Goal: Task Accomplishment & Management: Use online tool/utility

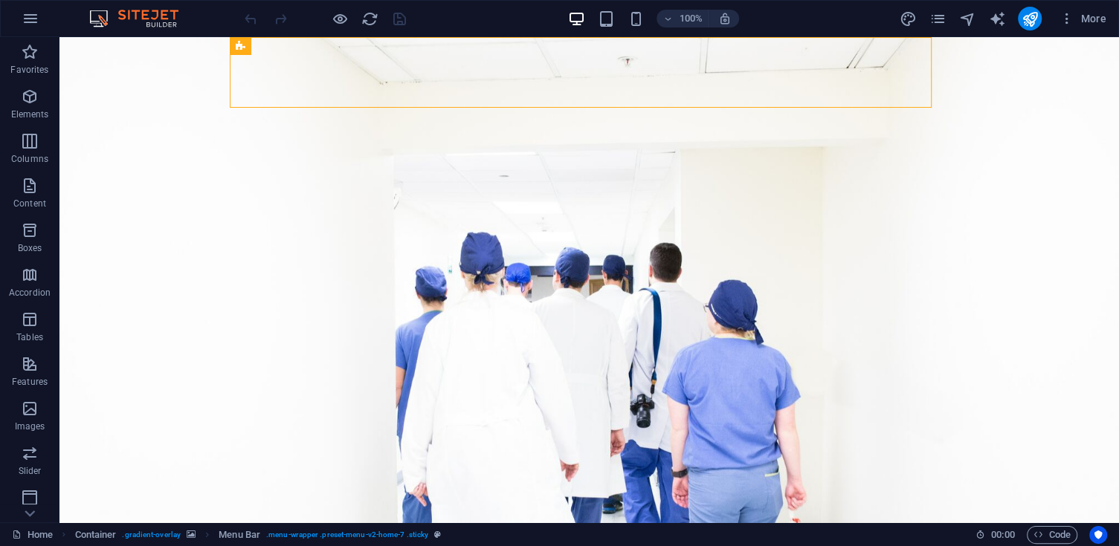
click at [682, 284] on figure at bounding box center [588, 369] width 1059 height 665
click at [687, 282] on figure at bounding box center [588, 369] width 1059 height 665
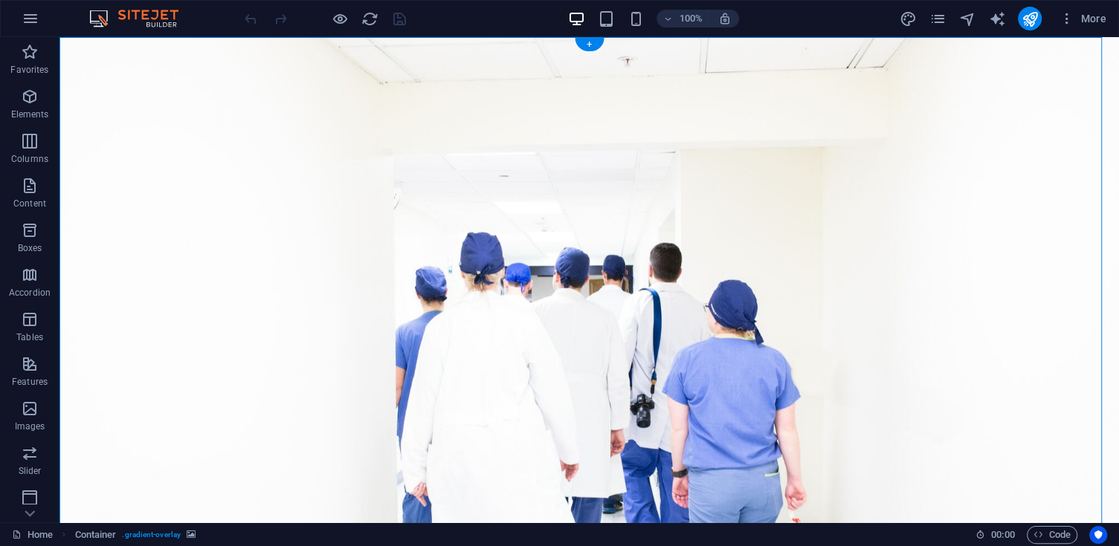
click at [673, 406] on figure at bounding box center [588, 369] width 1059 height 665
drag, startPoint x: 673, startPoint y: 406, endPoint x: 705, endPoint y: 45, distance: 361.9
click at [673, 406] on figure at bounding box center [588, 369] width 1059 height 665
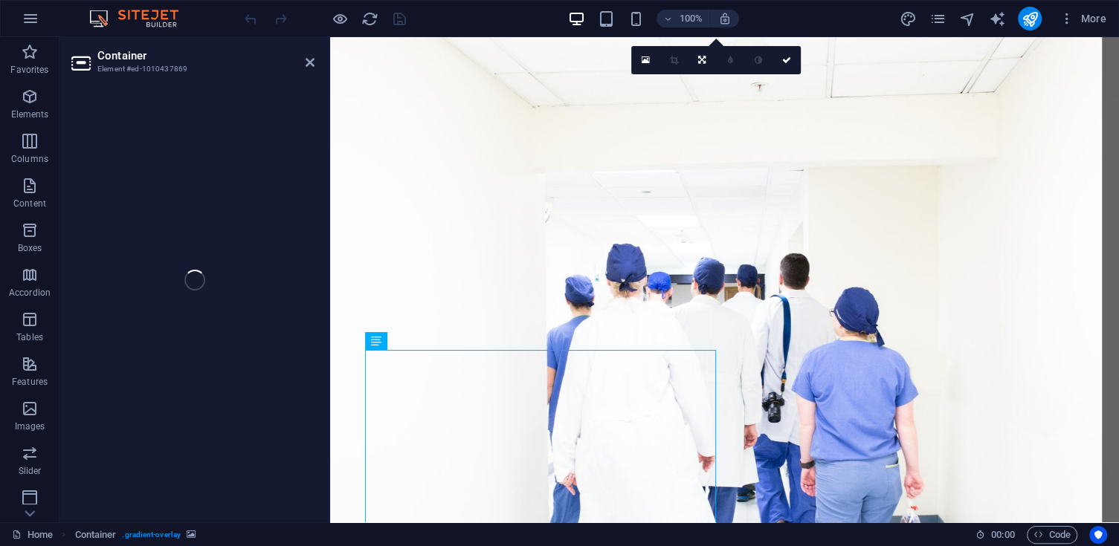
select select "header"
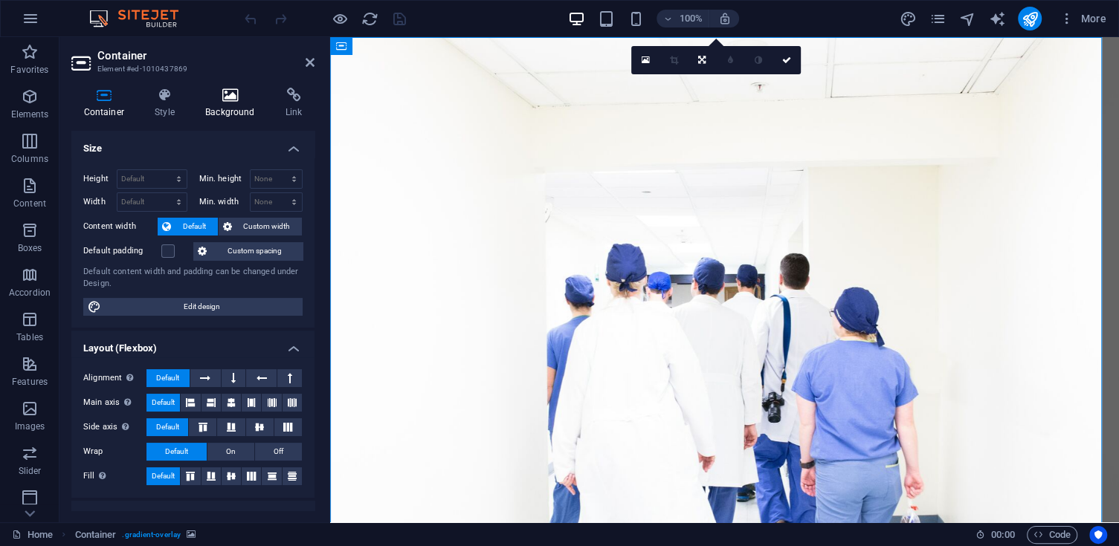
click at [233, 93] on icon at bounding box center [230, 95] width 74 height 15
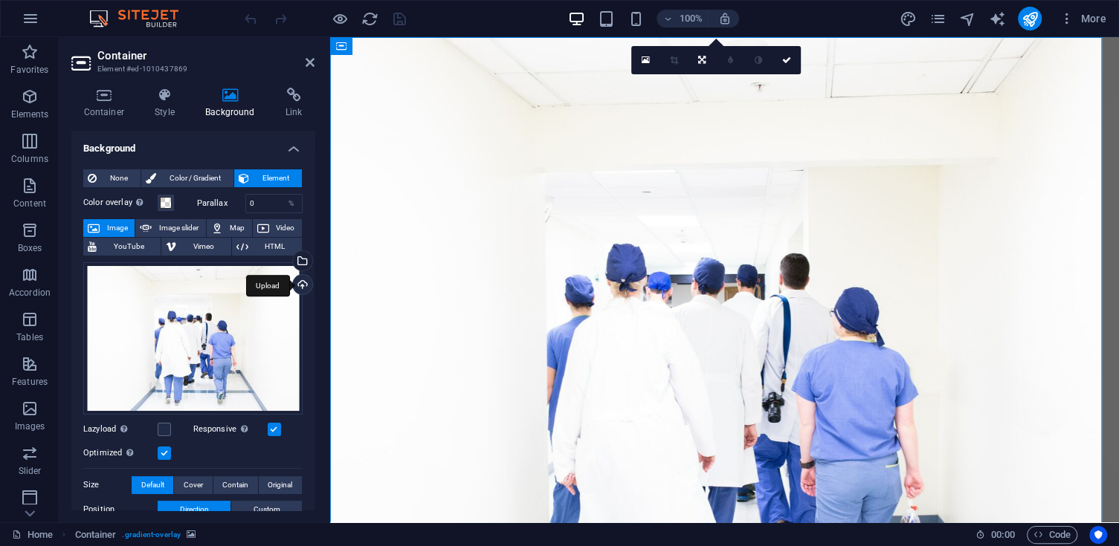
click at [300, 279] on div "Upload" at bounding box center [301, 286] width 22 height 22
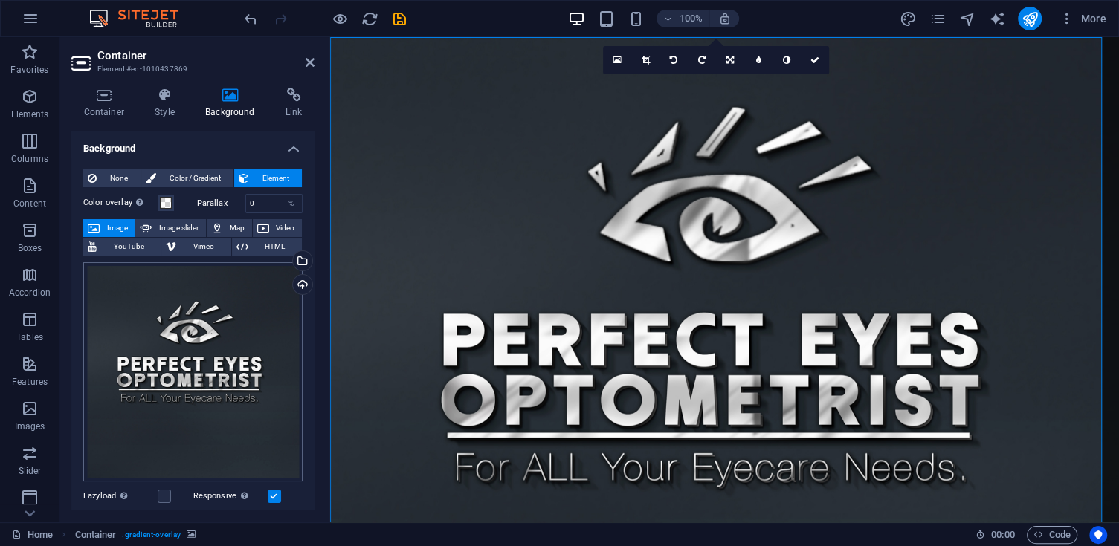
scroll to position [265, 0]
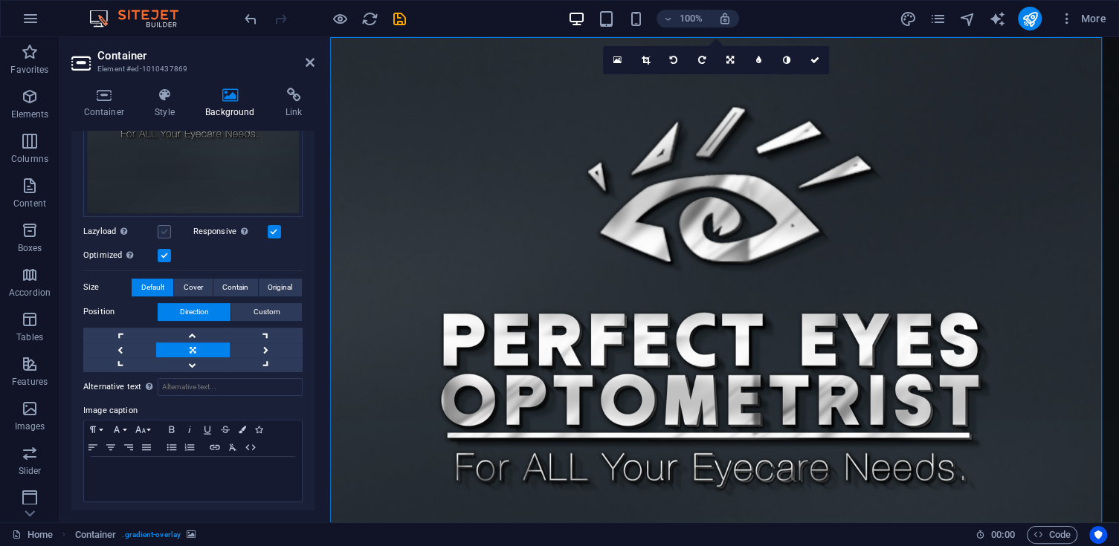
click at [163, 227] on label at bounding box center [164, 231] width 13 height 13
click at [0, 0] on input "Lazyload Loading images after the page loads improves page speed." at bounding box center [0, 0] width 0 height 0
click at [187, 288] on span "Cover" at bounding box center [193, 288] width 19 height 18
click at [232, 280] on span "Contain" at bounding box center [235, 288] width 26 height 18
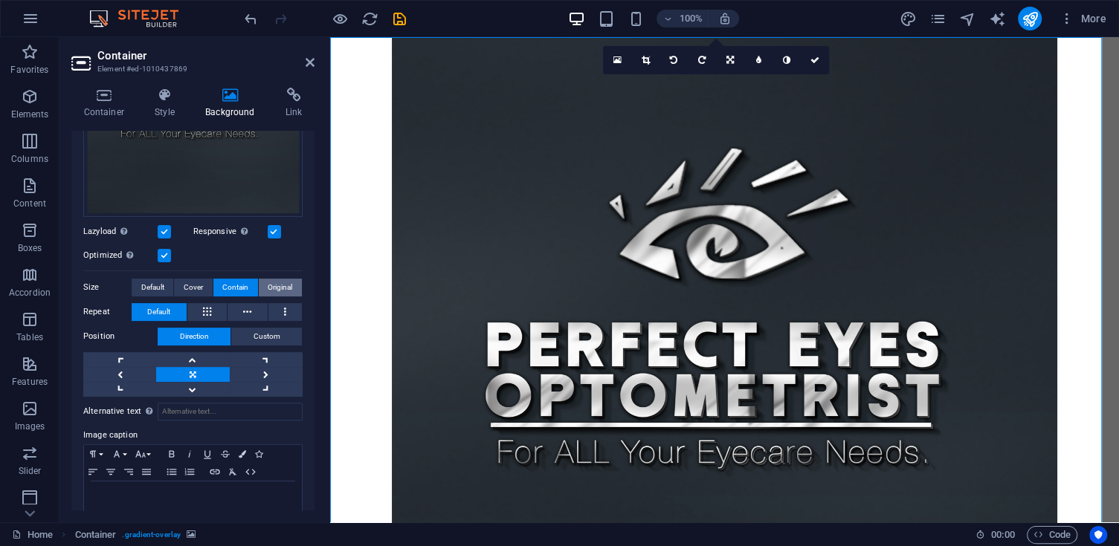
click at [282, 288] on span "Original" at bounding box center [280, 288] width 25 height 18
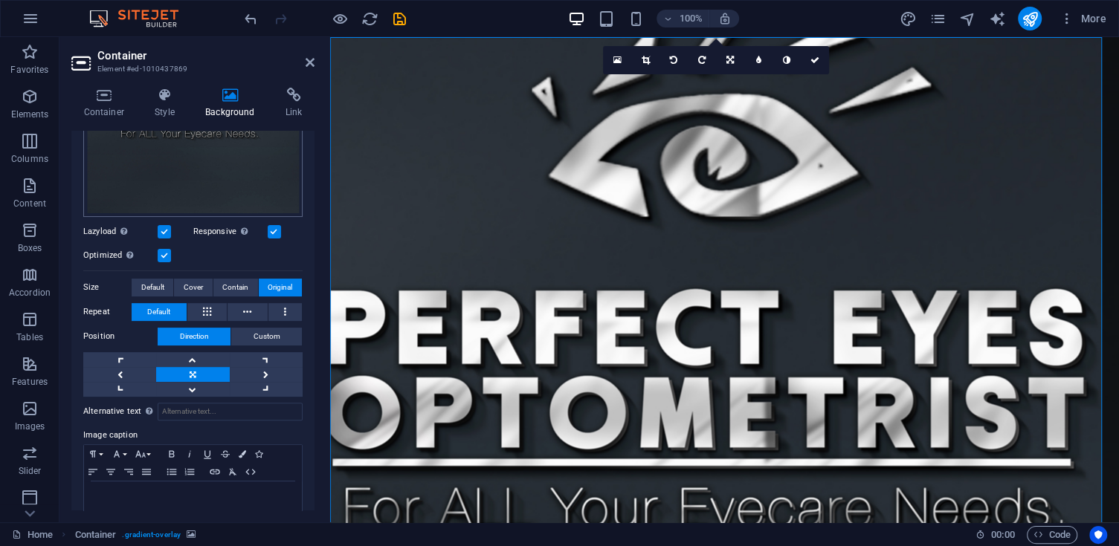
scroll to position [0, 0]
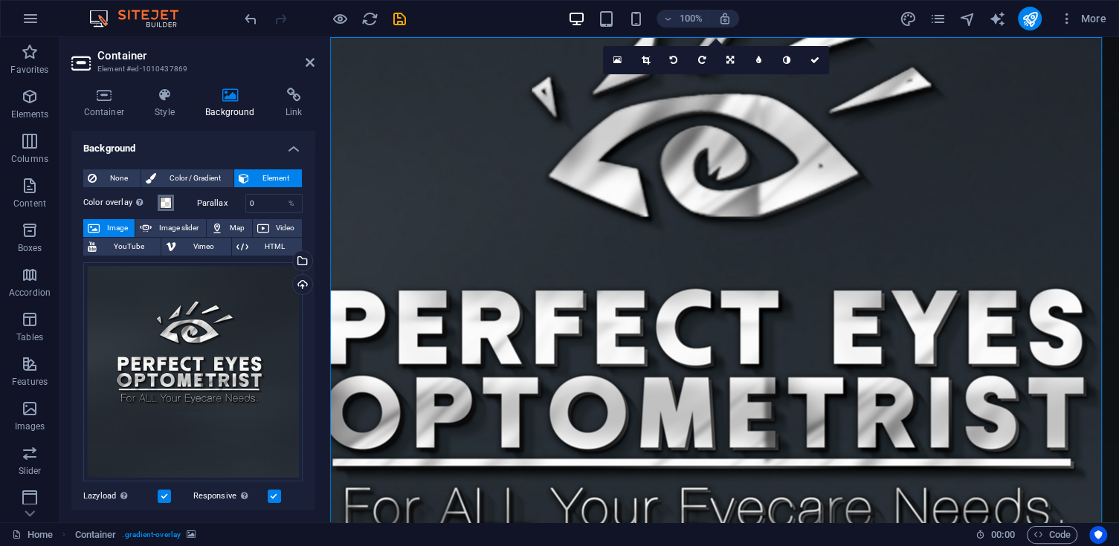
click at [168, 198] on span at bounding box center [166, 203] width 12 height 12
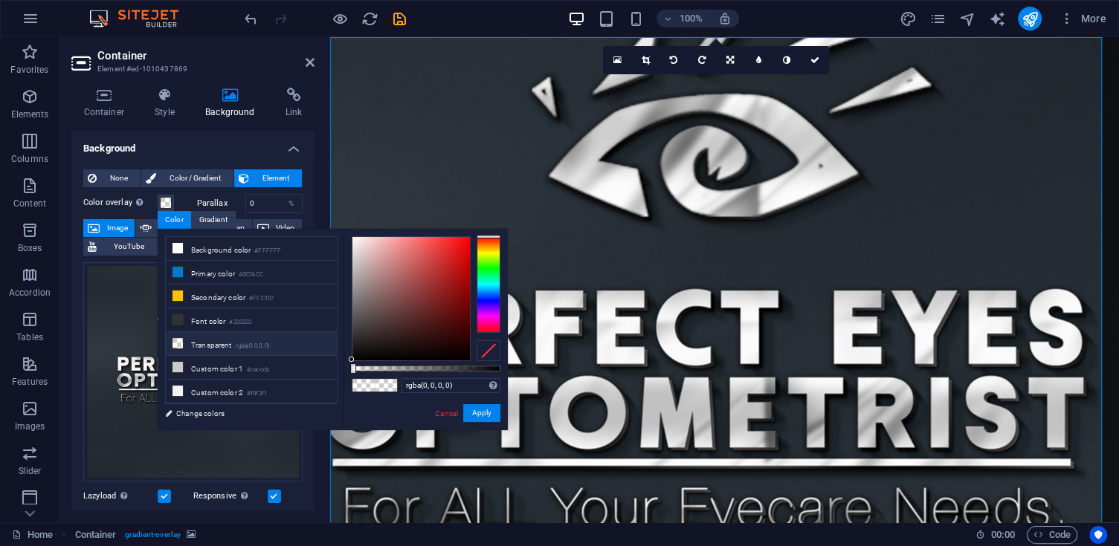
click at [276, 346] on li "Transparent rgba(0,0,0,.0)" at bounding box center [251, 344] width 171 height 24
click at [280, 346] on li "Transparent rgba(0,0,0,.0)" at bounding box center [251, 344] width 171 height 24
click at [263, 380] on li "Custom color 2 #f0f2f1" at bounding box center [251, 392] width 171 height 24
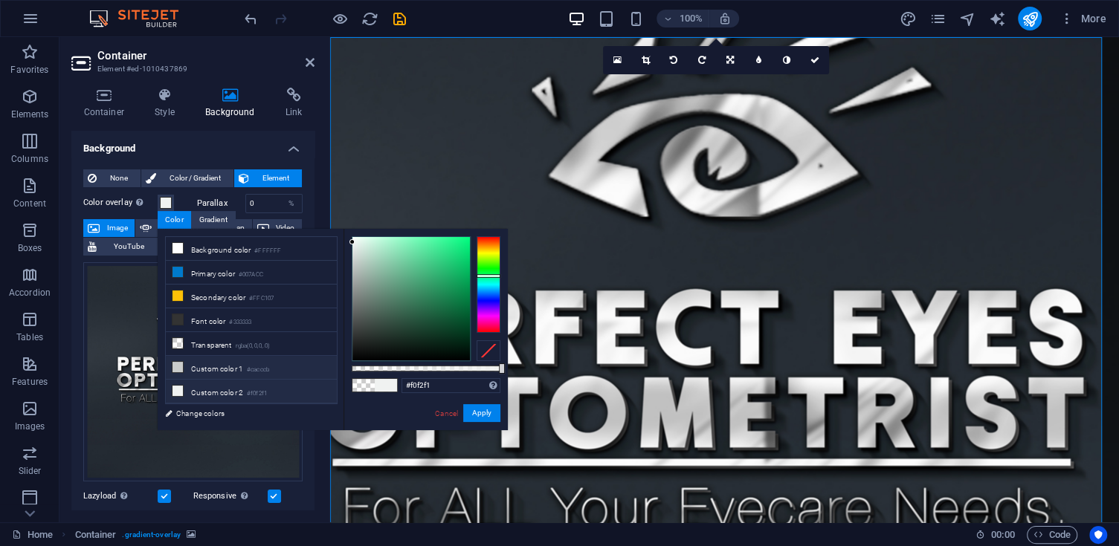
click at [263, 358] on li "Custom color 1 #cacccb" at bounding box center [251, 368] width 171 height 24
click at [452, 416] on link "Cancel" at bounding box center [446, 413] width 26 height 11
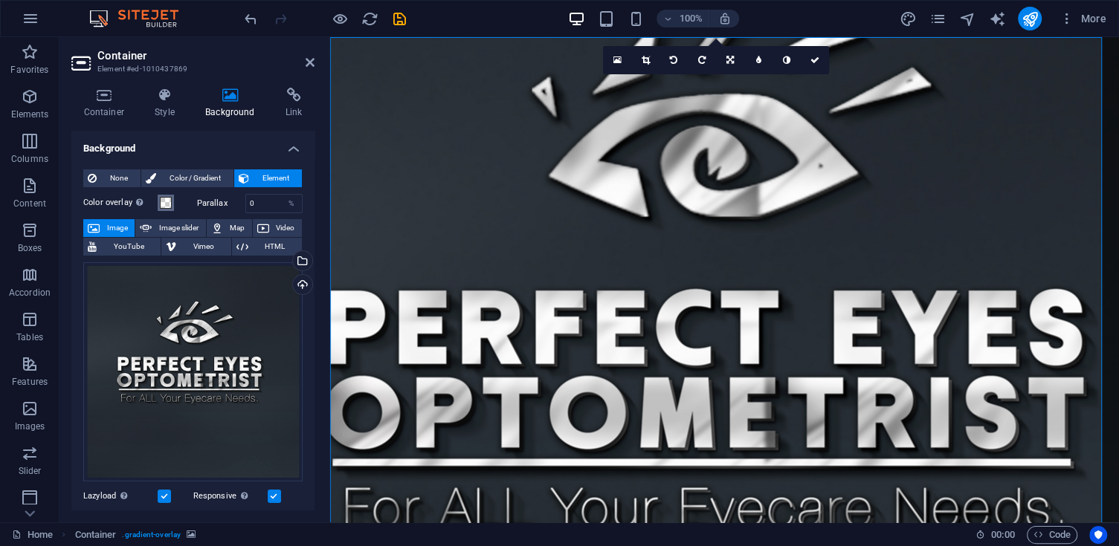
click at [165, 198] on span at bounding box center [166, 203] width 12 height 12
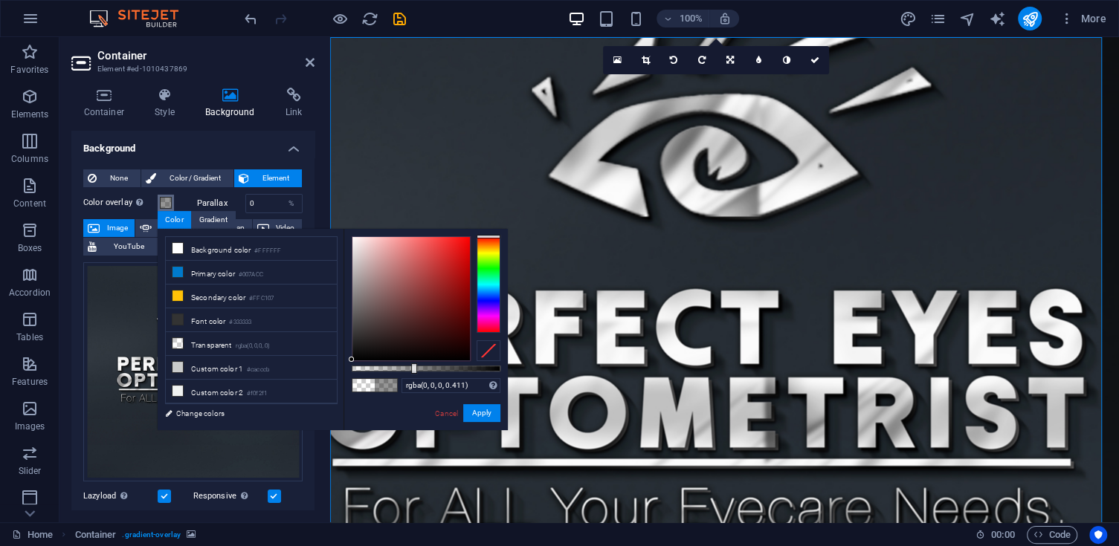
drag, startPoint x: 355, startPoint y: 369, endPoint x: 397, endPoint y: 380, distance: 43.8
click at [411, 381] on div "rgba(0, 0, 0, 0.411) Supported formats #0852ed rgb(8, 82, 237) rgba(8, 82, 237,…" at bounding box center [425, 437] width 164 height 417
click at [229, 341] on li "Transparent rgba(0,0,0,.0)" at bounding box center [251, 344] width 171 height 24
type input "rgba(0, 0, 0, 0)"
drag, startPoint x: 366, startPoint y: 367, endPoint x: 291, endPoint y: 363, distance: 75.2
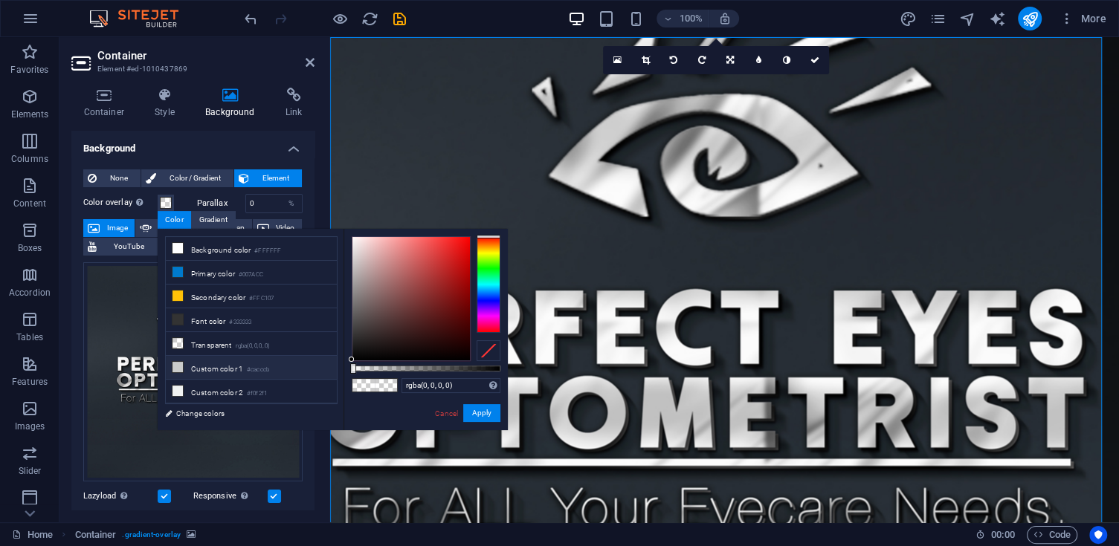
click at [291, 363] on div "less Background color #FFFFFF Primary color #007ACC Secondary color #FFC107 Fon…" at bounding box center [333, 329] width 350 height 201
click at [455, 415] on link "Cancel" at bounding box center [446, 413] width 26 height 11
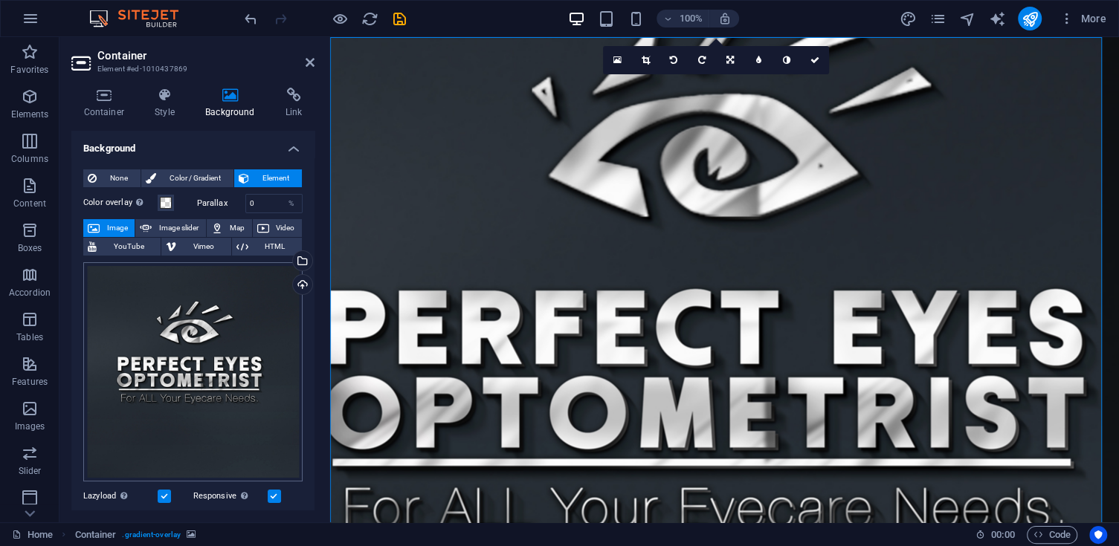
scroll to position [290, 0]
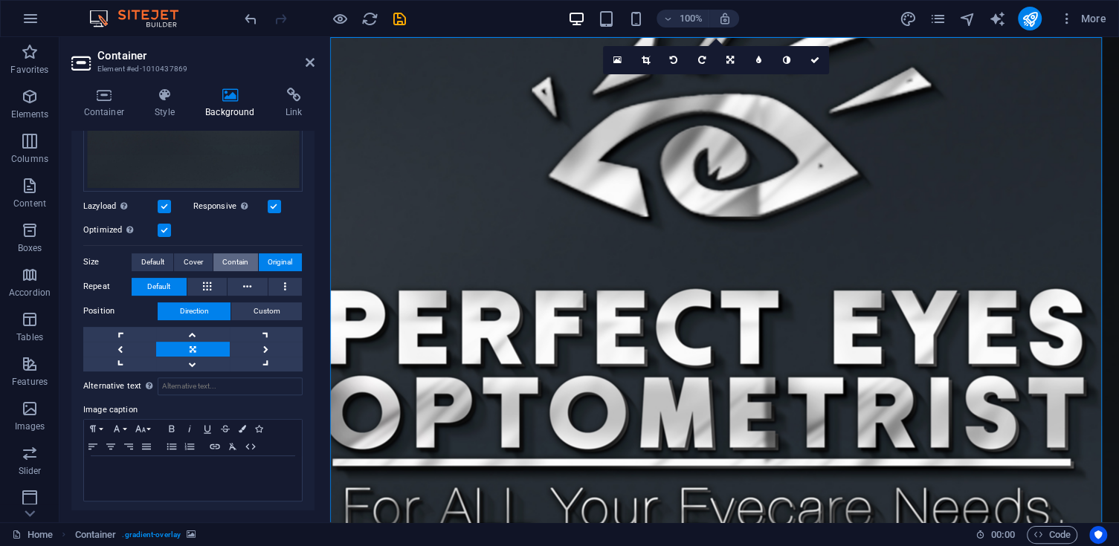
click at [224, 257] on span "Contain" at bounding box center [235, 262] width 26 height 18
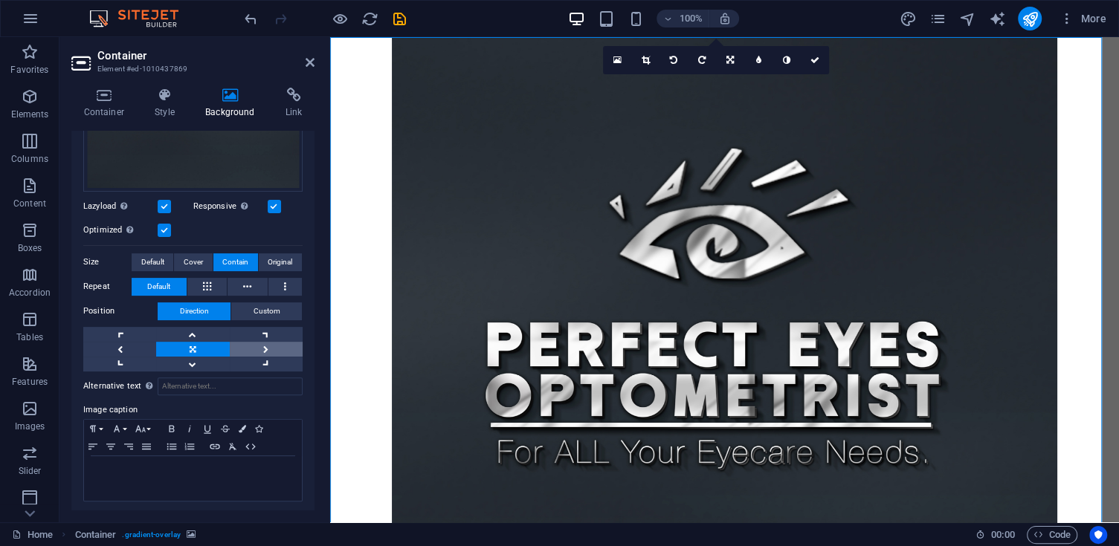
click at [256, 342] on link at bounding box center [266, 349] width 73 height 15
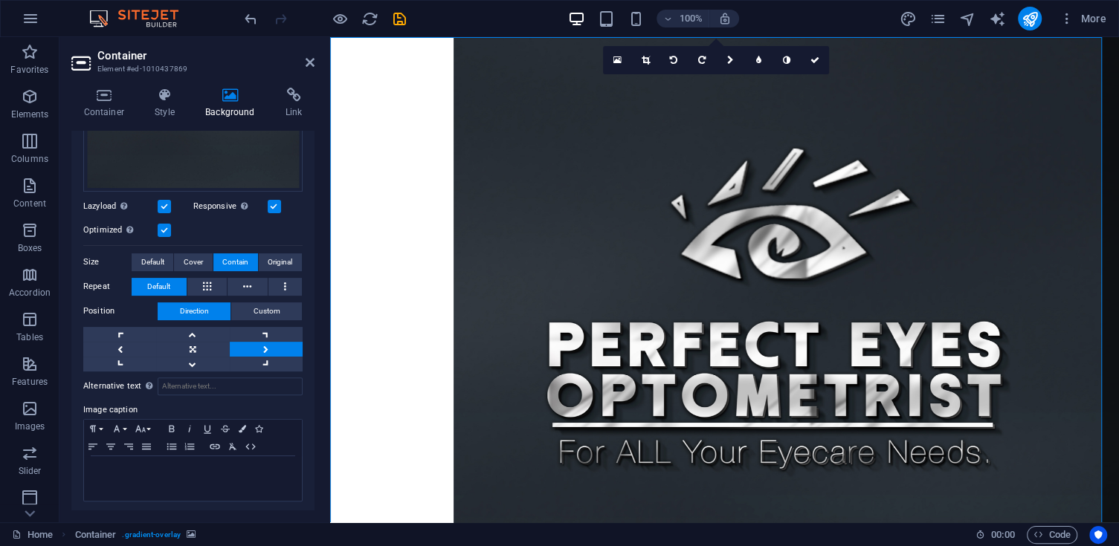
click at [243, 342] on link at bounding box center [266, 349] width 73 height 15
click at [200, 262] on span "Cover" at bounding box center [193, 262] width 19 height 18
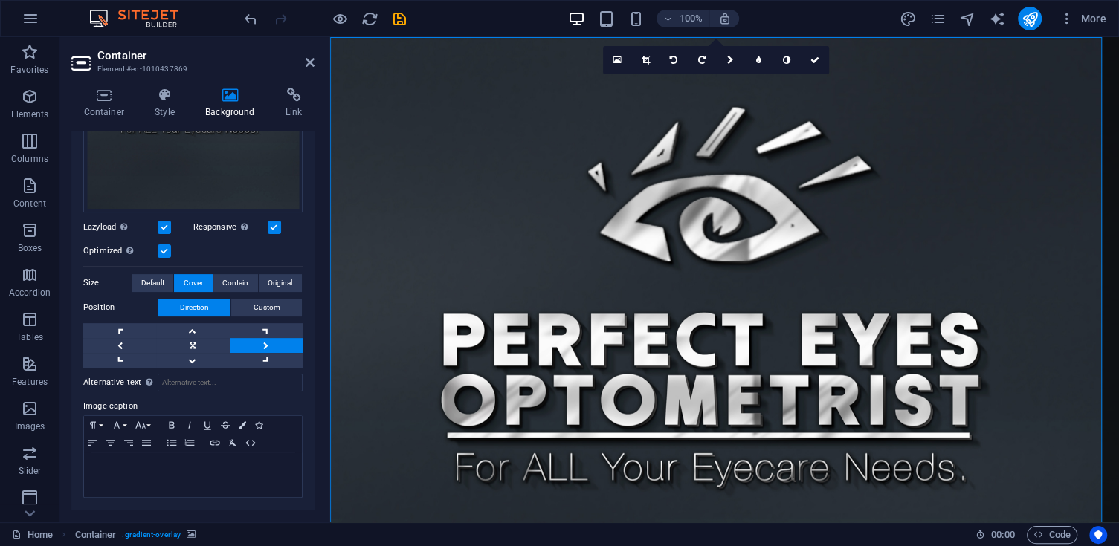
scroll to position [265, 0]
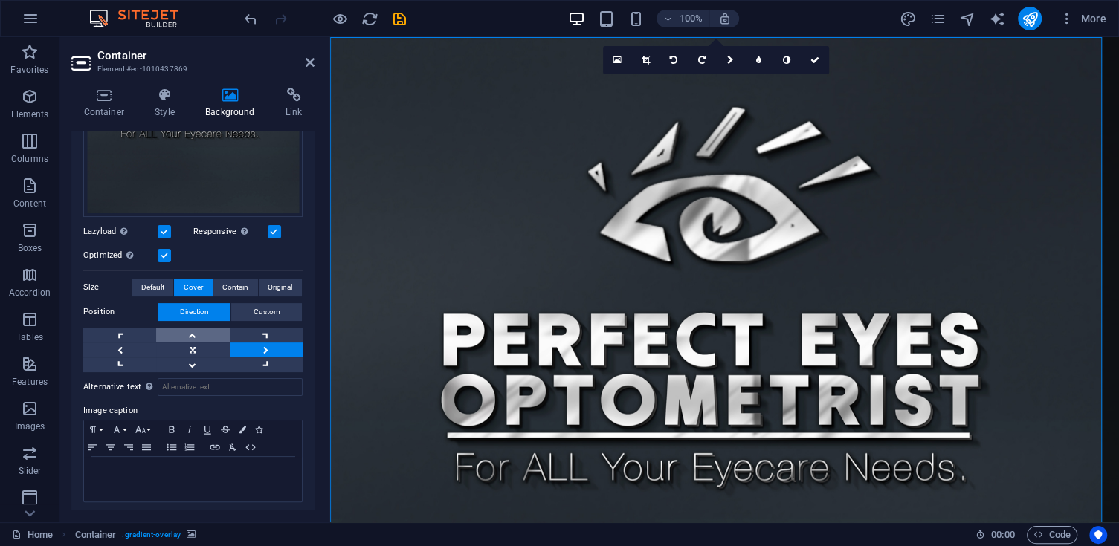
click at [198, 334] on link at bounding box center [192, 335] width 73 height 15
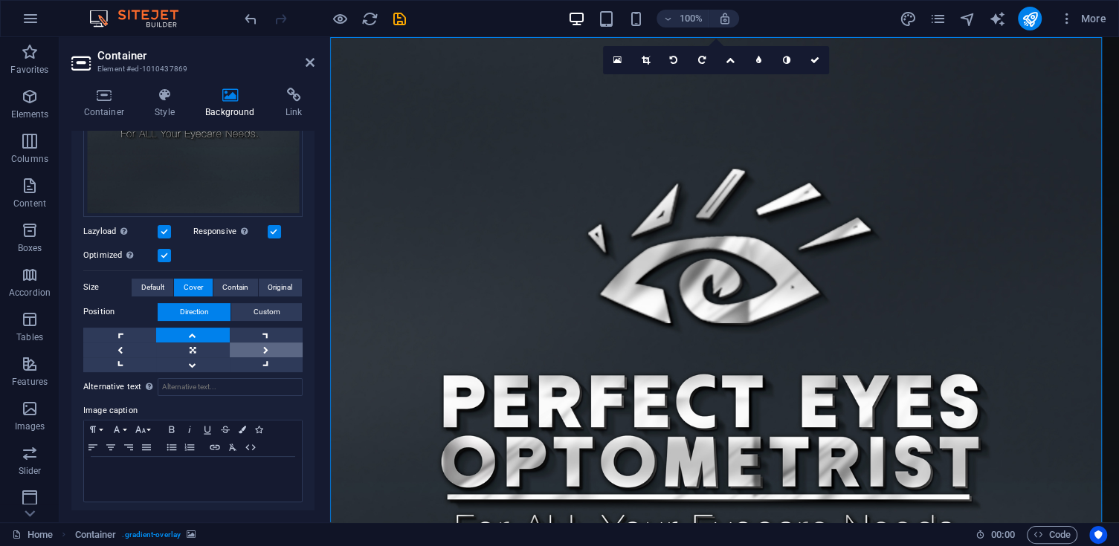
click at [265, 347] on link at bounding box center [266, 350] width 73 height 15
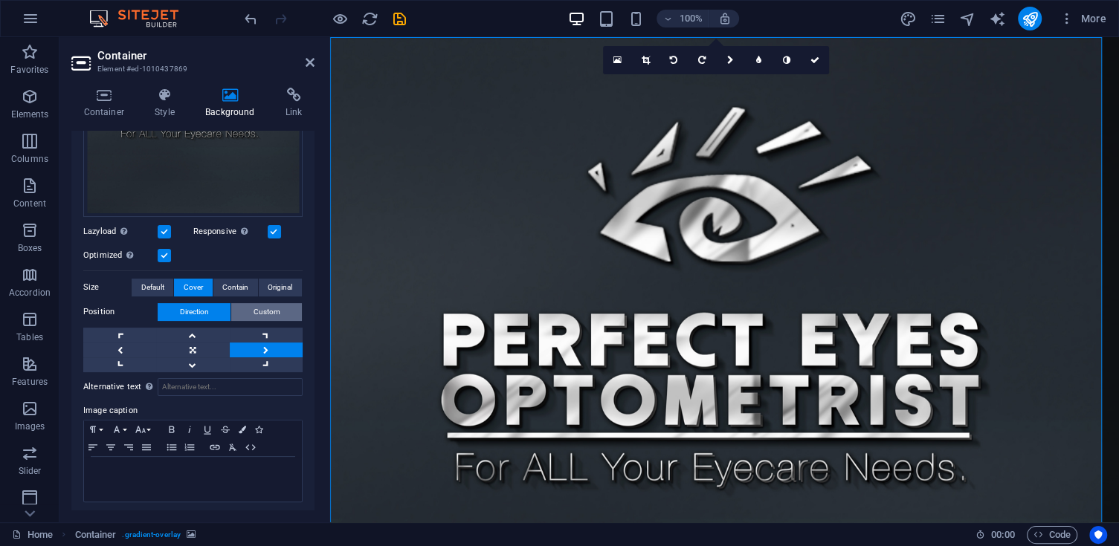
click at [269, 304] on span "Custom" at bounding box center [266, 312] width 27 height 18
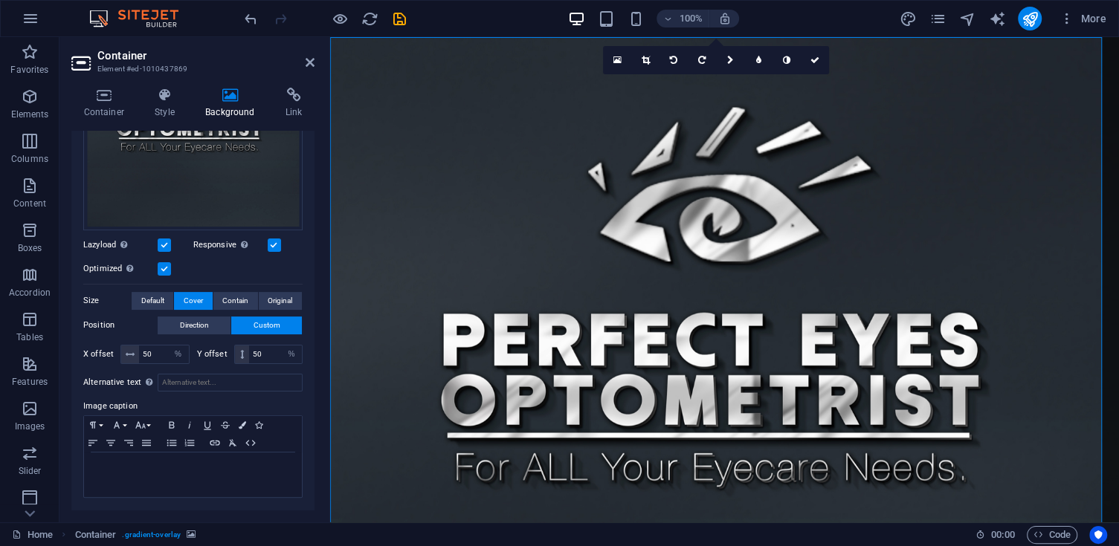
scroll to position [247, 0]
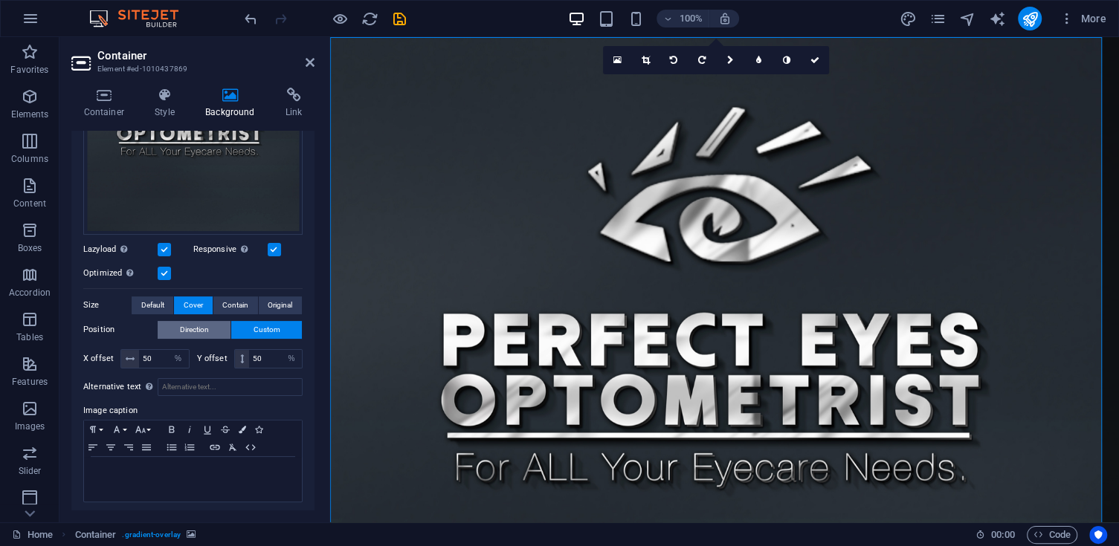
click at [225, 323] on button "Direction" at bounding box center [194, 330] width 73 height 18
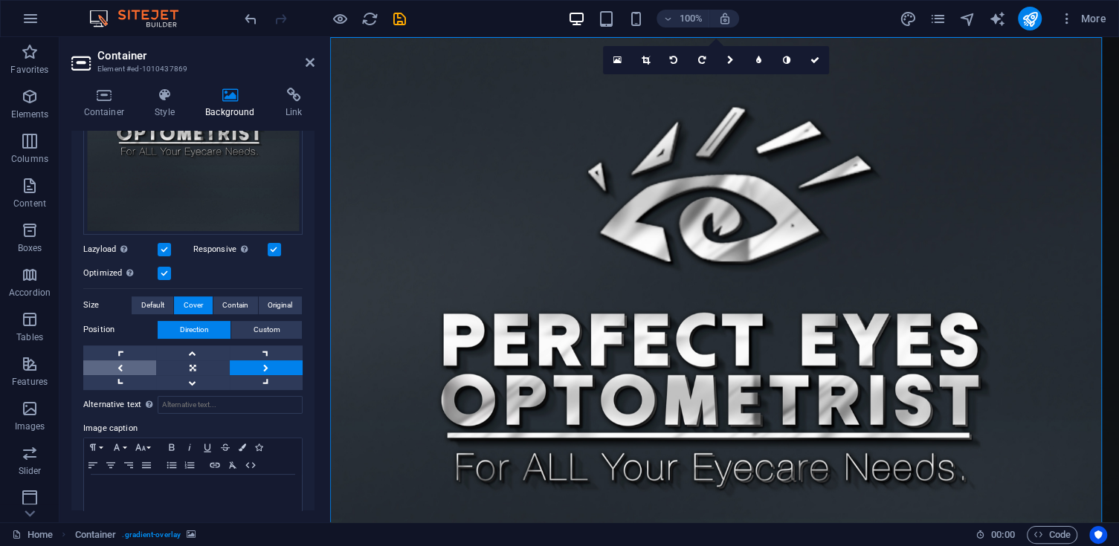
click at [140, 360] on link at bounding box center [119, 367] width 73 height 15
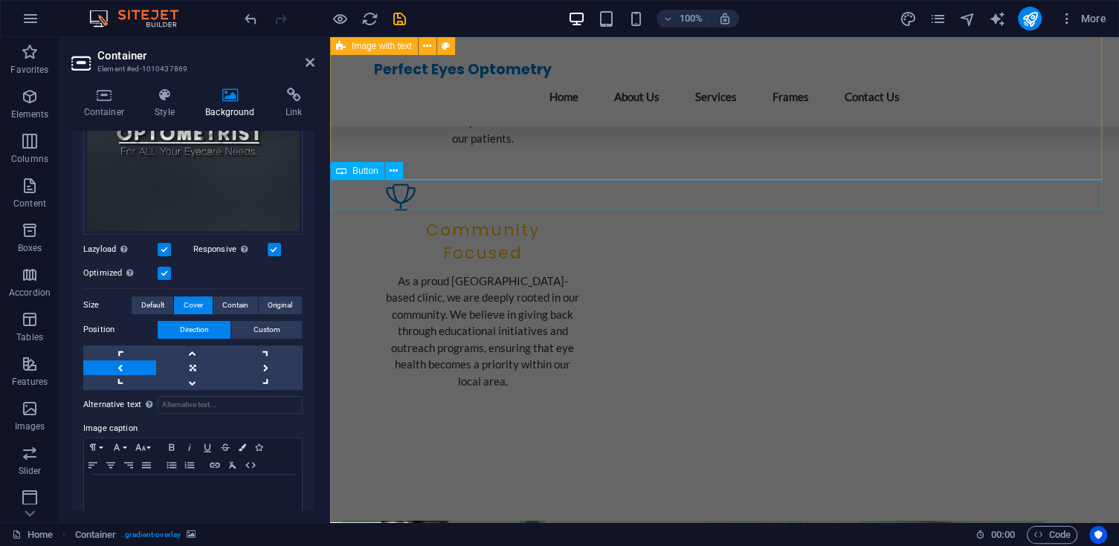
scroll to position [1273, 0]
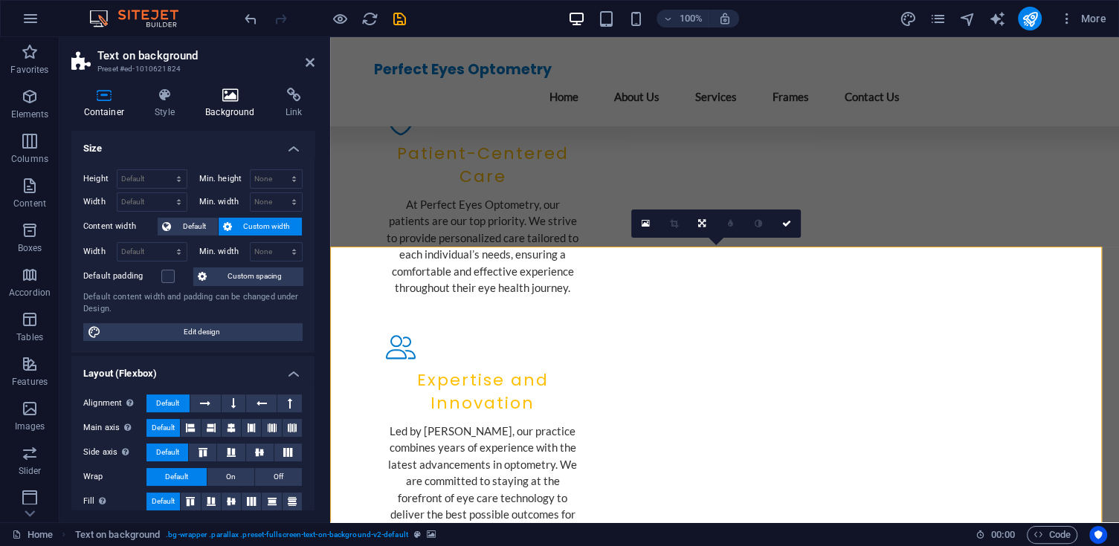
click at [232, 94] on icon at bounding box center [230, 95] width 74 height 15
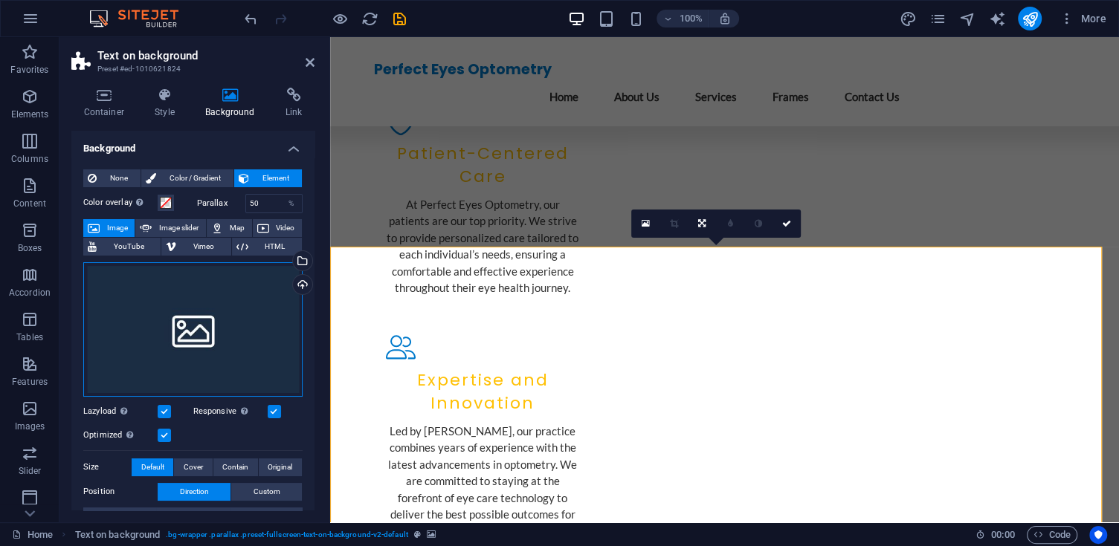
click at [198, 319] on div "Drag files here, click to choose files or select files from Files or our free s…" at bounding box center [192, 329] width 219 height 135
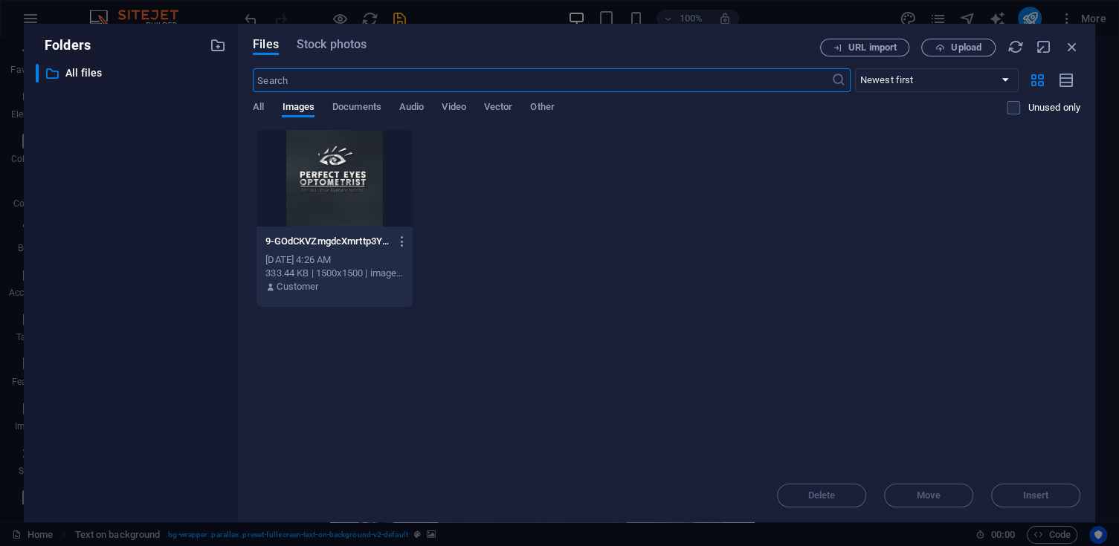
click at [300, 257] on div "Oct 4, 2025 4:26 AM" at bounding box center [334, 259] width 138 height 13
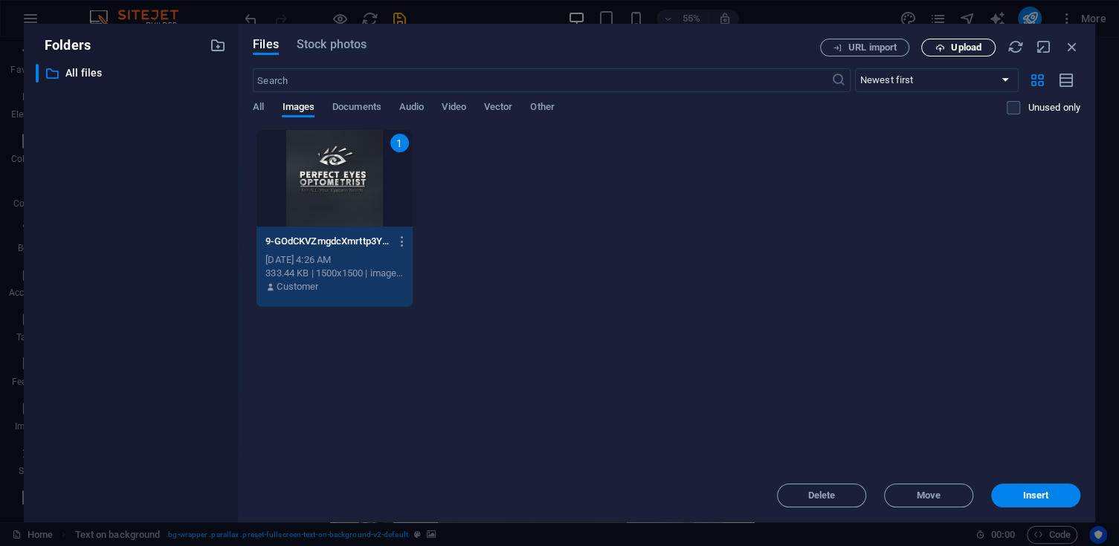
click at [966, 48] on span "Upload" at bounding box center [966, 47] width 30 height 9
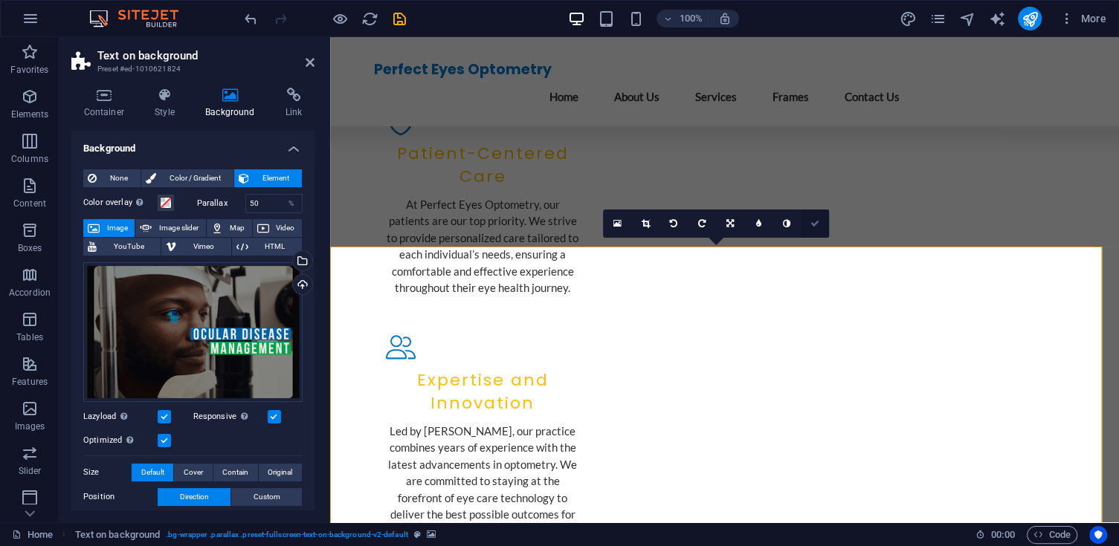
drag, startPoint x: 813, startPoint y: 224, endPoint x: 754, endPoint y: 48, distance: 186.4
click at [813, 224] on icon at bounding box center [814, 223] width 9 height 9
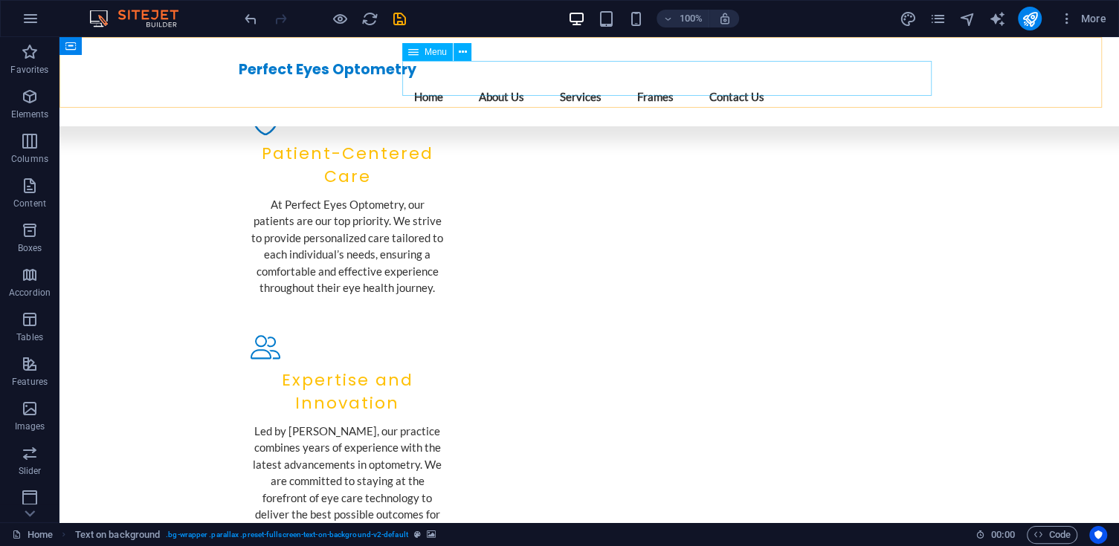
scroll to position [1346, 0]
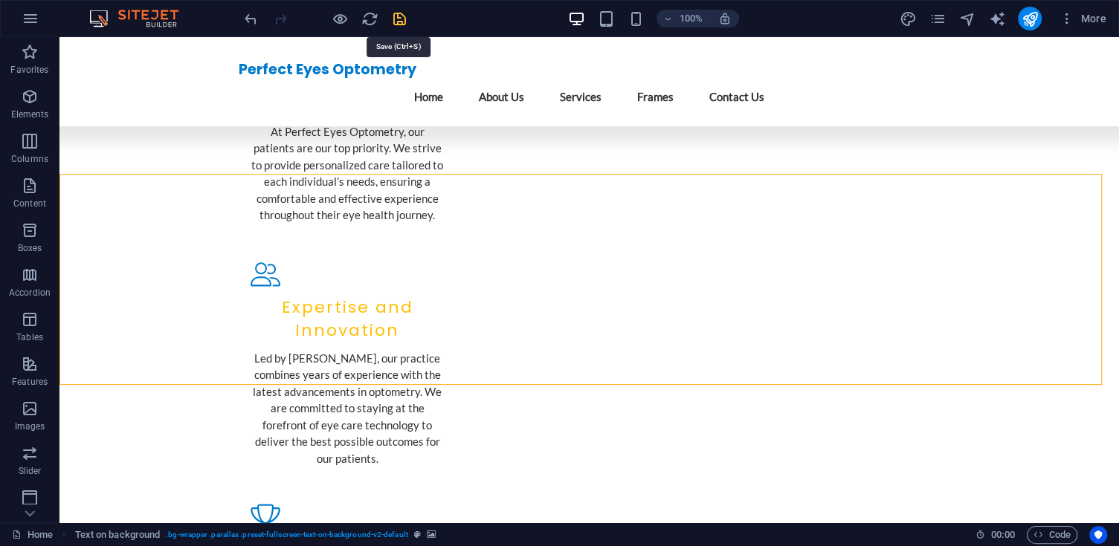
click at [395, 22] on icon "save" at bounding box center [399, 18] width 17 height 17
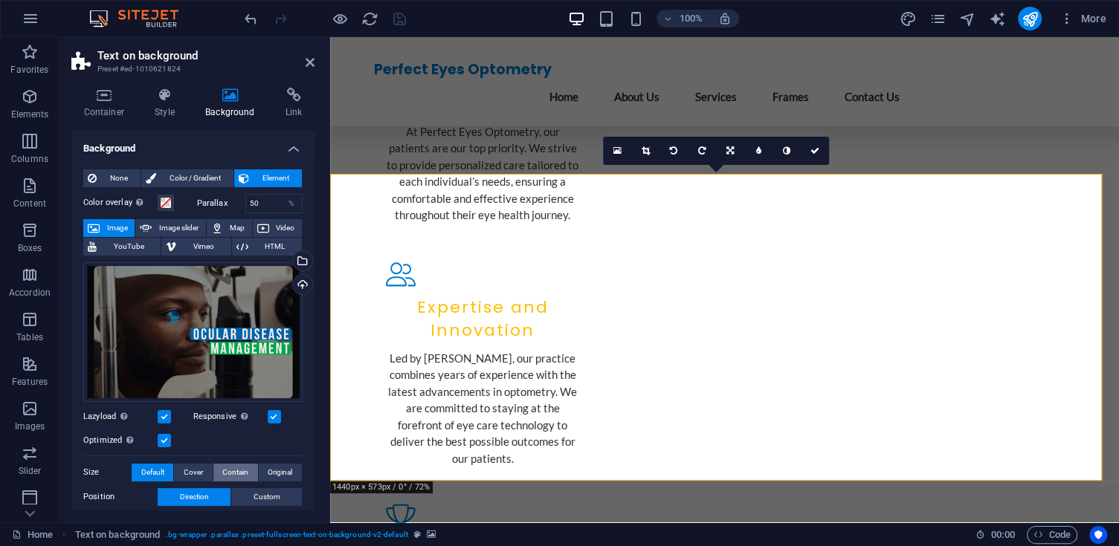
click at [227, 471] on span "Contain" at bounding box center [235, 473] width 26 height 18
click at [187, 471] on span "Cover" at bounding box center [193, 473] width 19 height 18
drag, startPoint x: 755, startPoint y: 126, endPoint x: 816, endPoint y: 151, distance: 65.7
click at [816, 151] on icon at bounding box center [814, 150] width 9 height 9
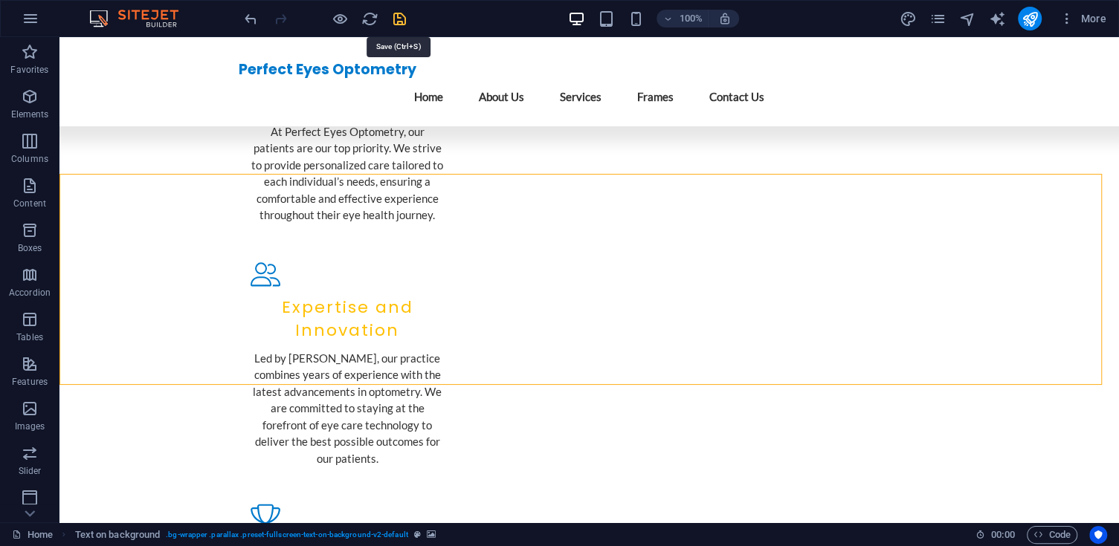
click at [398, 11] on icon "save" at bounding box center [399, 18] width 17 height 17
checkbox input "false"
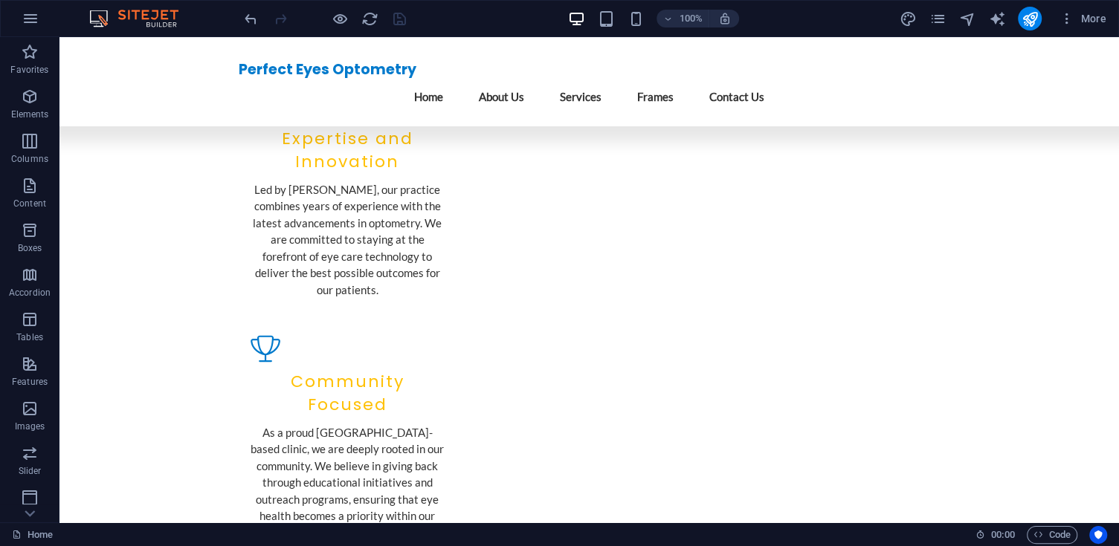
scroll to position [1627, 0]
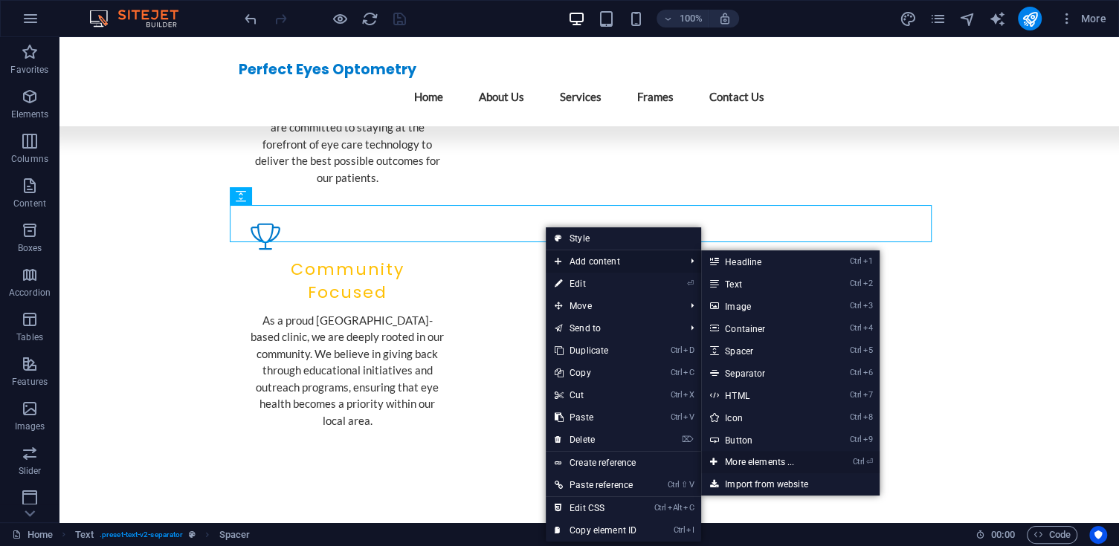
drag, startPoint x: 108, startPoint y: 308, endPoint x: 751, endPoint y: 458, distance: 661.0
click at [751, 458] on link "Ctrl ⏎ More elements ..." at bounding box center [762, 462] width 123 height 22
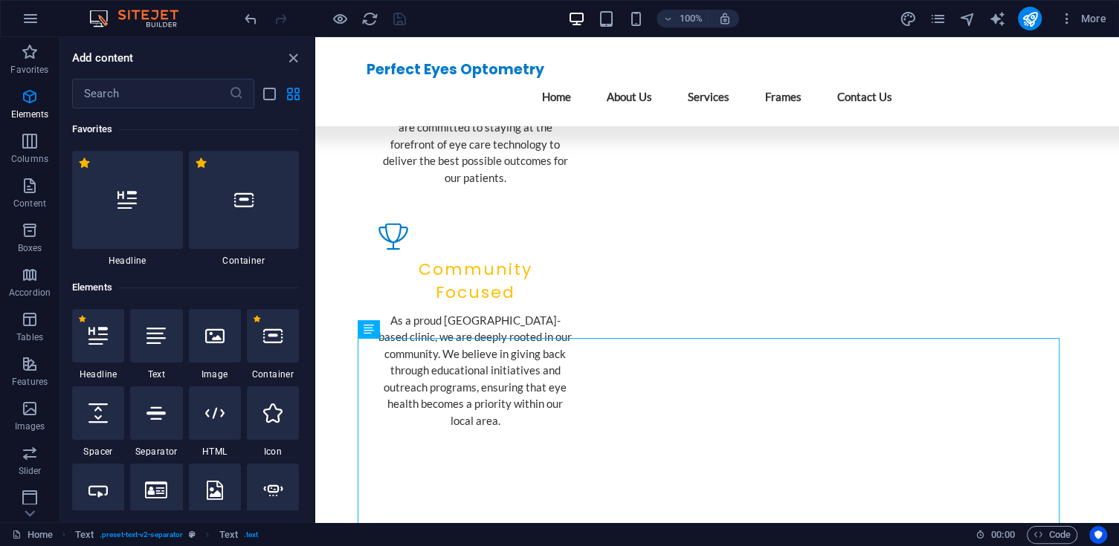
scroll to position [351, 0]
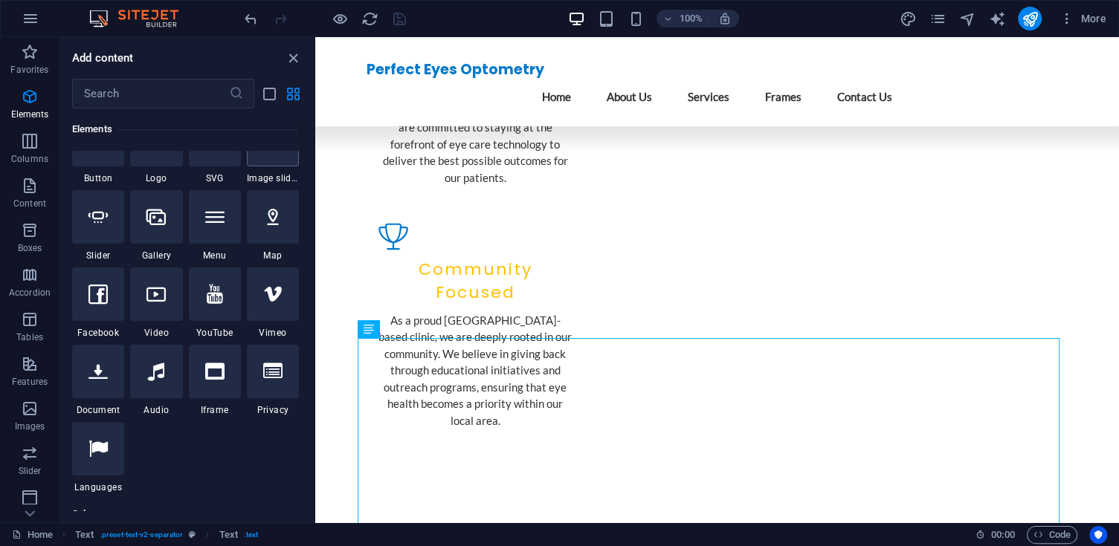
click at [284, 160] on div at bounding box center [273, 140] width 52 height 54
select select "ms"
select select "s"
select select "progressive"
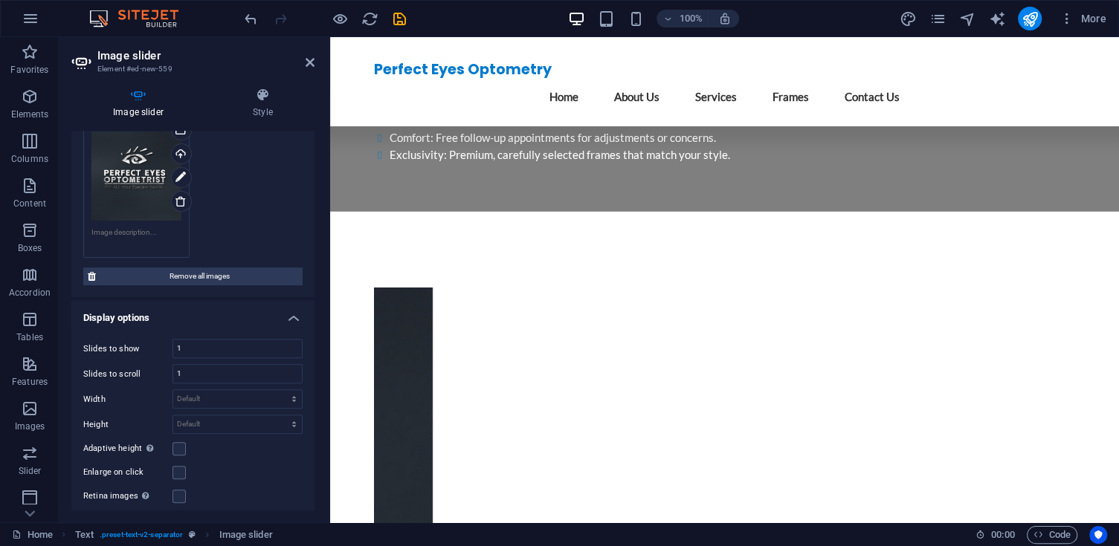
scroll to position [0, 0]
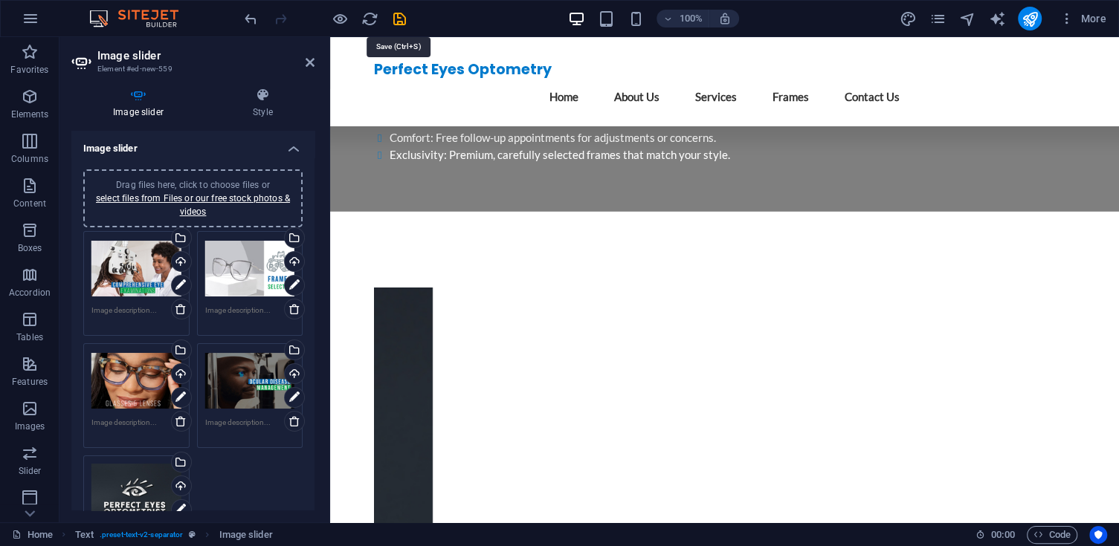
click at [397, 20] on icon "save" at bounding box center [399, 18] width 17 height 17
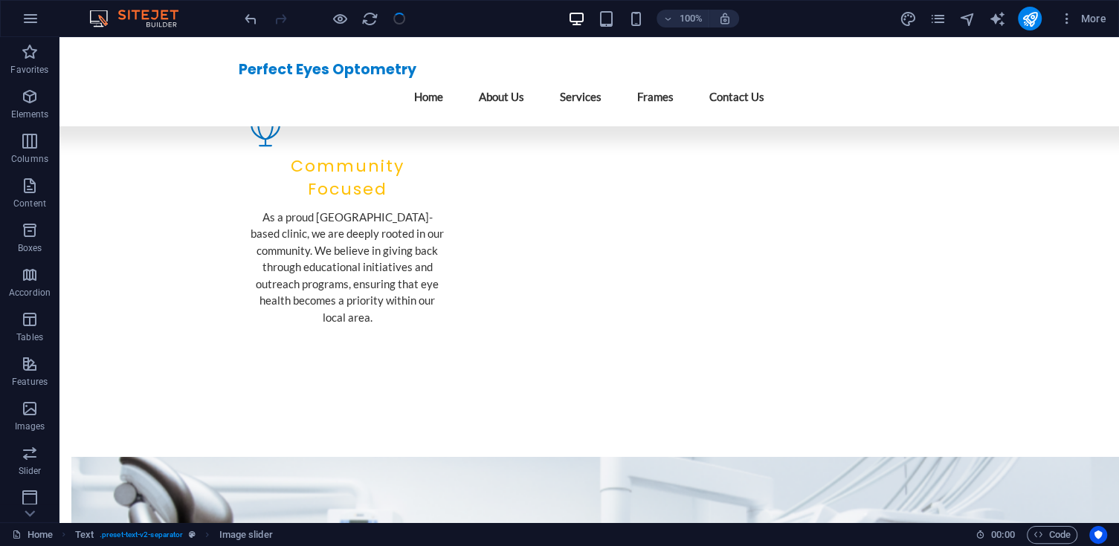
checkbox input "false"
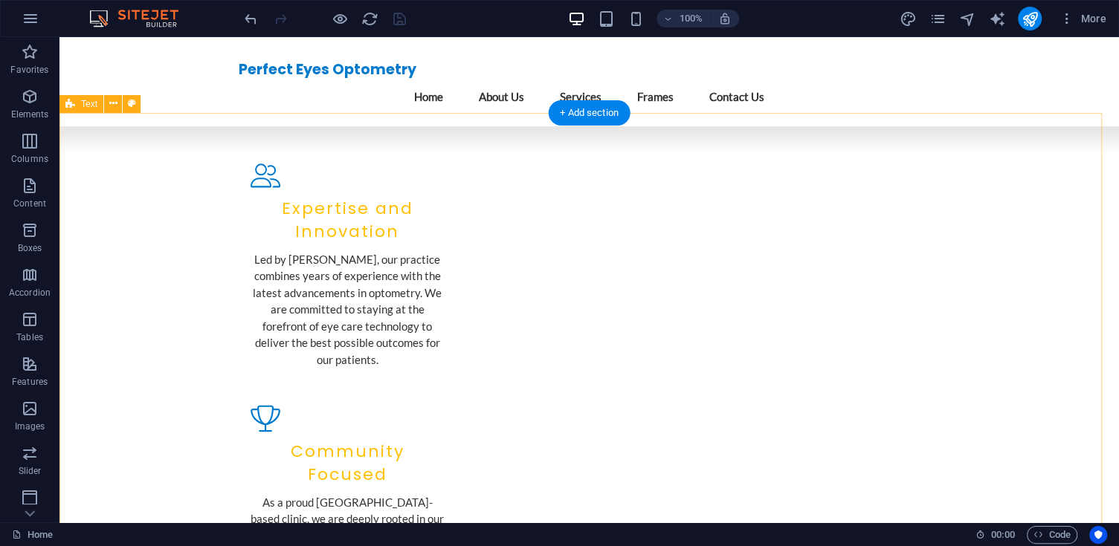
scroll to position [1869, 0]
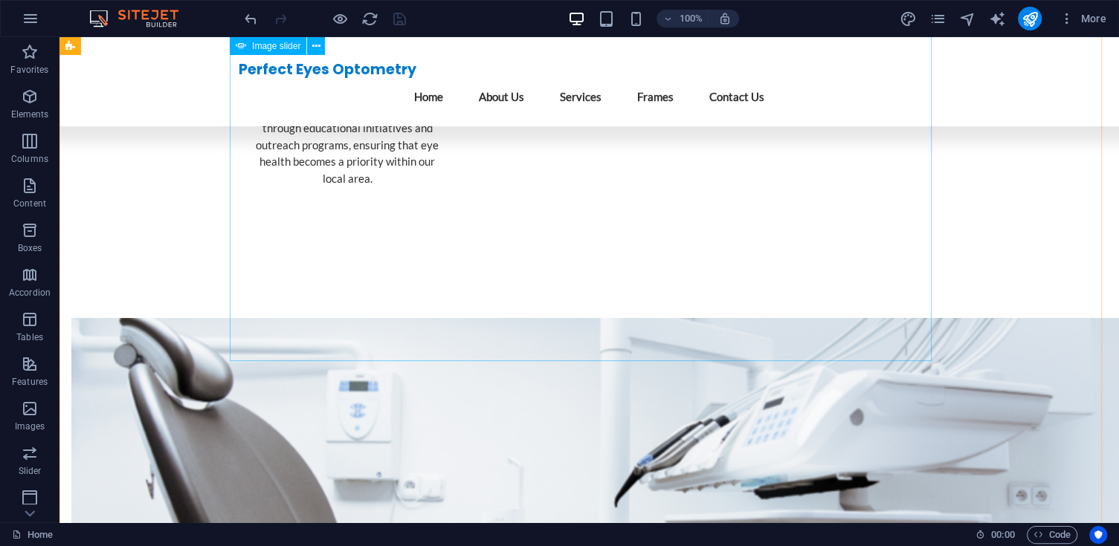
select select "ms"
select select "s"
select select "progressive"
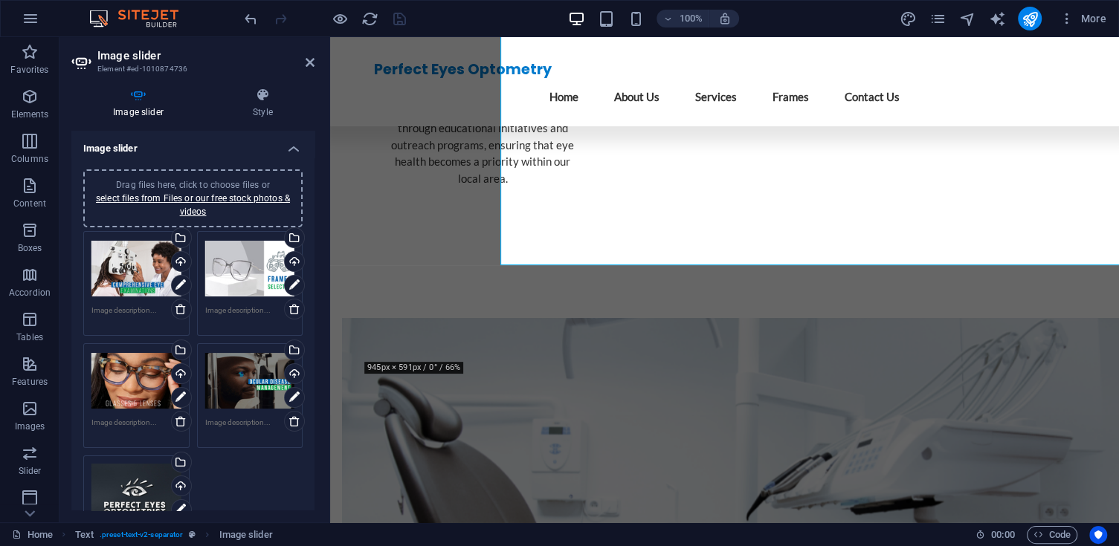
scroll to position [1965, 0]
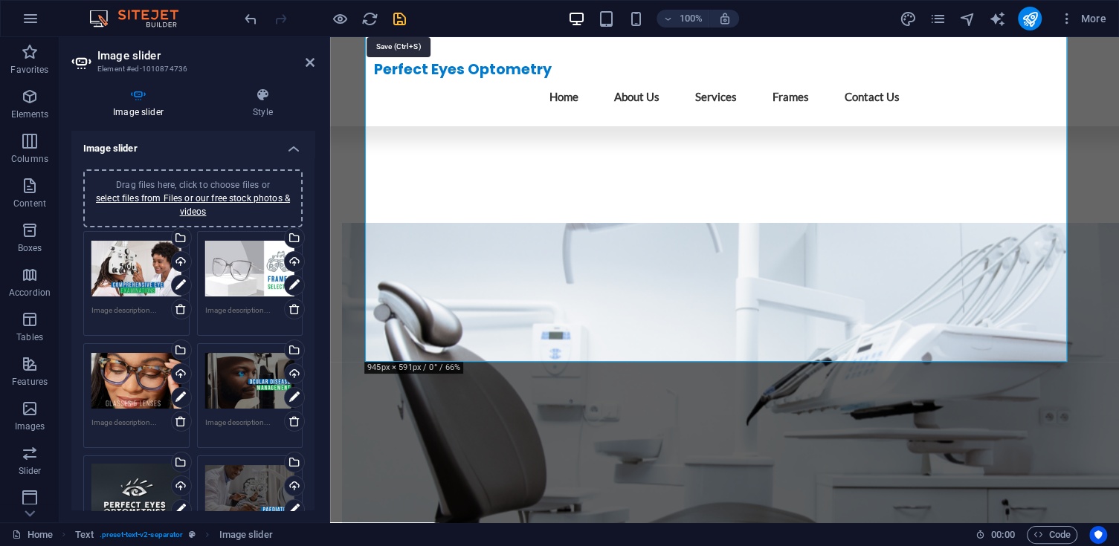
click at [401, 22] on icon "save" at bounding box center [399, 18] width 17 height 17
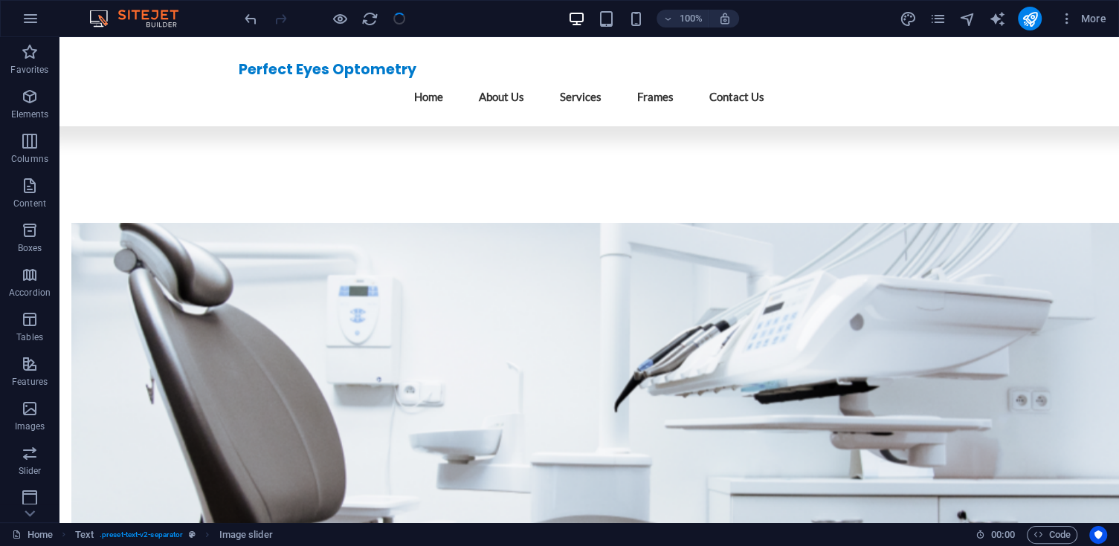
checkbox input "false"
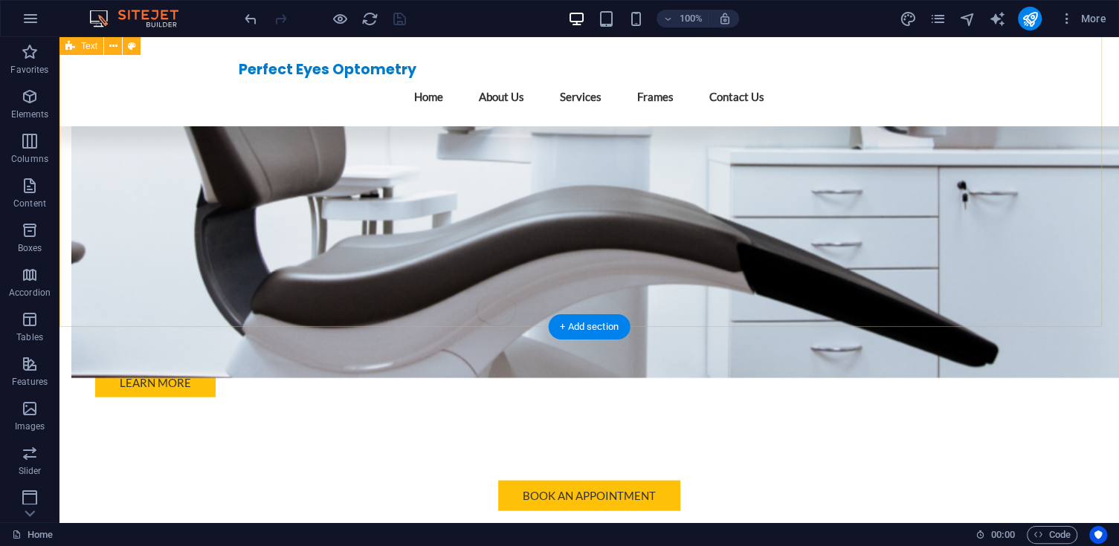
scroll to position [2717, 0]
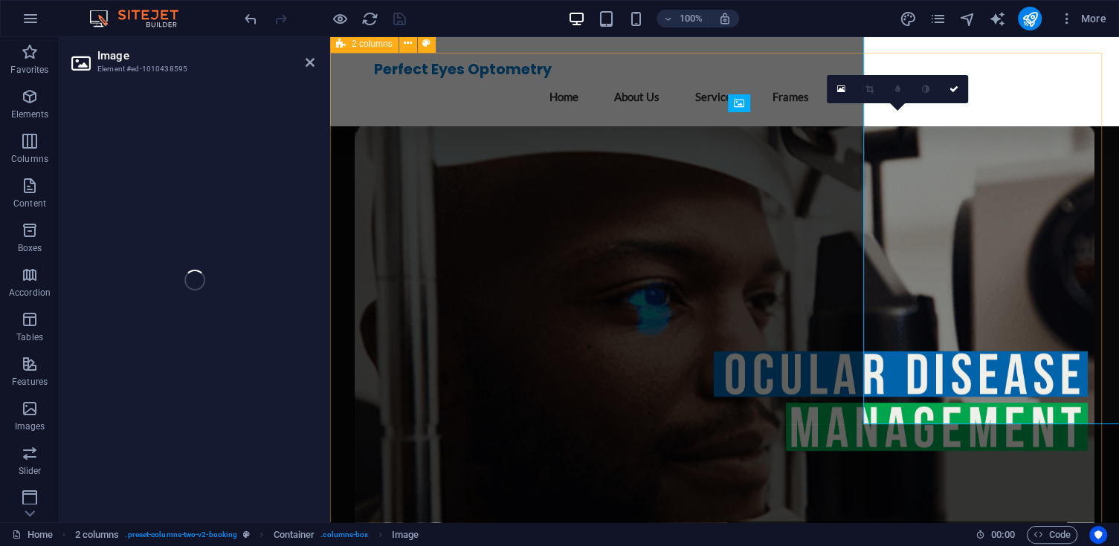
select select "px"
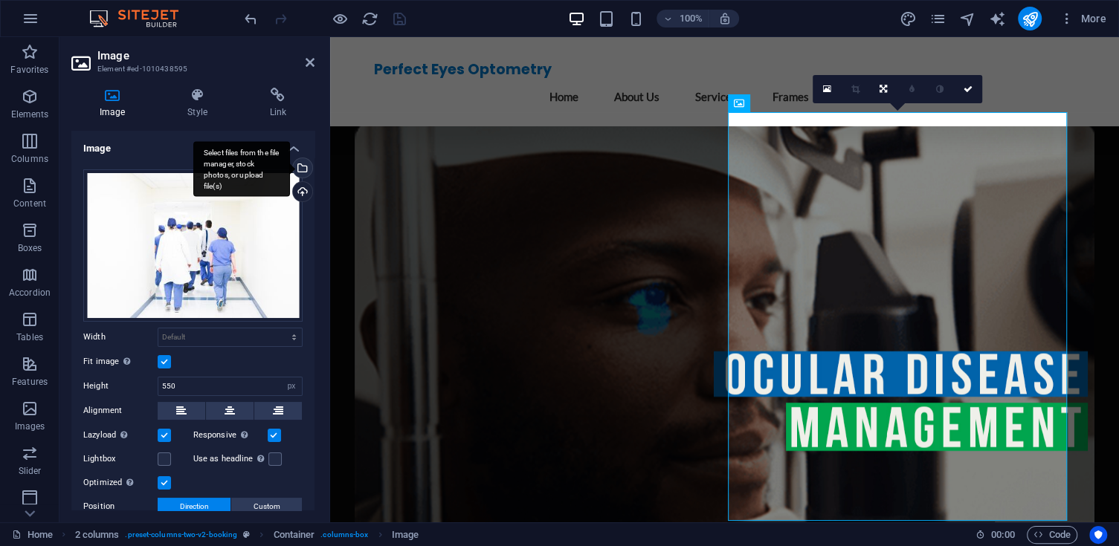
scroll to position [2813, 0]
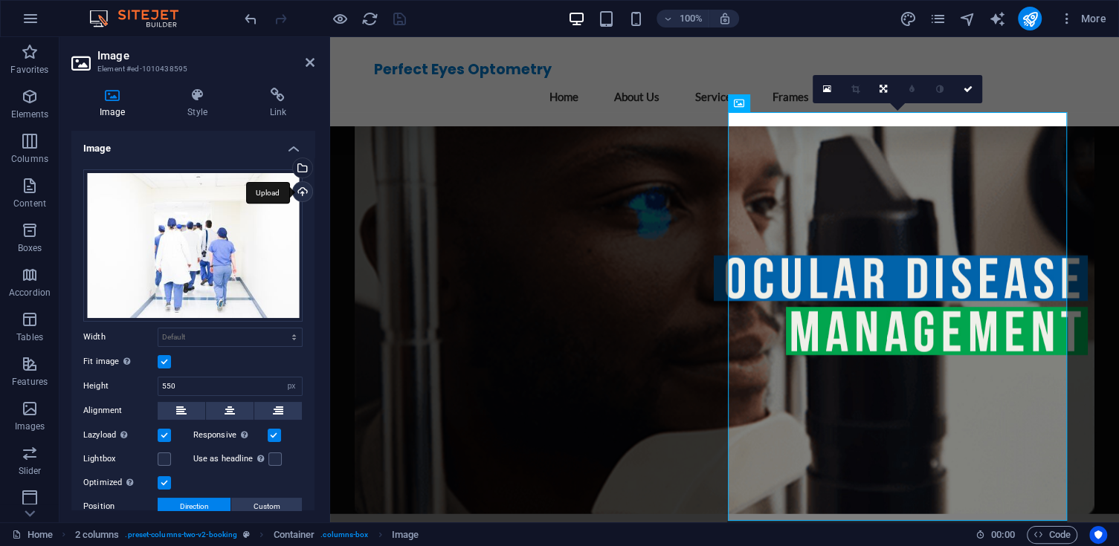
click at [299, 187] on div "Upload" at bounding box center [301, 193] width 22 height 22
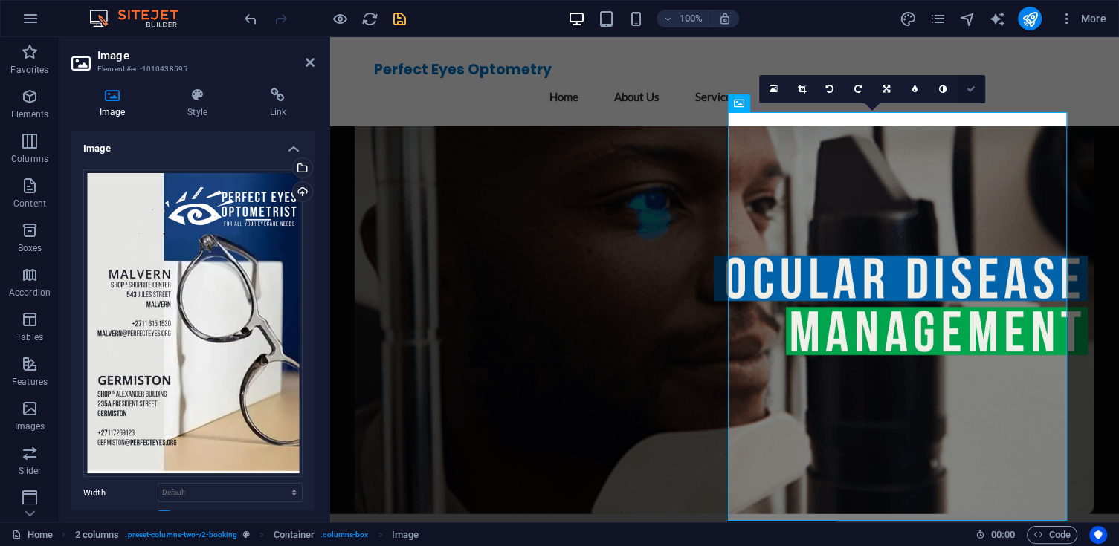
drag, startPoint x: 974, startPoint y: 88, endPoint x: 906, endPoint y: 60, distance: 73.3
click at [974, 88] on icon at bounding box center [970, 89] width 9 height 9
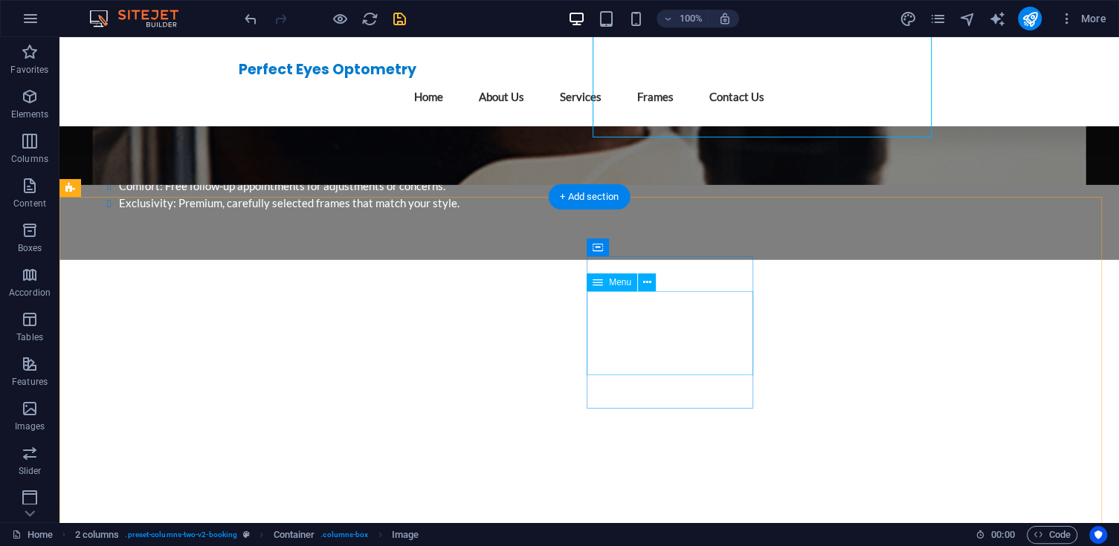
scroll to position [2717, 0]
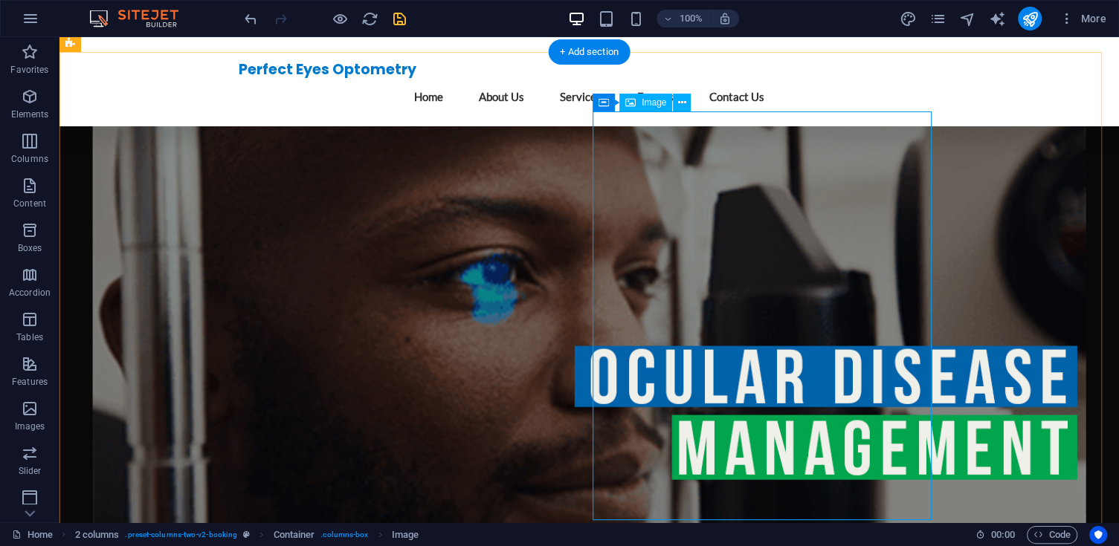
select select "px"
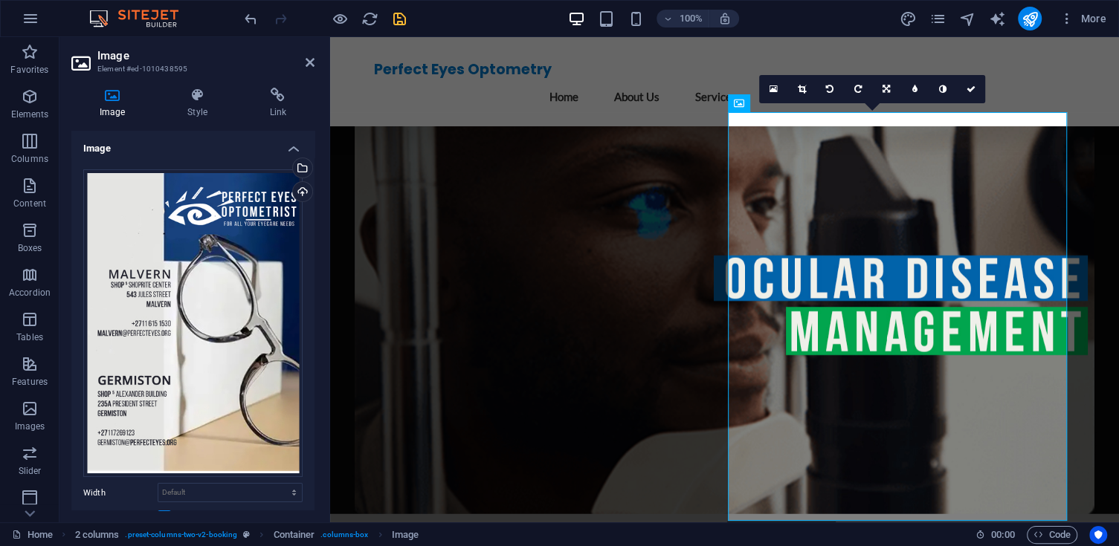
scroll to position [254, 0]
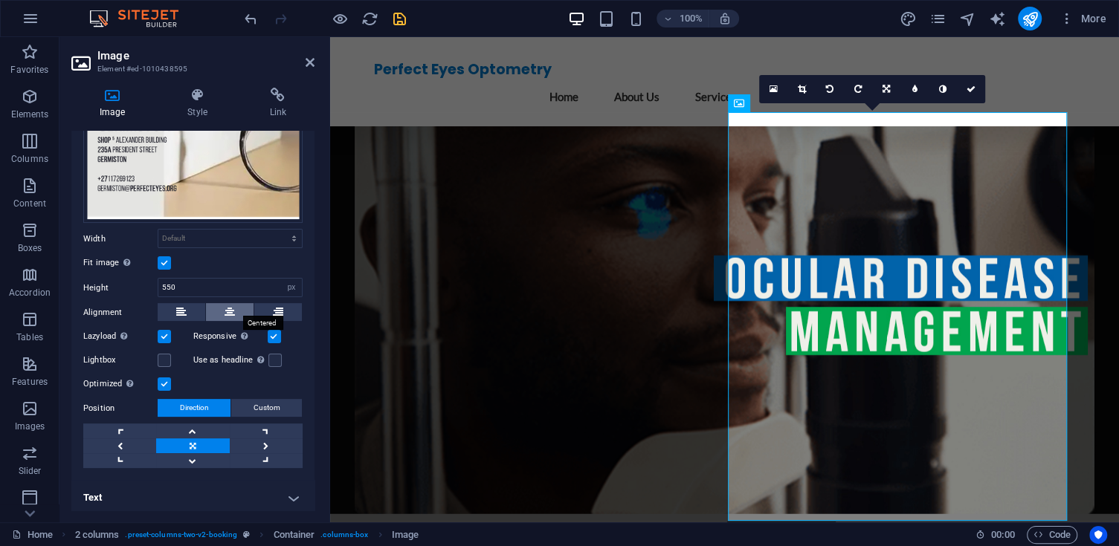
click at [224, 305] on icon at bounding box center [229, 312] width 10 height 18
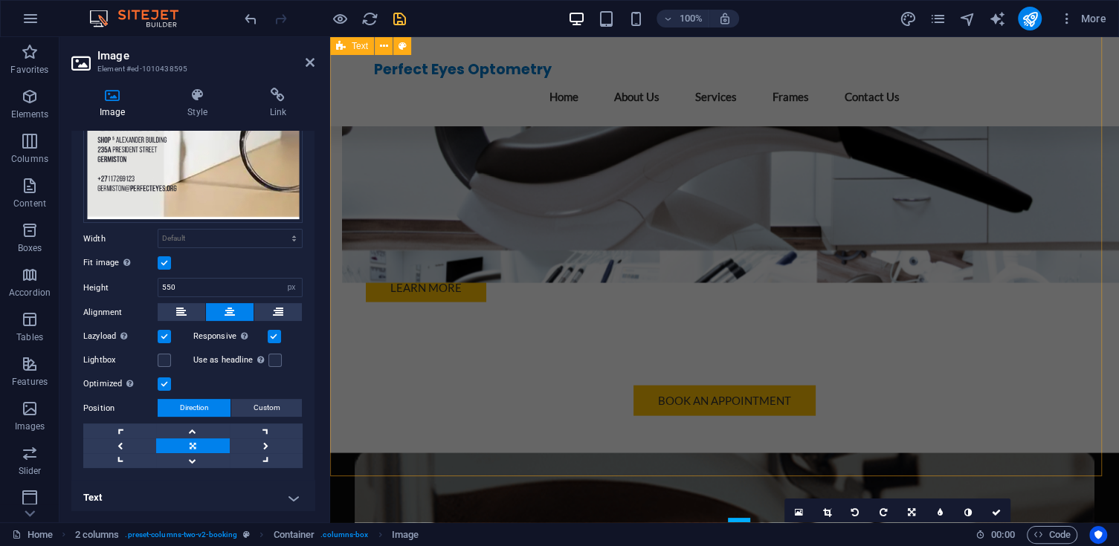
scroll to position [2813, 0]
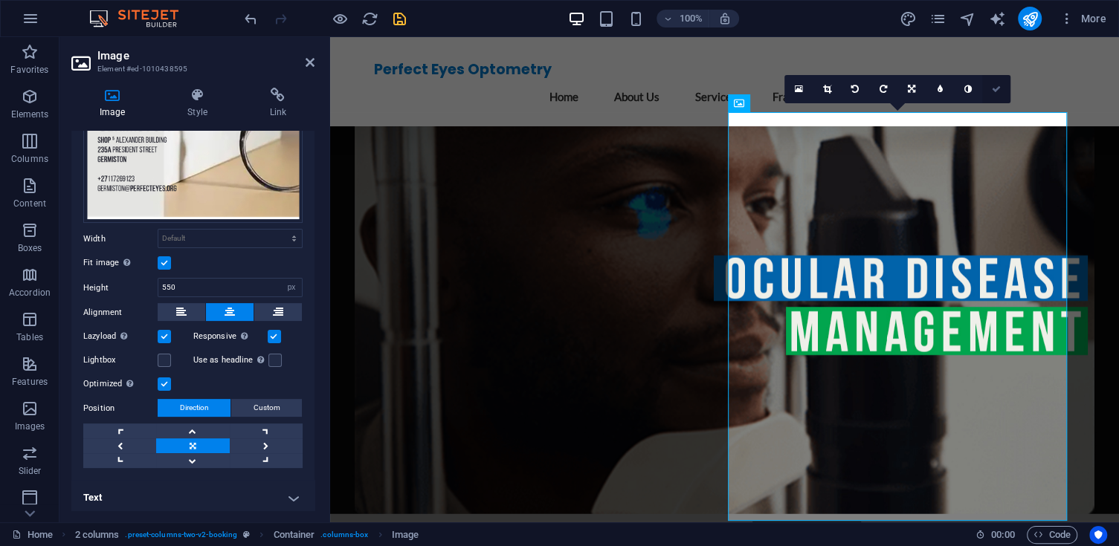
drag, startPoint x: 937, startPoint y: 57, endPoint x: 999, endPoint y: 93, distance: 71.3
click at [999, 93] on link at bounding box center [996, 89] width 28 height 28
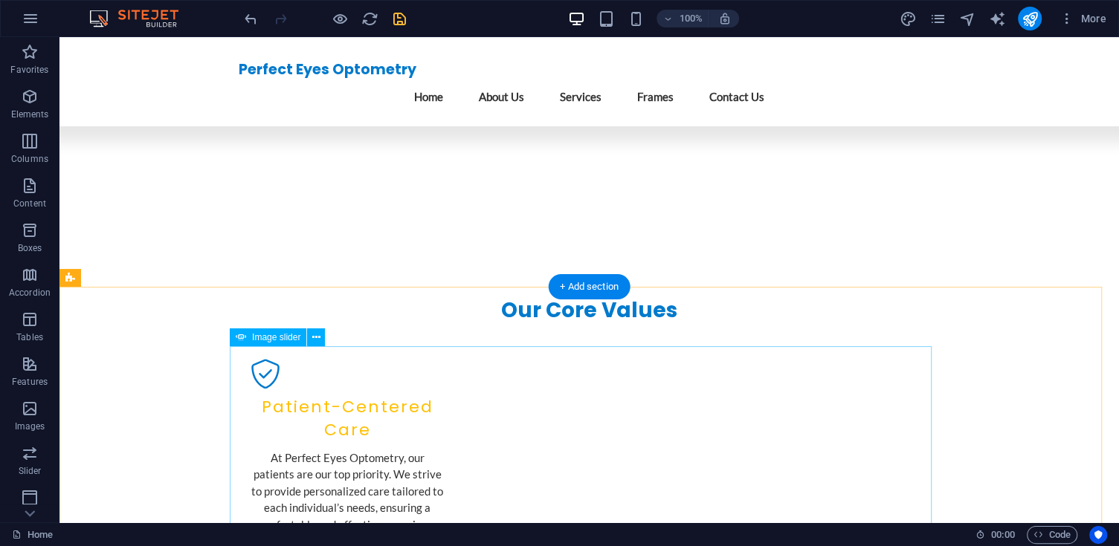
scroll to position [1444, 0]
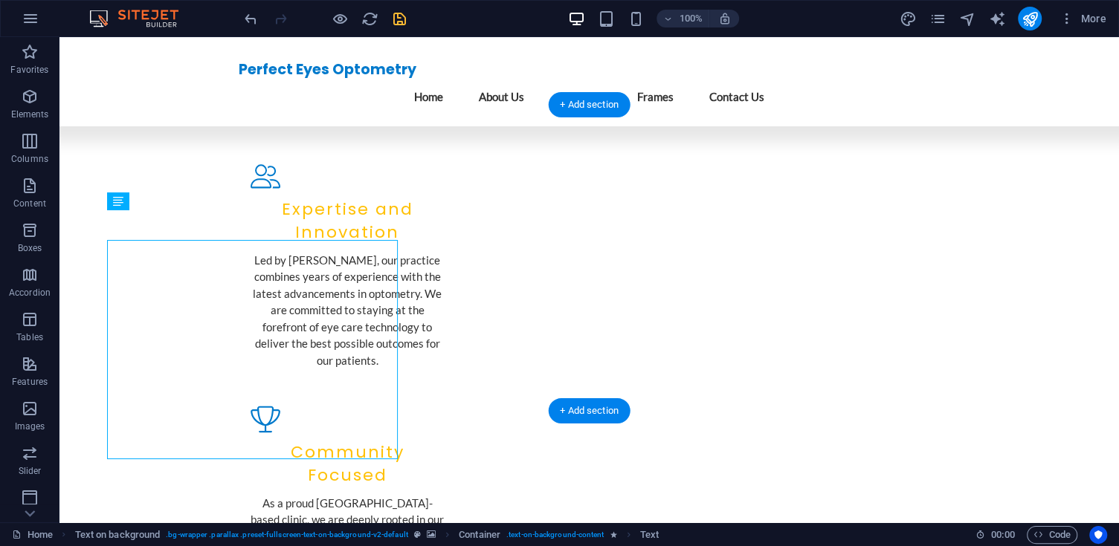
scroll to position [1416, 0]
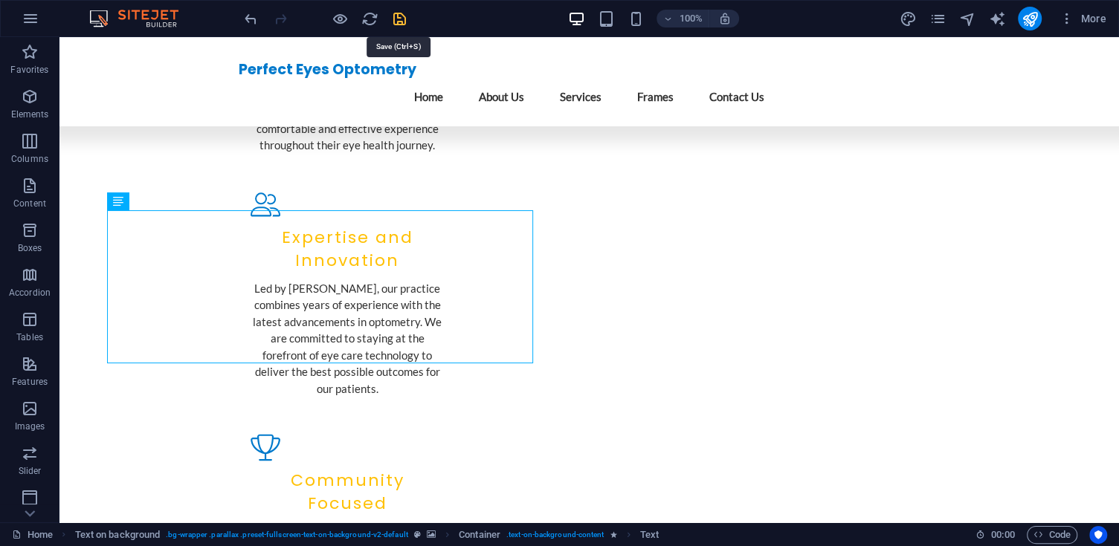
click at [399, 18] on icon "save" at bounding box center [399, 18] width 17 height 17
checkbox input "false"
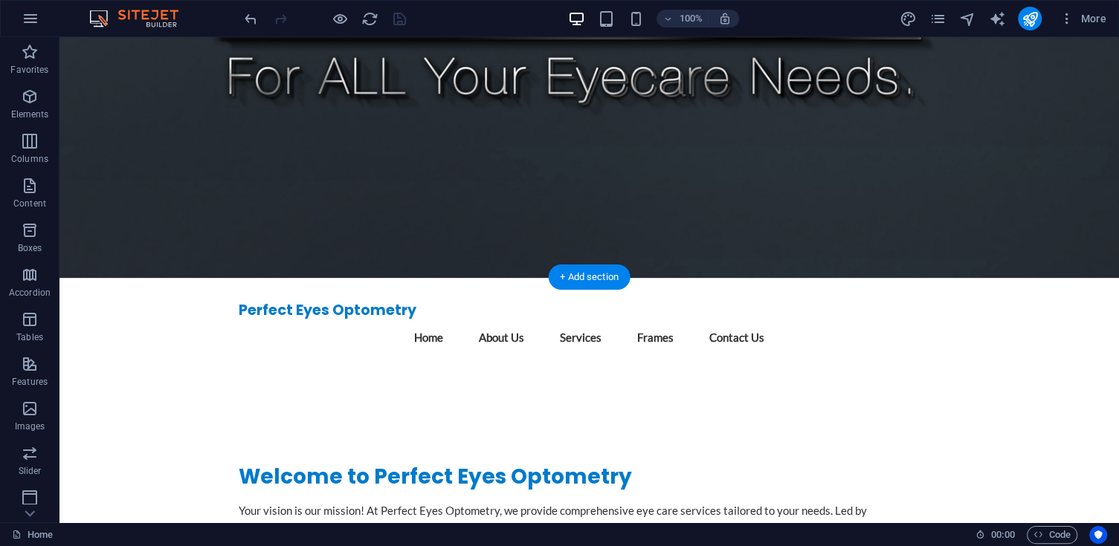
scroll to position [0, 0]
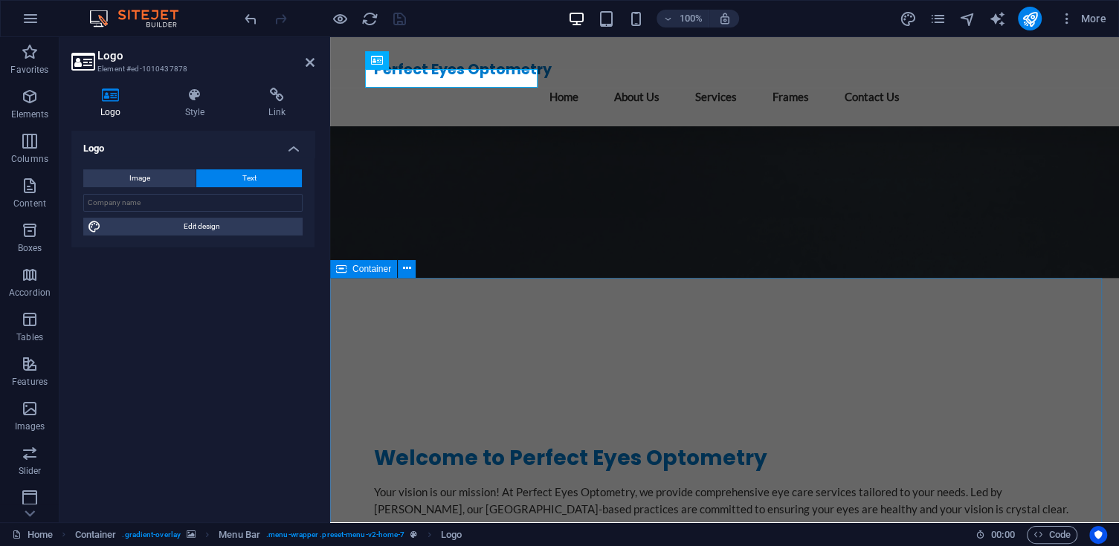
scroll to position [1273, 0]
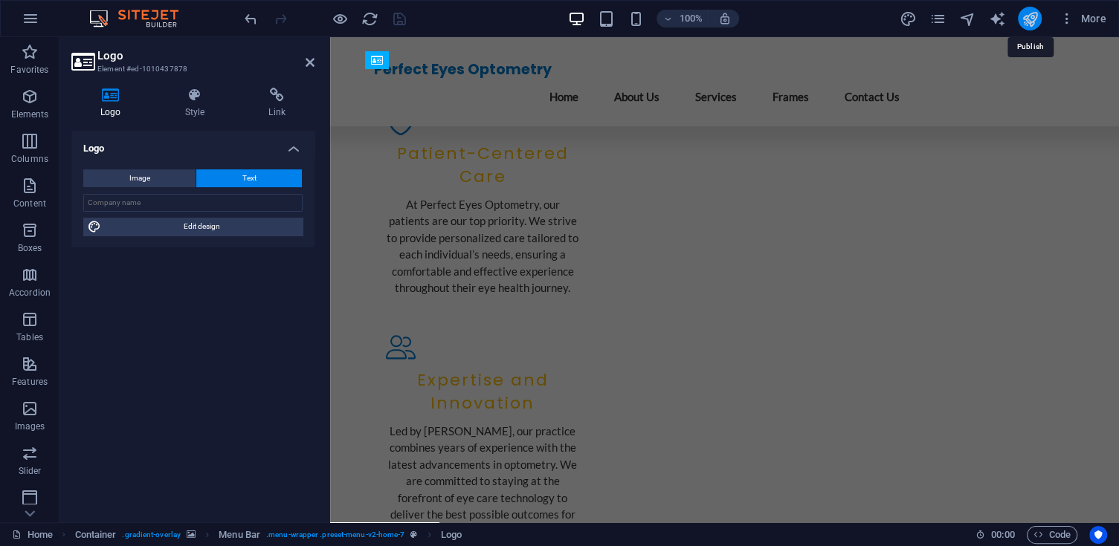
click at [1035, 16] on icon "publish" at bounding box center [1029, 18] width 17 height 17
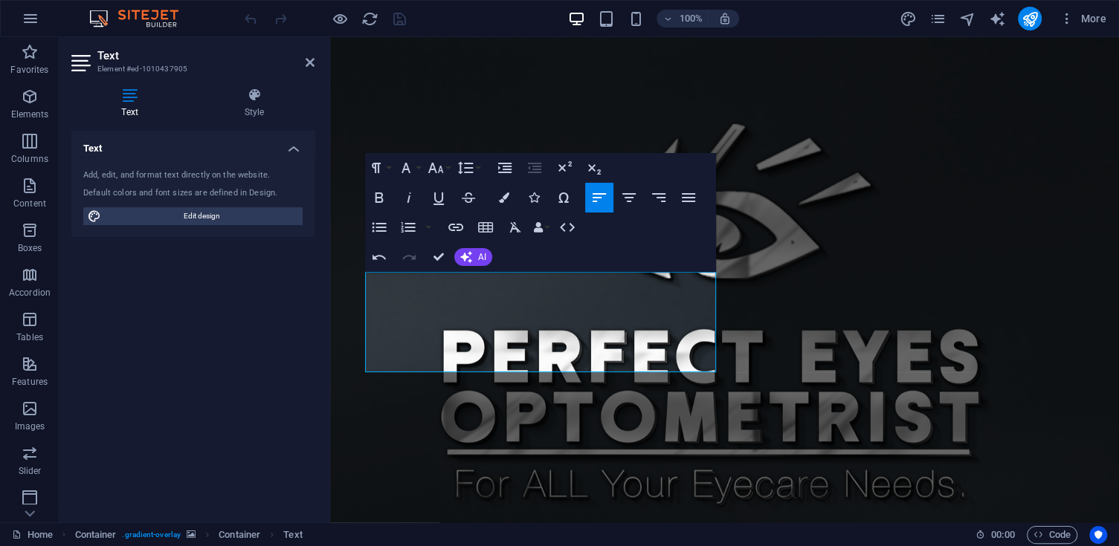
drag, startPoint x: 421, startPoint y: 294, endPoint x: 348, endPoint y: 281, distance: 74.1
click at [380, 201] on icon "button" at bounding box center [379, 198] width 18 height 18
click at [630, 196] on icon "button" at bounding box center [629, 198] width 18 height 18
click at [445, 172] on button "Font Size" at bounding box center [438, 168] width 28 height 30
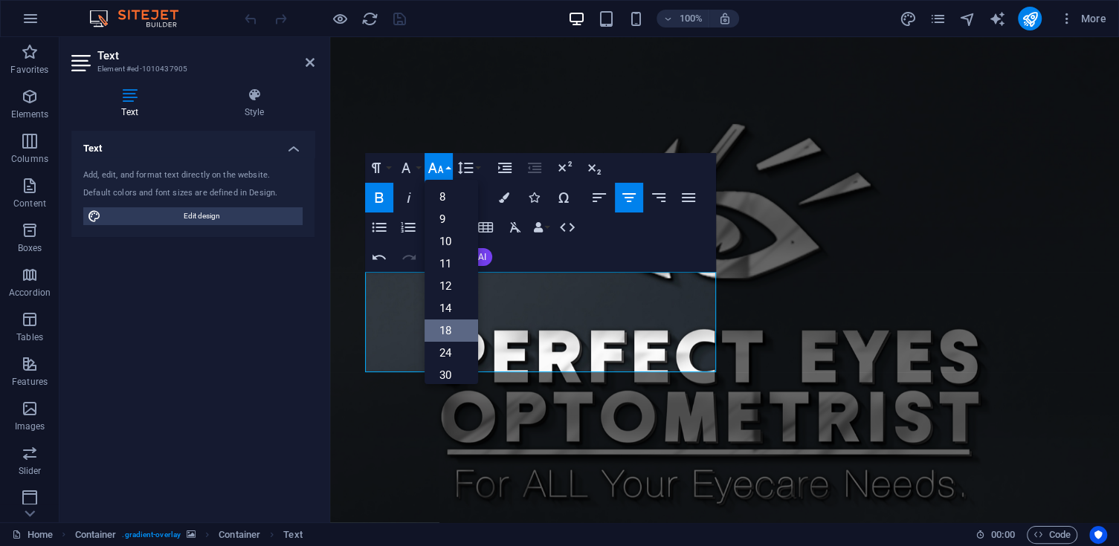
click at [457, 335] on link "18" at bounding box center [451, 331] width 54 height 22
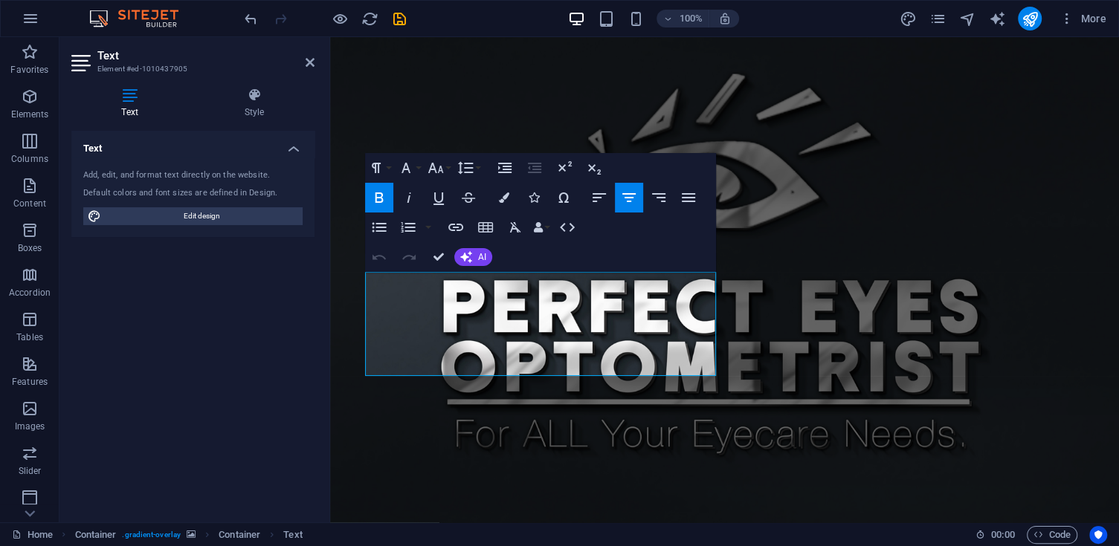
drag, startPoint x: 474, startPoint y: 374, endPoint x: 363, endPoint y: 320, distance: 123.7
click at [478, 255] on span "AI" at bounding box center [482, 257] width 8 height 9
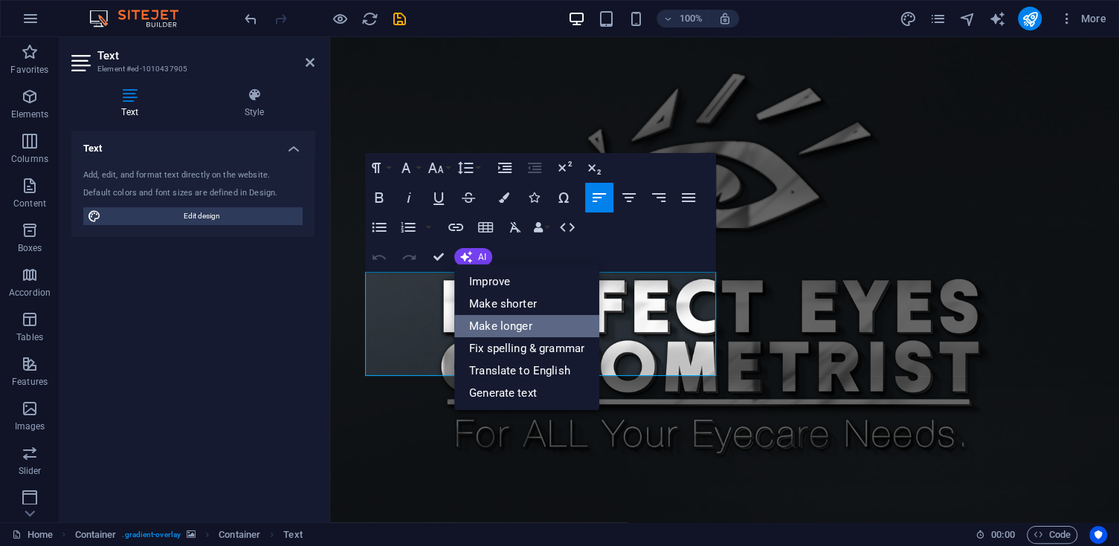
click at [542, 322] on link "Make longer" at bounding box center [526, 326] width 145 height 22
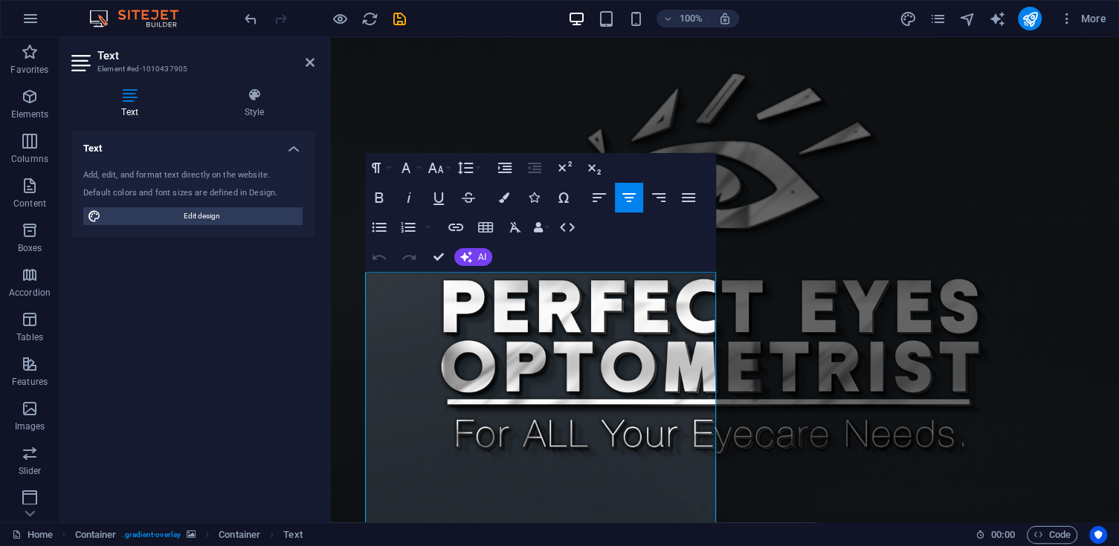
drag, startPoint x: 583, startPoint y: 299, endPoint x: 363, endPoint y: 285, distance: 219.7
click at [381, 198] on icon "button" at bounding box center [379, 198] width 18 height 18
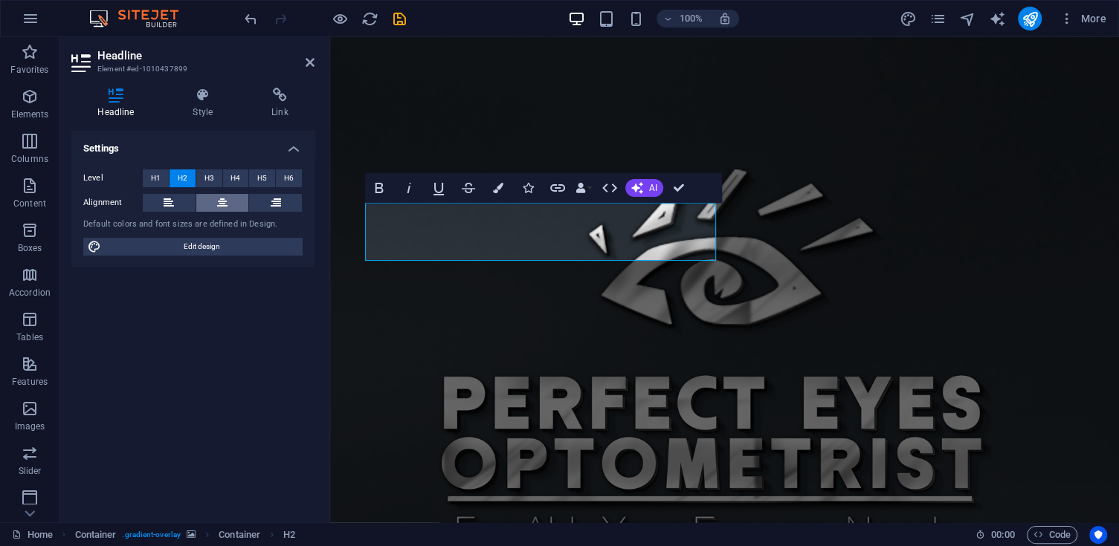
click at [224, 198] on icon at bounding box center [222, 203] width 10 height 18
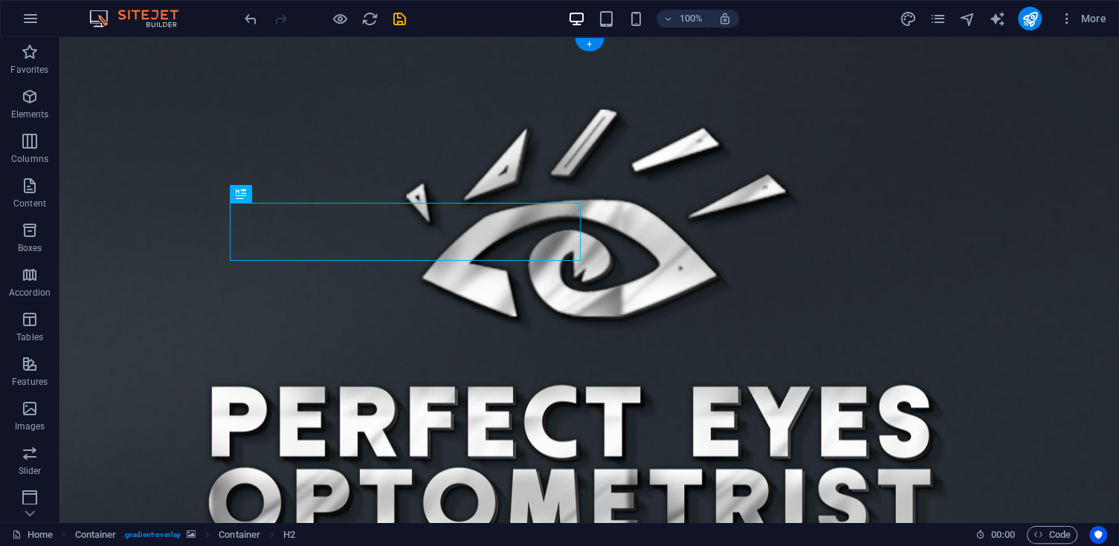
click at [139, 180] on figure at bounding box center [588, 462] width 1059 height 850
drag, startPoint x: 139, startPoint y: 180, endPoint x: 245, endPoint y: 311, distance: 168.1
click at [139, 180] on figure at bounding box center [588, 462] width 1059 height 850
select select "header"
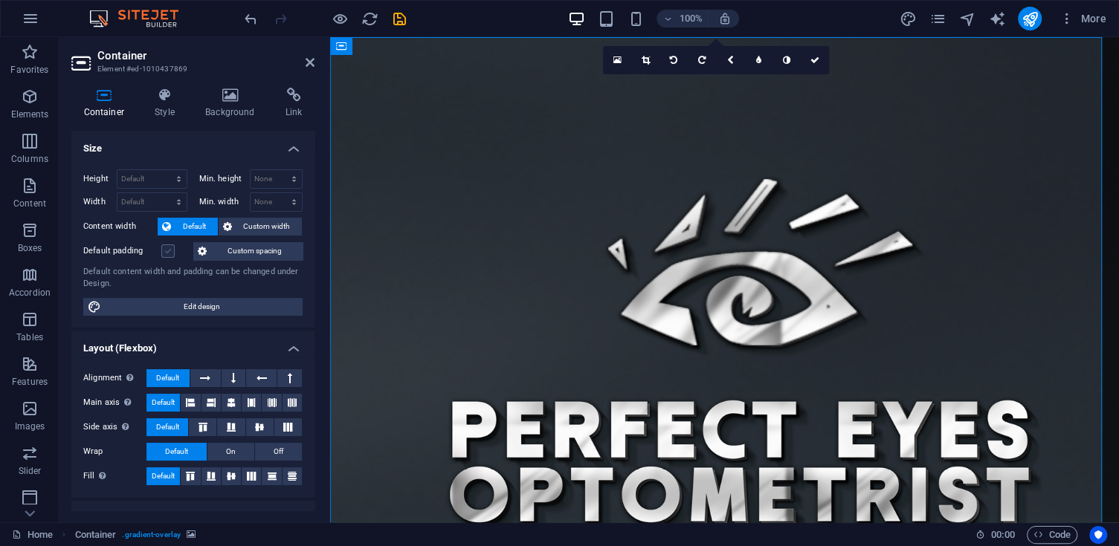
click at [166, 253] on label at bounding box center [167, 251] width 13 height 13
click at [0, 0] on input "Default padding" at bounding box center [0, 0] width 0 height 0
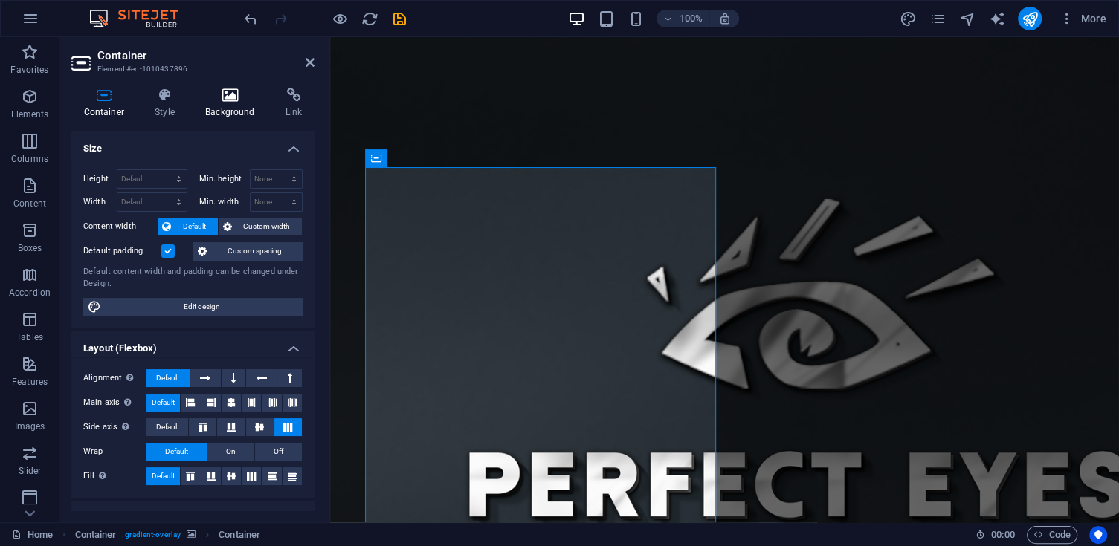
click at [234, 99] on icon at bounding box center [230, 95] width 74 height 15
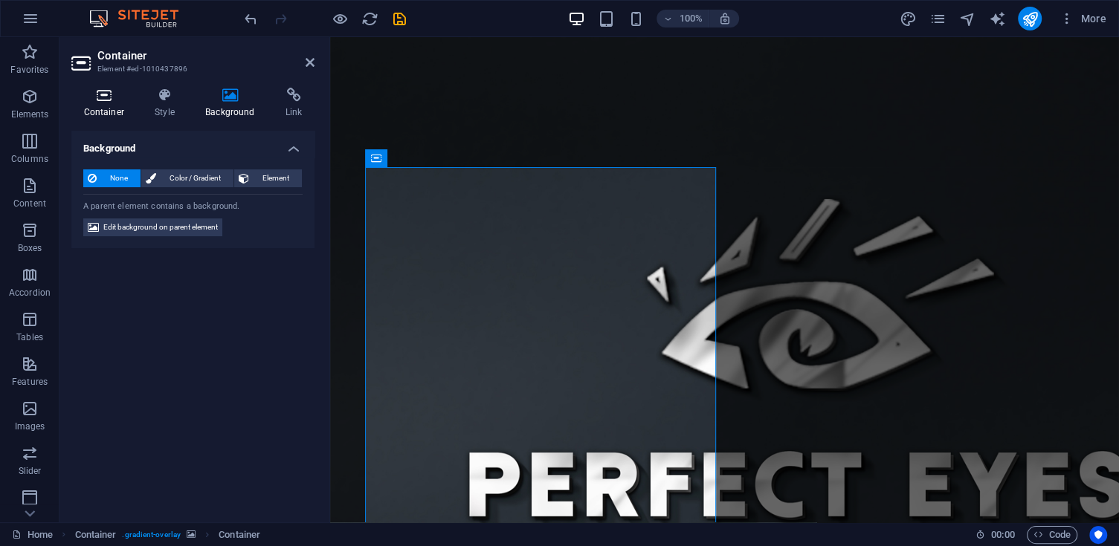
click at [94, 101] on icon at bounding box center [103, 95] width 65 height 15
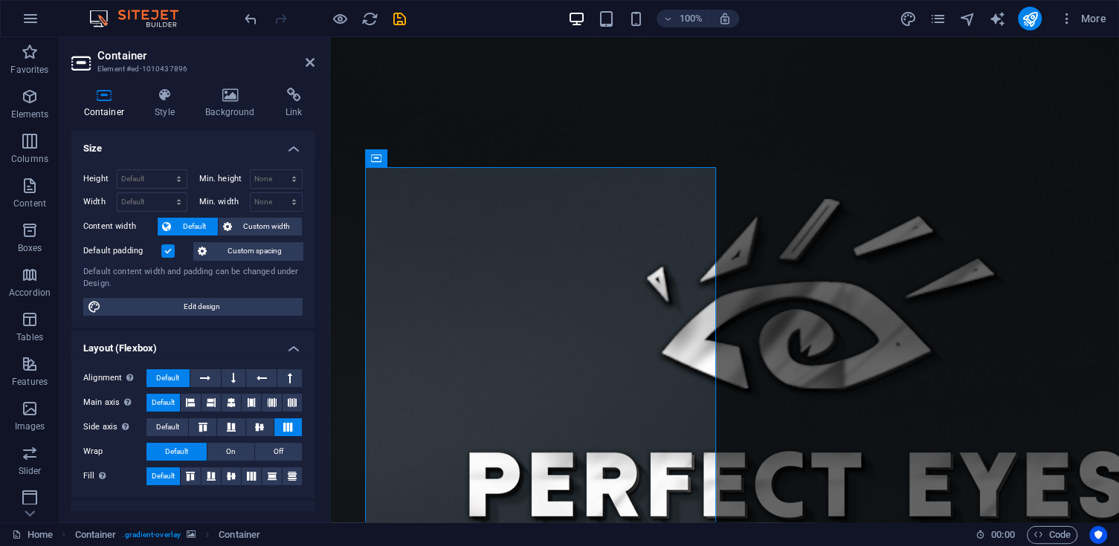
click at [803, 213] on figure at bounding box center [724, 521] width 789 height 969
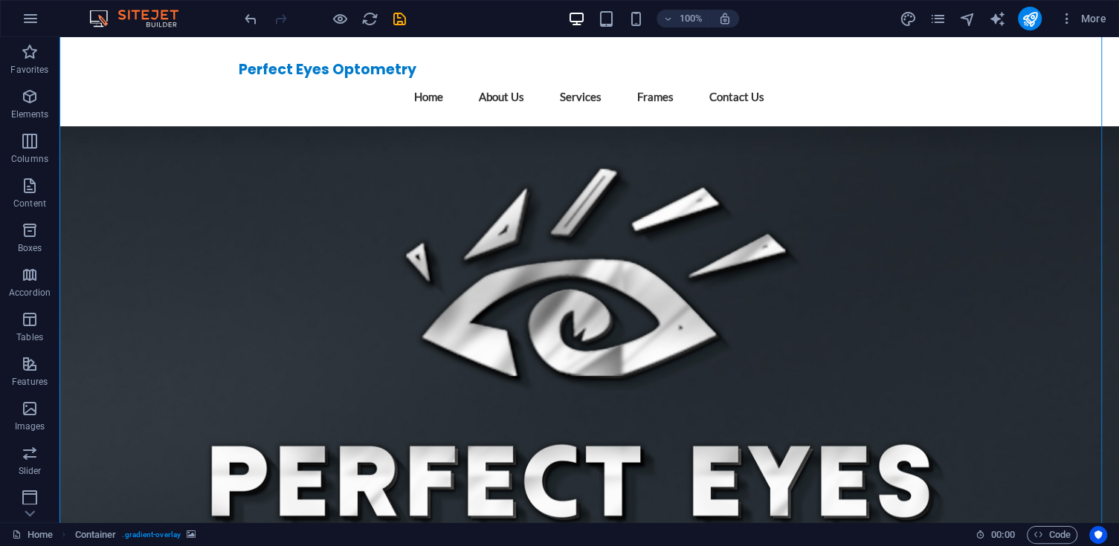
scroll to position [424, 0]
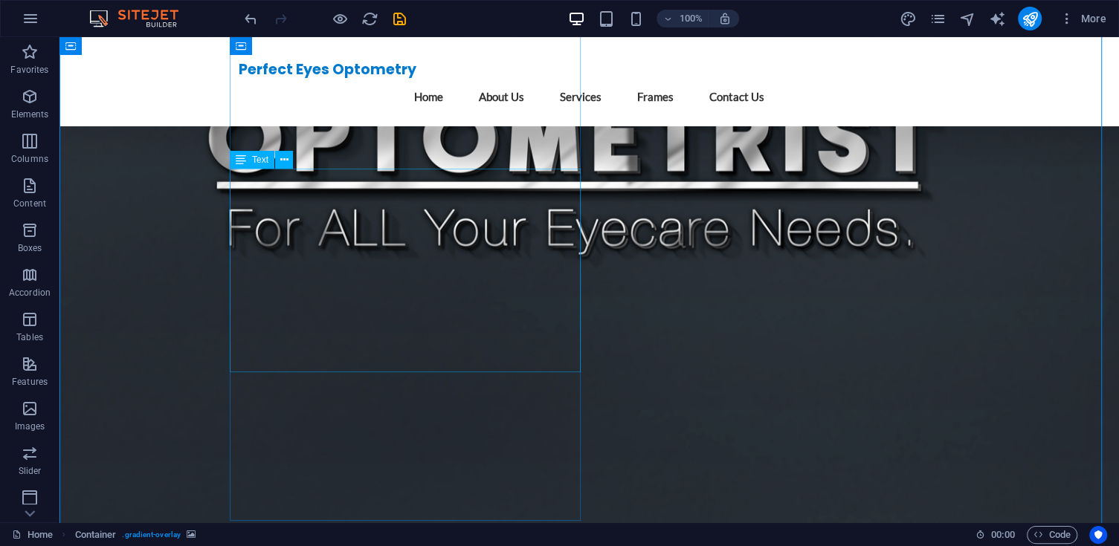
drag, startPoint x: 393, startPoint y: 179, endPoint x: 450, endPoint y: 178, distance: 56.5
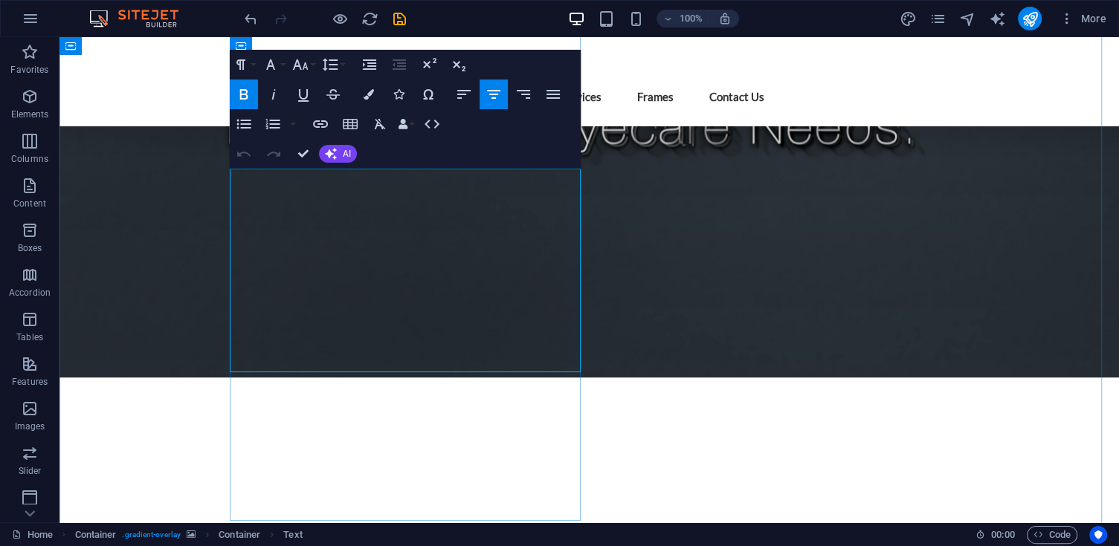
drag, startPoint x: 439, startPoint y: 178, endPoint x: 354, endPoint y: 178, distance: 85.5
drag, startPoint x: 449, startPoint y: 176, endPoint x: 370, endPoint y: 172, distance: 78.9
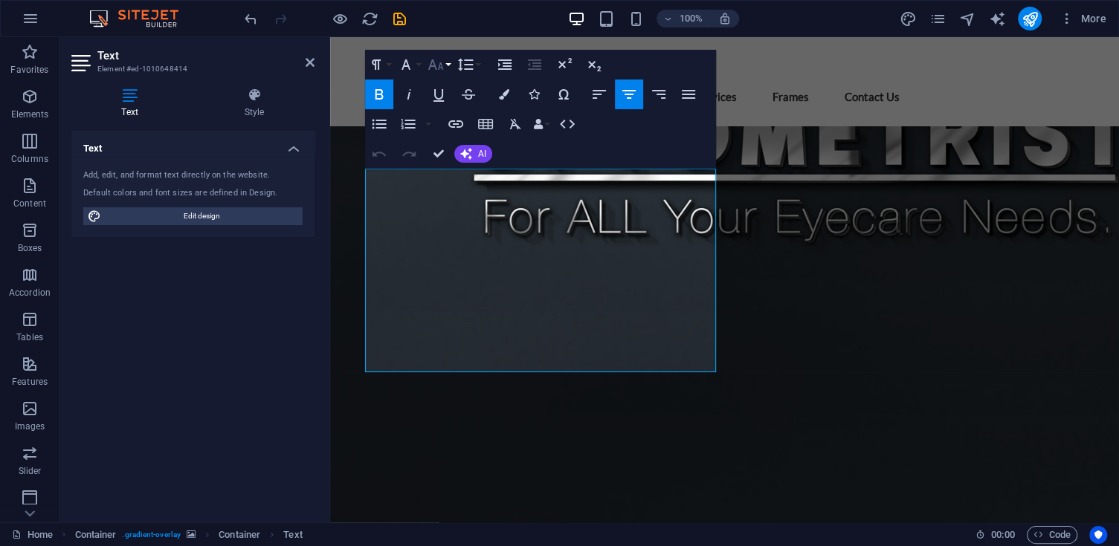
click at [442, 71] on icon "button" at bounding box center [436, 65] width 18 height 18
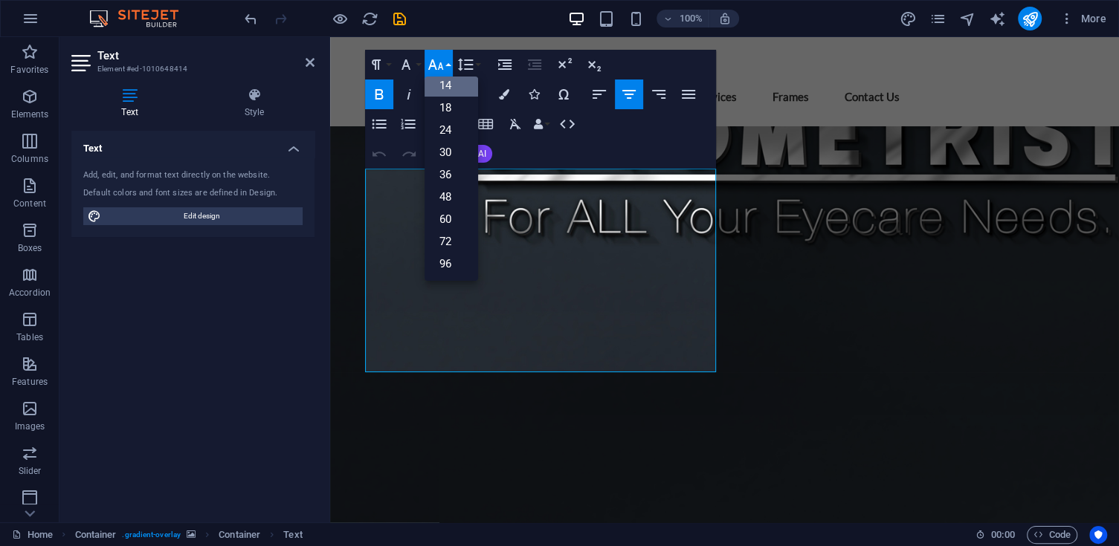
scroll to position [120, 0]
click at [450, 135] on link "24" at bounding box center [451, 130] width 54 height 22
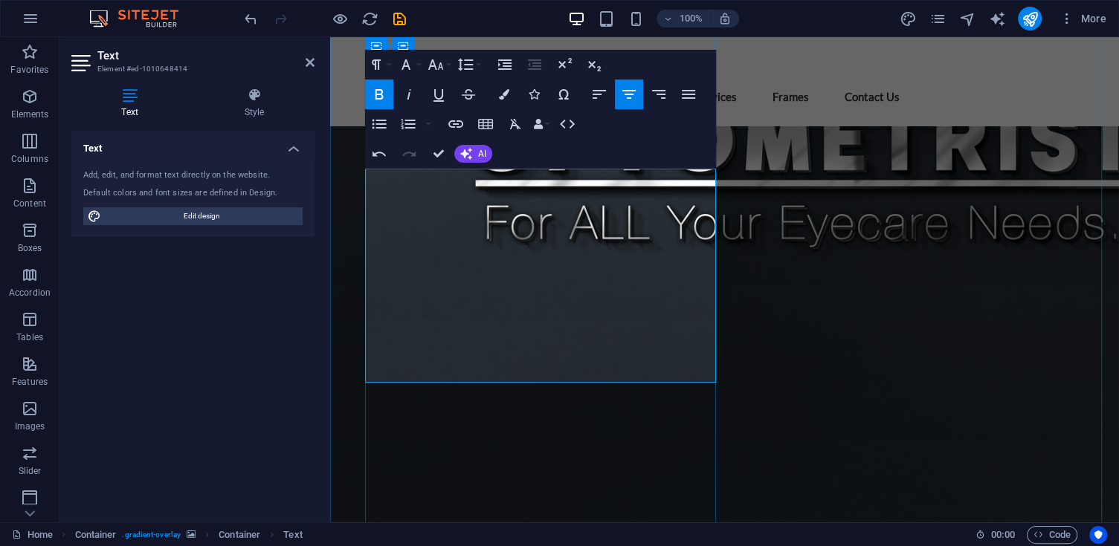
drag, startPoint x: 488, startPoint y: 218, endPoint x: 380, endPoint y: 221, distance: 107.8
click at [442, 92] on icon "button" at bounding box center [438, 95] width 10 height 13
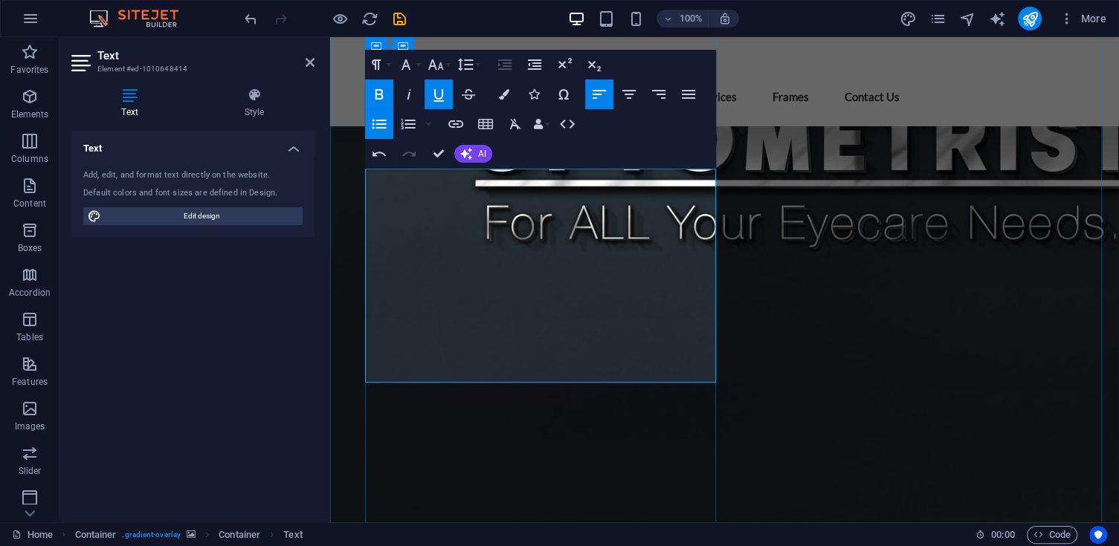
drag, startPoint x: 517, startPoint y: 241, endPoint x: 366, endPoint y: 240, distance: 150.9
click at [441, 97] on icon "button" at bounding box center [438, 95] width 10 height 13
drag, startPoint x: 475, startPoint y: 274, endPoint x: 378, endPoint y: 268, distance: 96.8
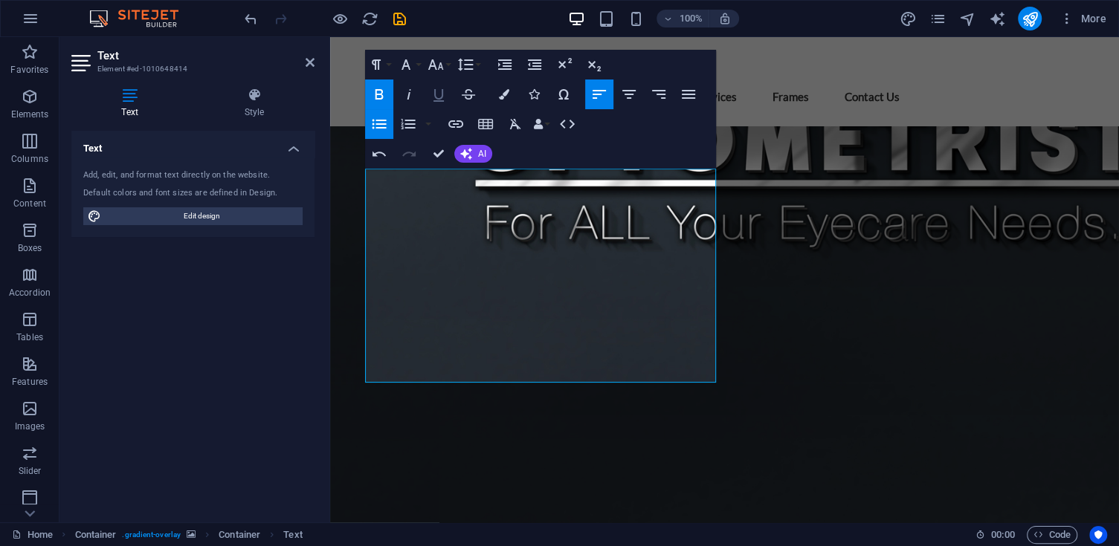
click at [439, 93] on icon "button" at bounding box center [439, 94] width 18 height 18
drag, startPoint x: 489, startPoint y: 291, endPoint x: 370, endPoint y: 296, distance: 119.0
click at [444, 100] on icon "button" at bounding box center [439, 94] width 18 height 18
drag, startPoint x: 524, startPoint y: 324, endPoint x: 372, endPoint y: 316, distance: 151.9
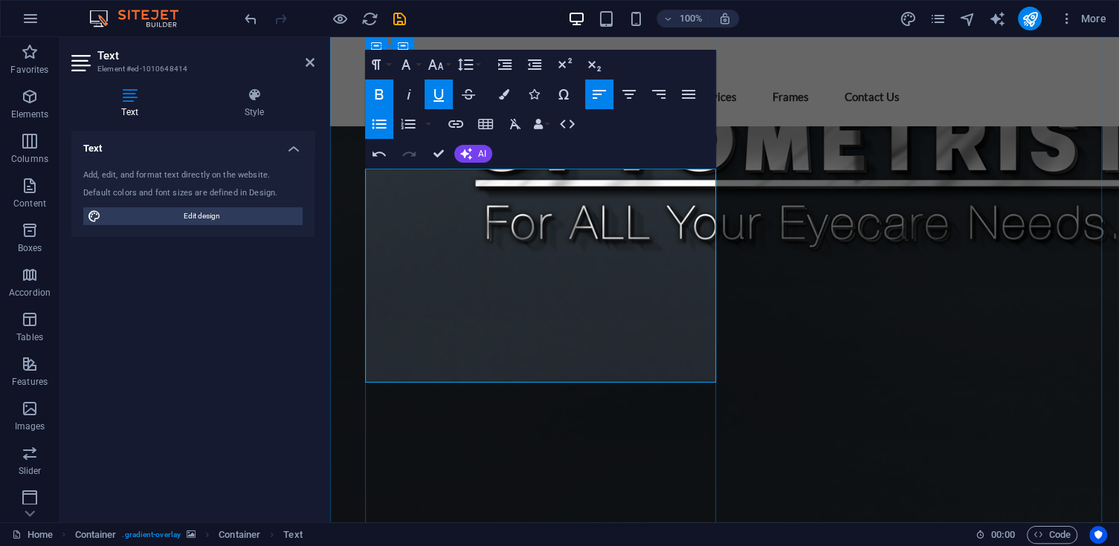
drag, startPoint x: 526, startPoint y: 321, endPoint x: 387, endPoint y: 323, distance: 139.8
click at [432, 100] on icon "button" at bounding box center [439, 94] width 18 height 18
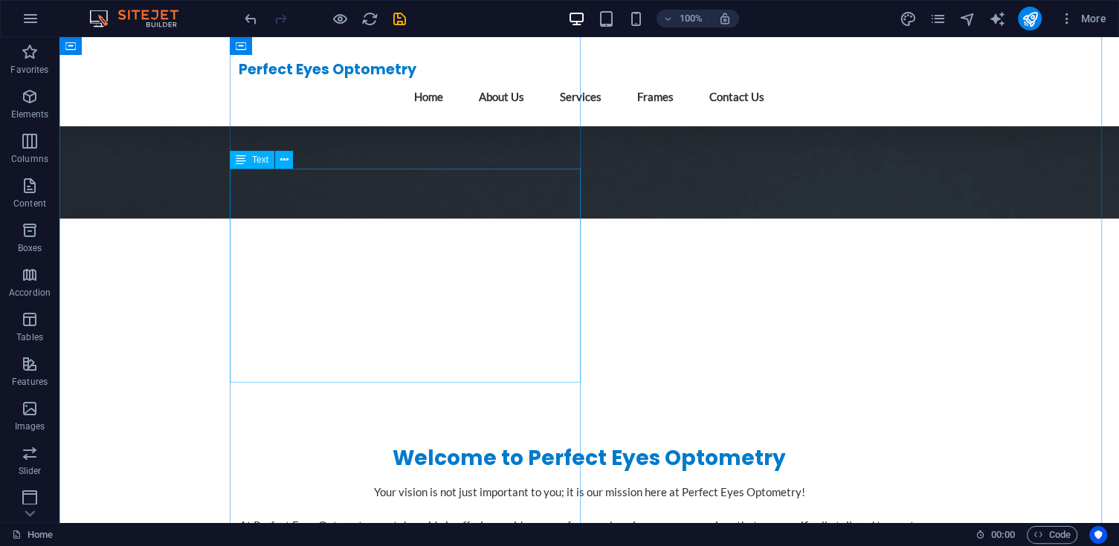
scroll to position [424, 0]
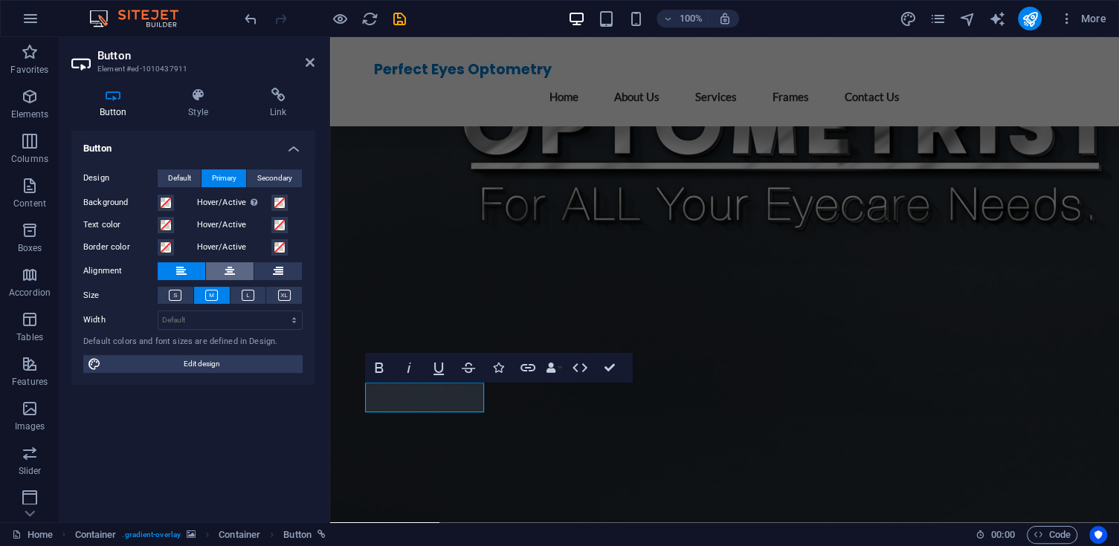
click at [239, 274] on button at bounding box center [230, 271] width 48 height 18
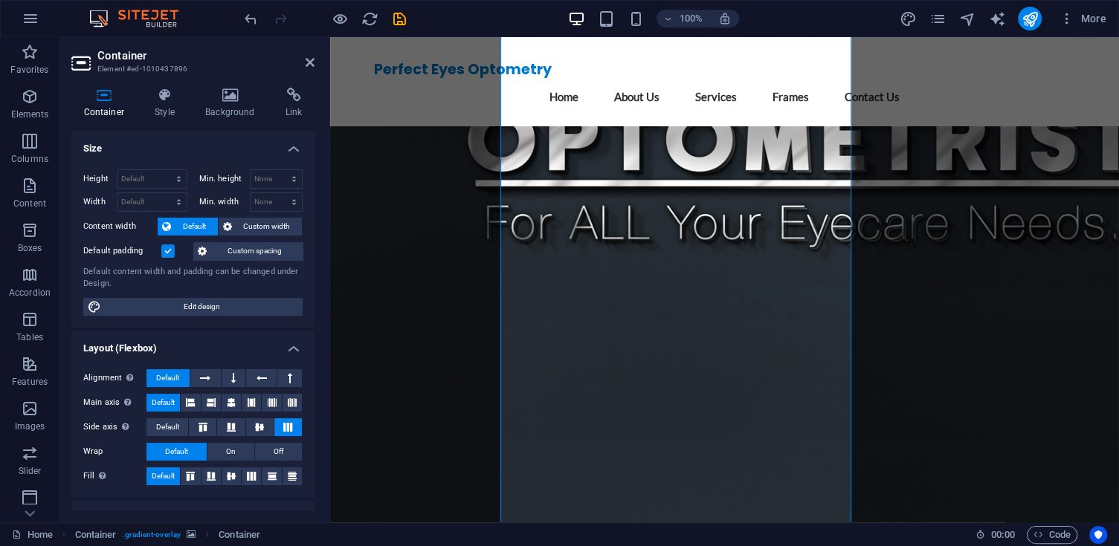
click at [328, 394] on div at bounding box center [327, 279] width 3 height 485
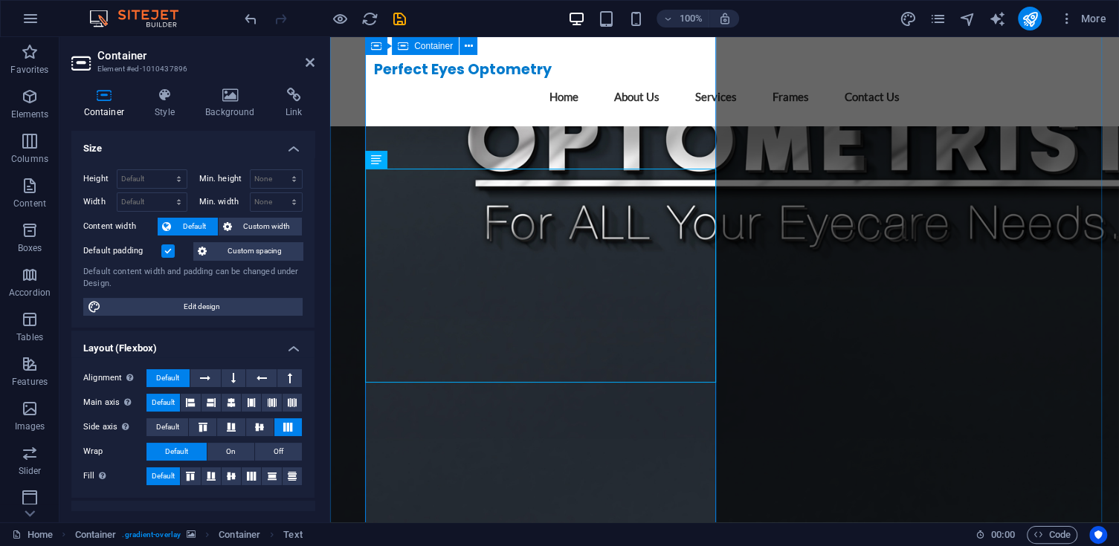
drag, startPoint x: 662, startPoint y: 410, endPoint x: 575, endPoint y: 466, distance: 104.3
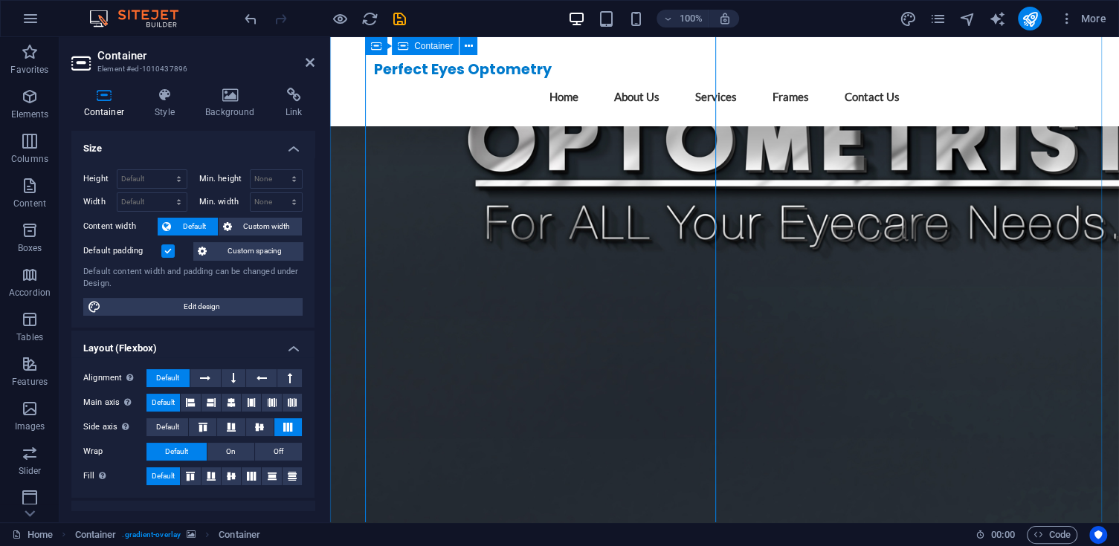
click at [216, 111] on h4 "Background" at bounding box center [233, 103] width 80 height 31
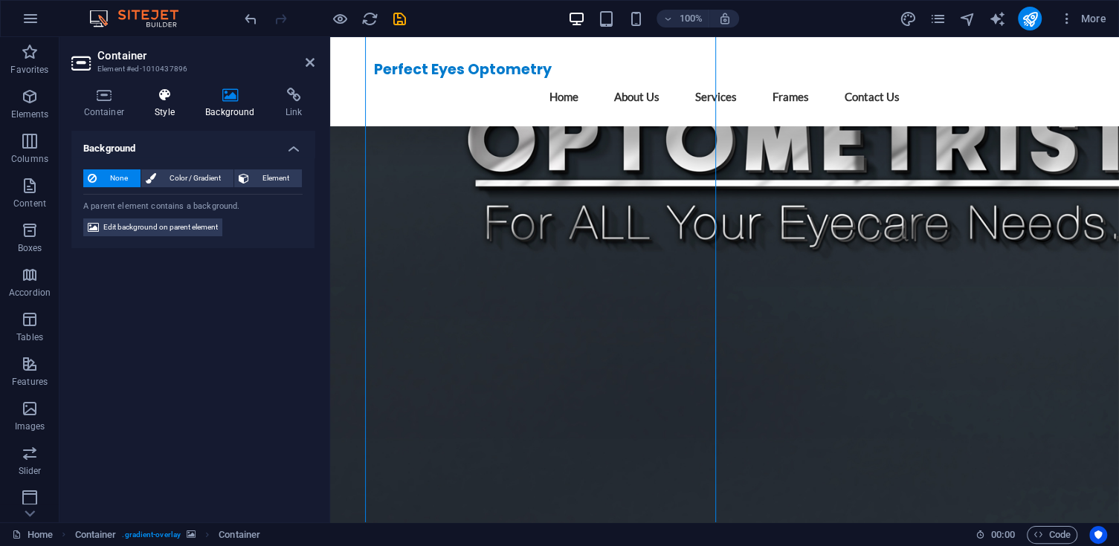
click at [165, 112] on h4 "Style" at bounding box center [168, 103] width 51 height 31
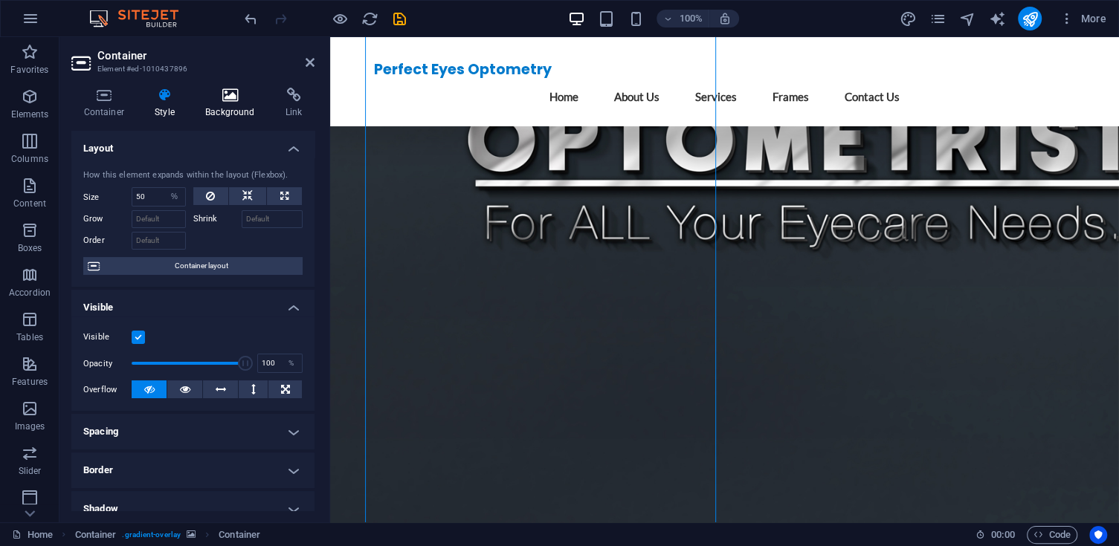
click at [240, 109] on h4 "Background" at bounding box center [233, 103] width 80 height 31
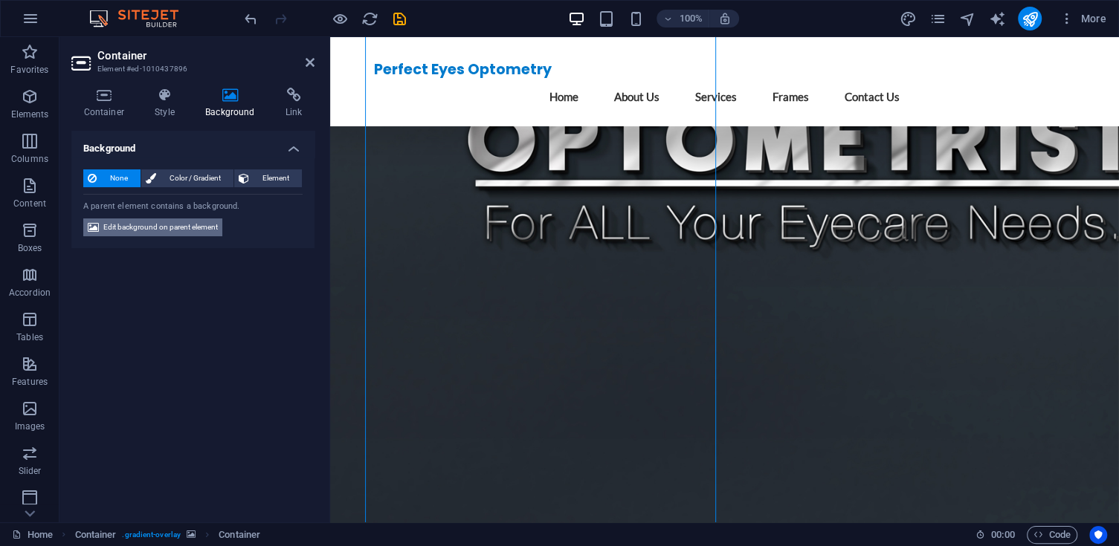
drag, startPoint x: 216, startPoint y: 230, endPoint x: 97, endPoint y: 318, distance: 147.6
click at [216, 230] on span "Edit background on parent element" at bounding box center [160, 228] width 114 height 18
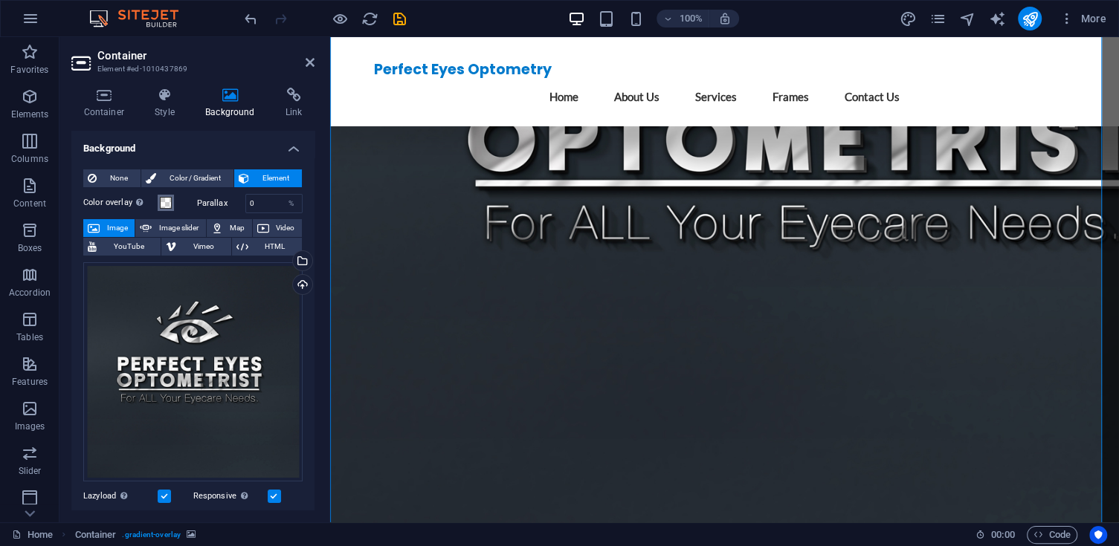
click at [166, 205] on span at bounding box center [166, 203] width 12 height 12
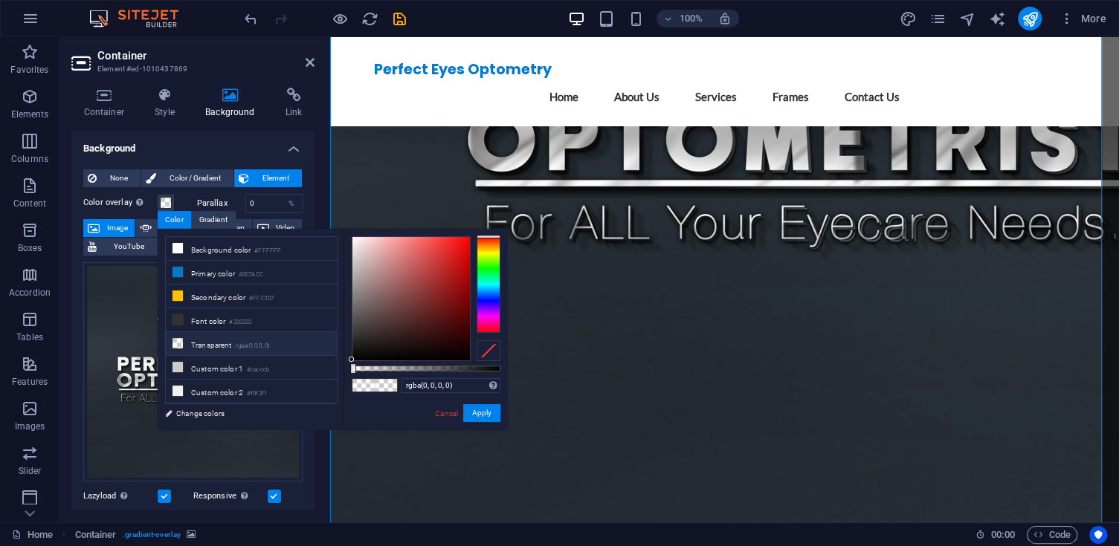
click at [250, 341] on small "rgba(0,0,0,.0)" at bounding box center [253, 346] width 35 height 10
click at [413, 366] on div at bounding box center [426, 369] width 149 height 6
drag, startPoint x: 403, startPoint y: 366, endPoint x: 388, endPoint y: 366, distance: 14.9
click at [388, 366] on div at bounding box center [426, 369] width 149 height 6
type input "rgba(0, 0, 0, 0)"
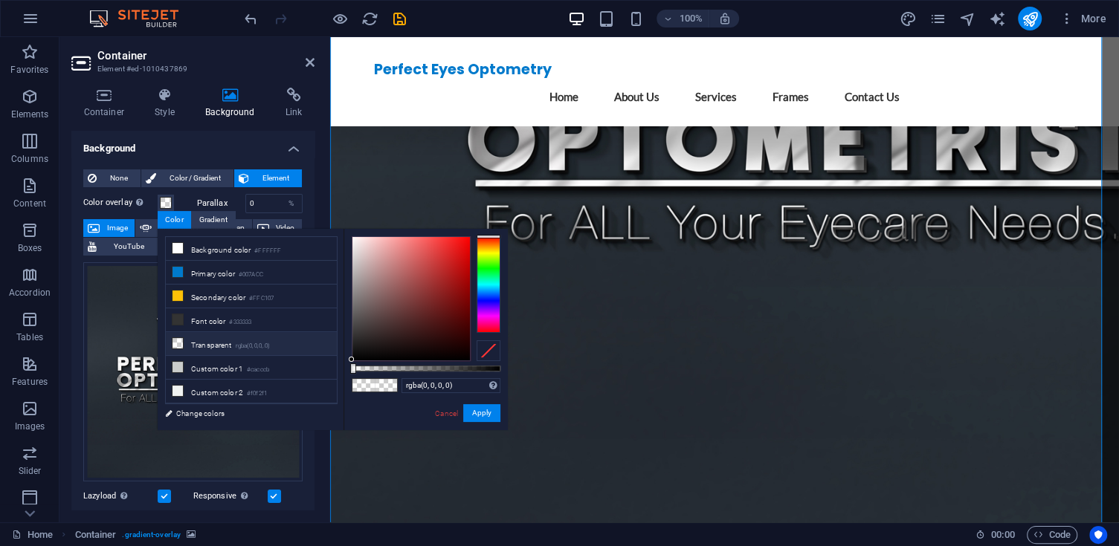
drag, startPoint x: 416, startPoint y: 372, endPoint x: 282, endPoint y: 346, distance: 136.2
click at [282, 346] on div "less Background color #FFFFFF Primary color #007ACC Secondary color #FFC107 Fon…" at bounding box center [333, 329] width 350 height 201
click at [480, 414] on button "Apply" at bounding box center [481, 413] width 37 height 18
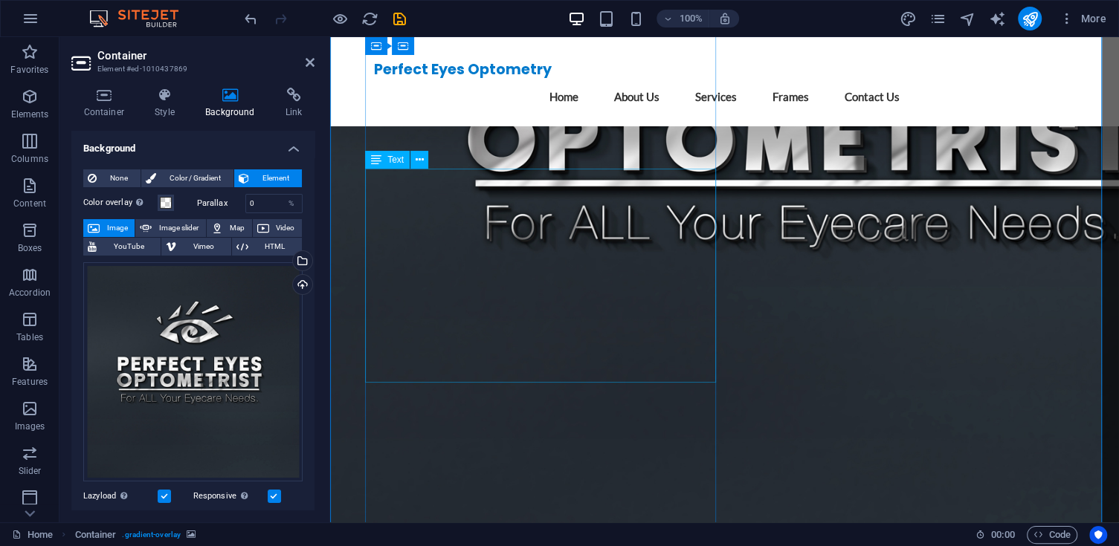
scroll to position [849, 0]
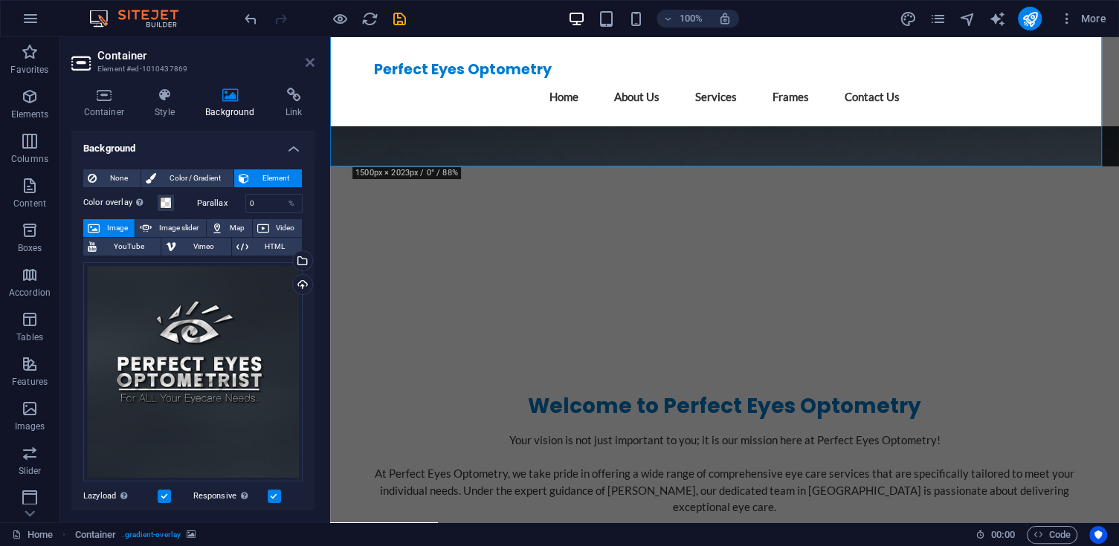
click at [310, 61] on icon at bounding box center [309, 62] width 9 height 12
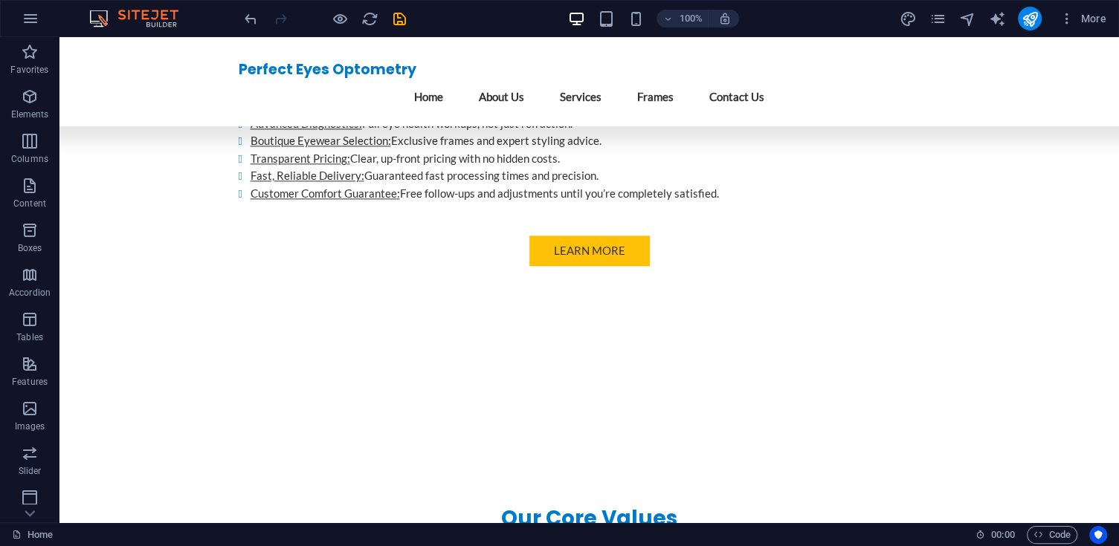
scroll to position [1371, 0]
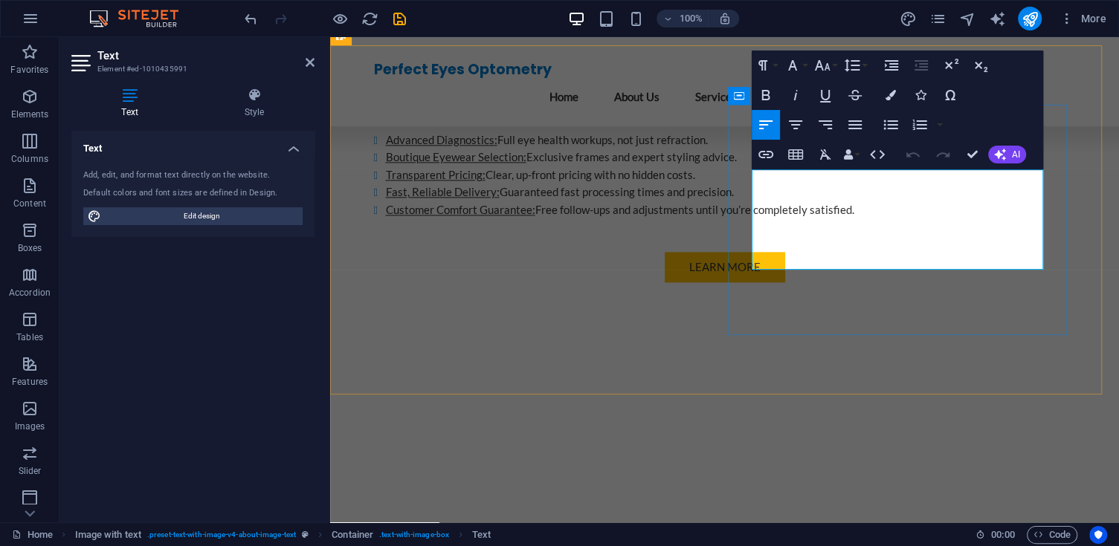
drag, startPoint x: 965, startPoint y: 193, endPoint x: 895, endPoint y: 198, distance: 70.0
drag, startPoint x: 846, startPoint y: 211, endPoint x: 873, endPoint y: 219, distance: 27.8
drag, startPoint x: 937, startPoint y: 213, endPoint x: 942, endPoint y: 221, distance: 9.5
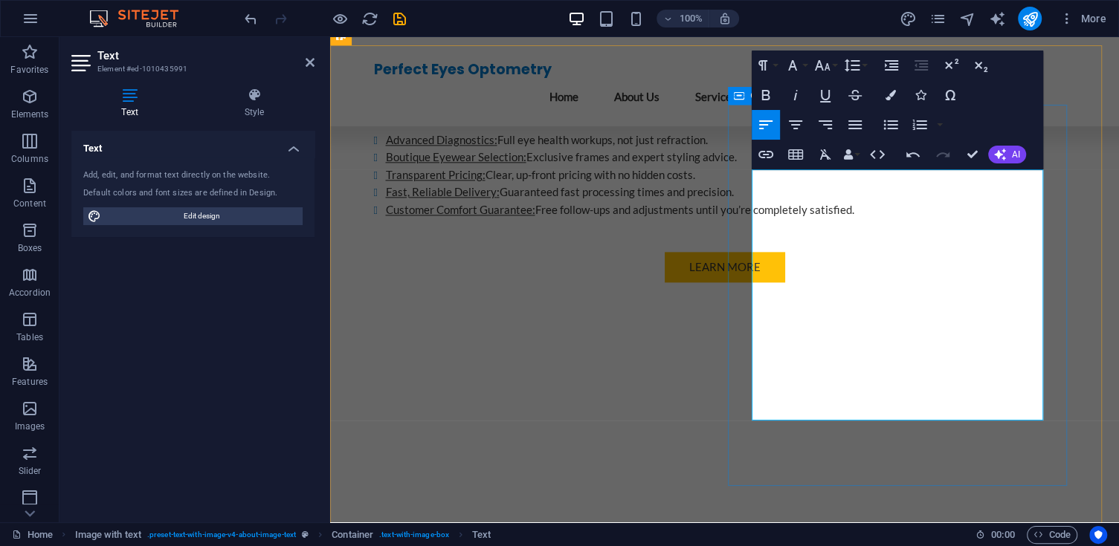
drag, startPoint x: 971, startPoint y: 296, endPoint x: 750, endPoint y: 295, distance: 220.8
click at [762, 93] on icon "button" at bounding box center [766, 95] width 8 height 10
click at [801, 128] on icon "button" at bounding box center [795, 125] width 18 height 18
click at [824, 98] on icon "button" at bounding box center [825, 95] width 18 height 18
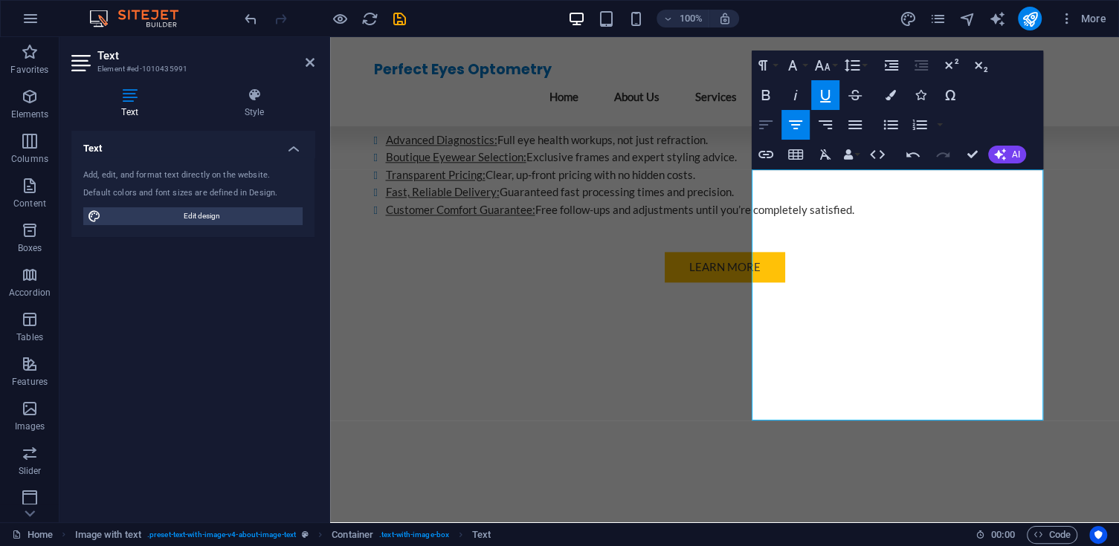
click at [768, 123] on icon "button" at bounding box center [766, 125] width 18 height 18
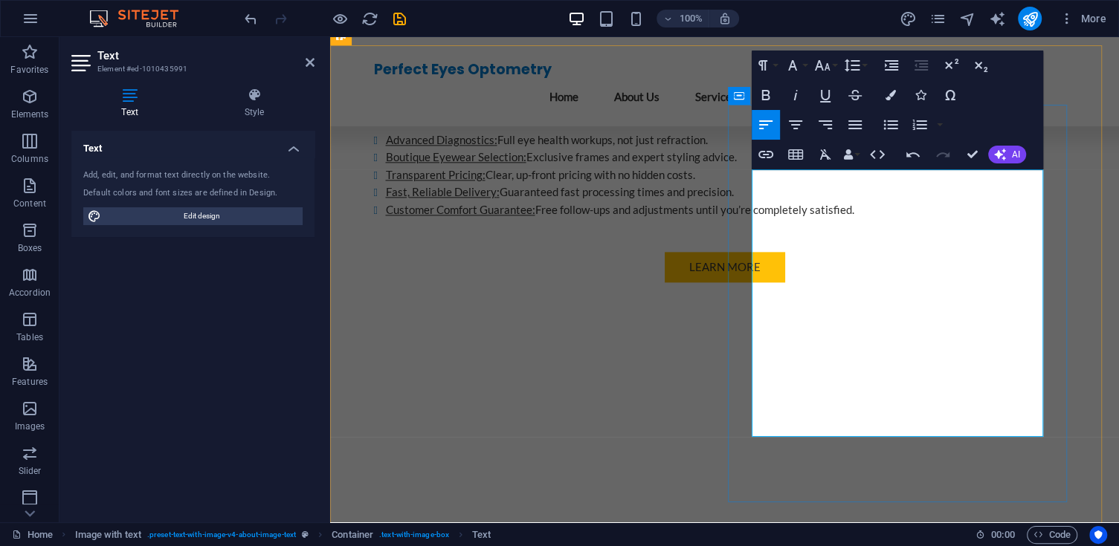
drag, startPoint x: 963, startPoint y: 330, endPoint x: 945, endPoint y: 329, distance: 17.2
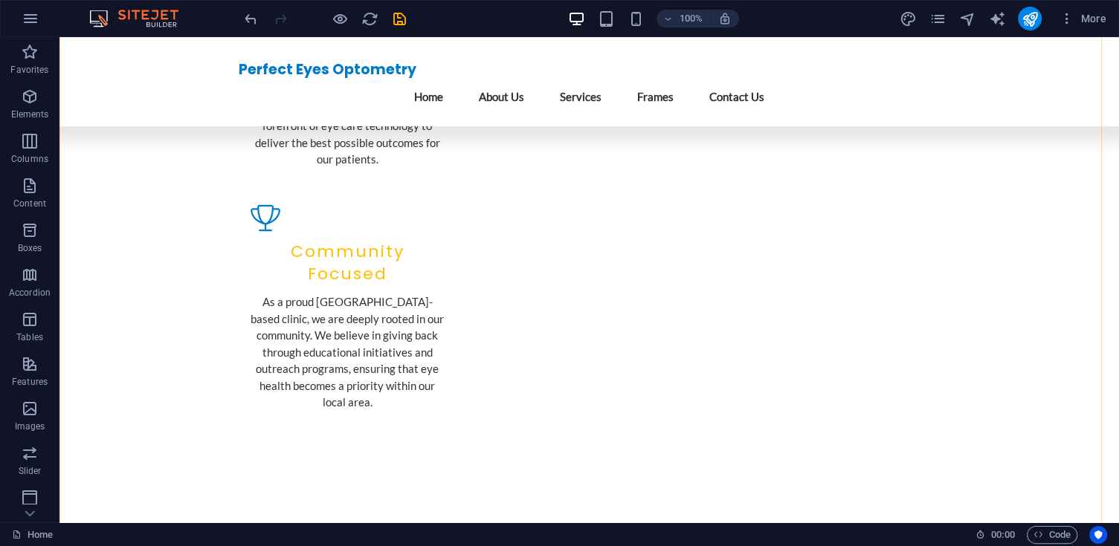
scroll to position [2645, 0]
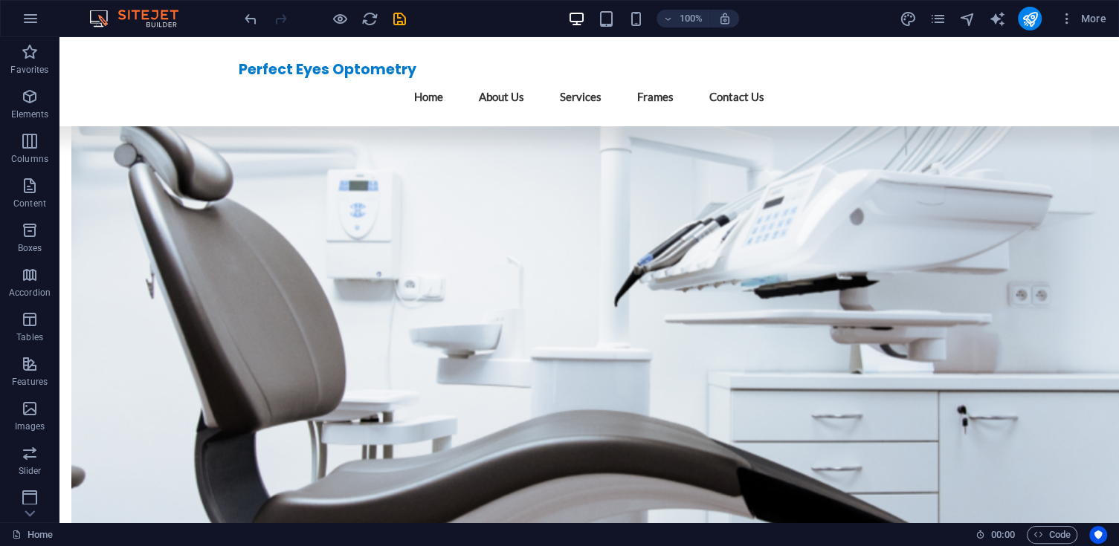
click at [387, 22] on div at bounding box center [325, 19] width 166 height 24
click at [397, 22] on icon "save" at bounding box center [399, 18] width 17 height 17
checkbox input "false"
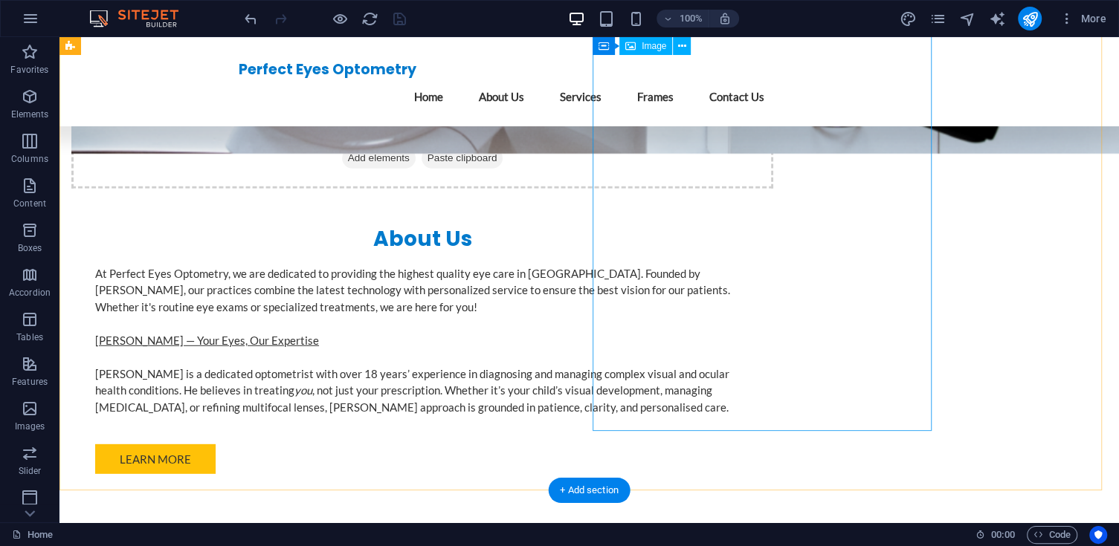
scroll to position [3736, 0]
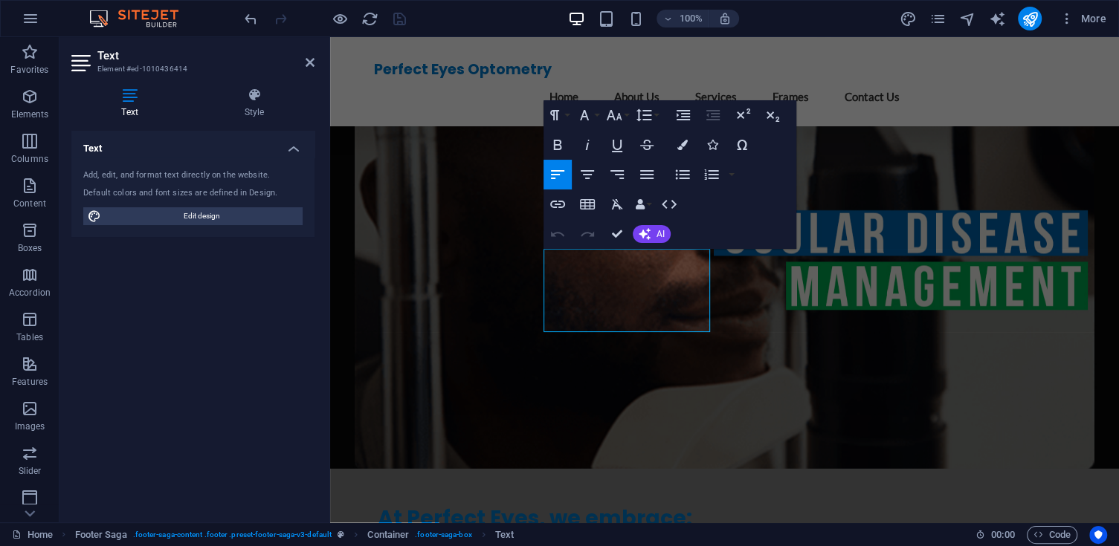
scroll to position [3832, 0]
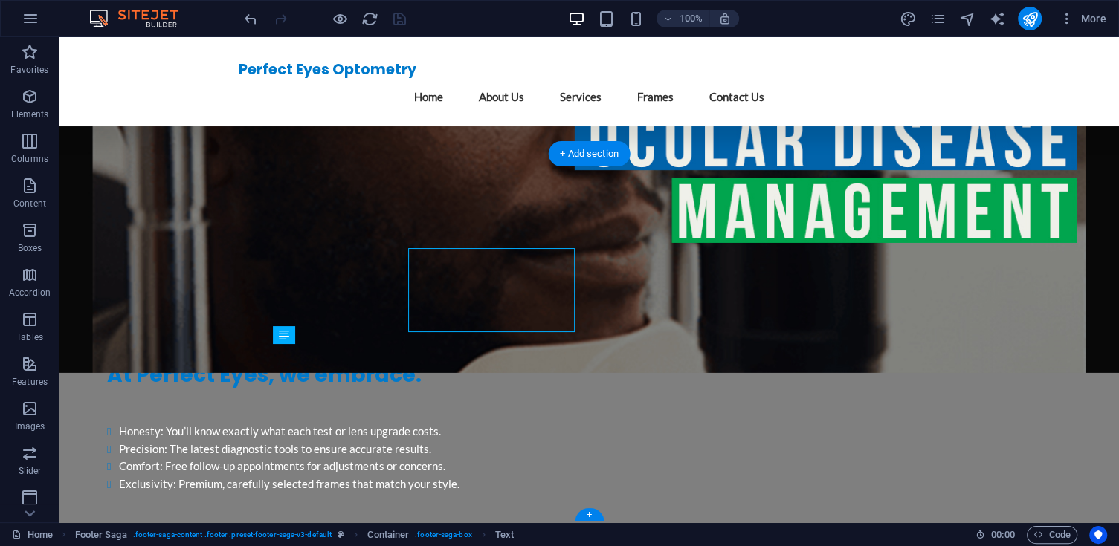
scroll to position [3736, 0]
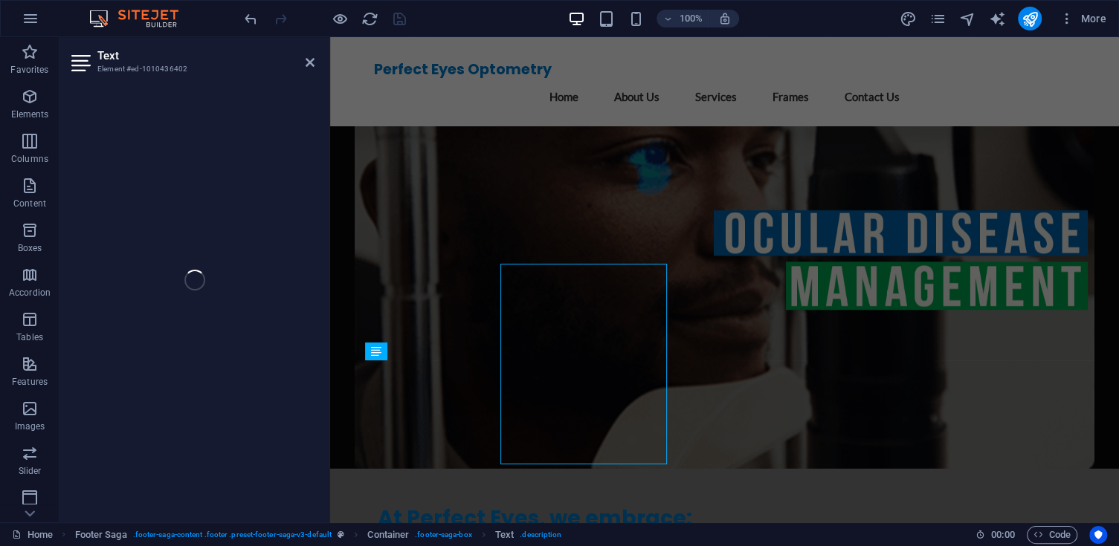
scroll to position [3832, 0]
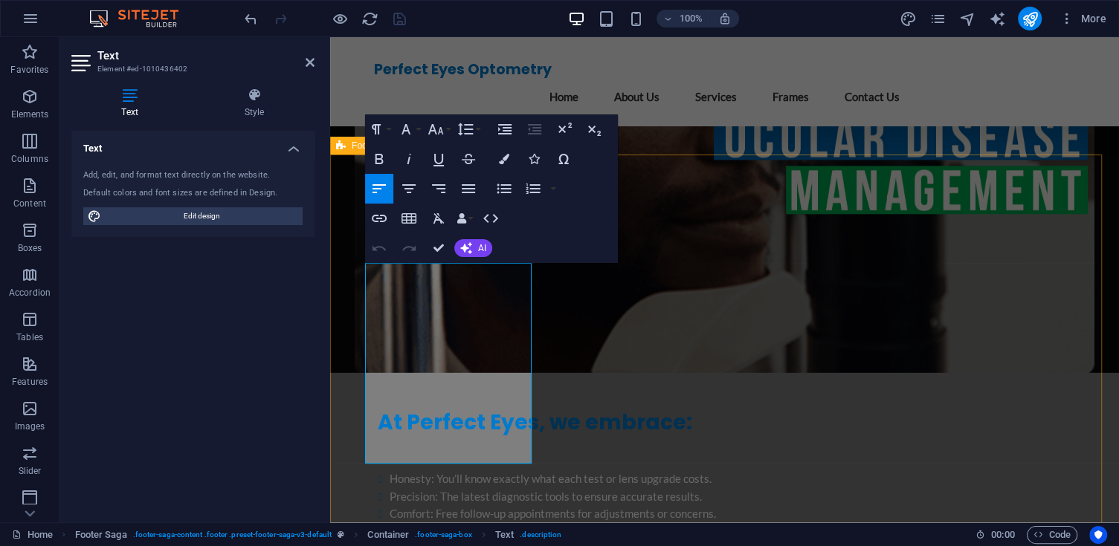
drag, startPoint x: 635, startPoint y: 403, endPoint x: 354, endPoint y: 269, distance: 311.2
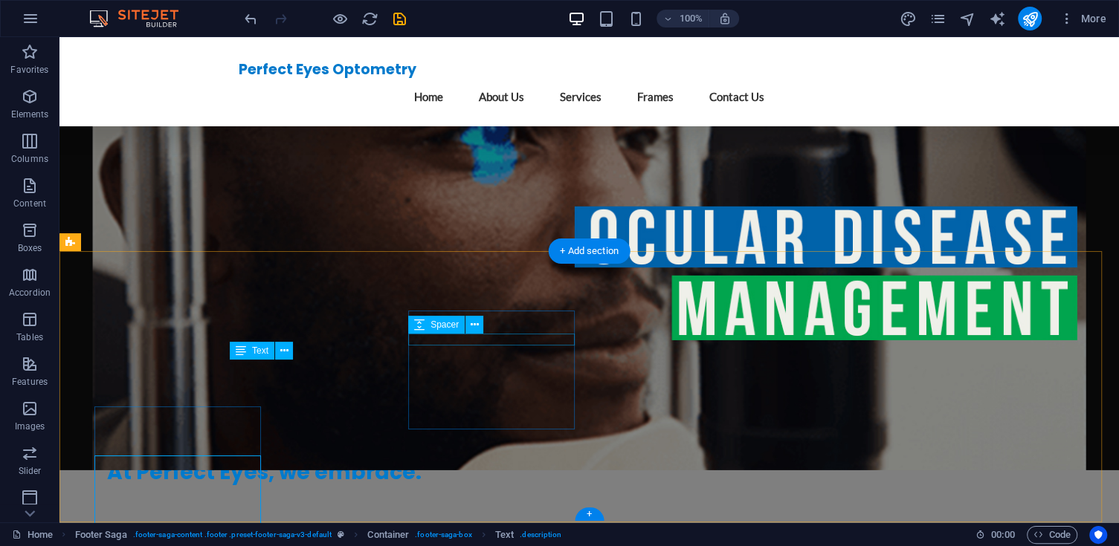
scroll to position [3638, 0]
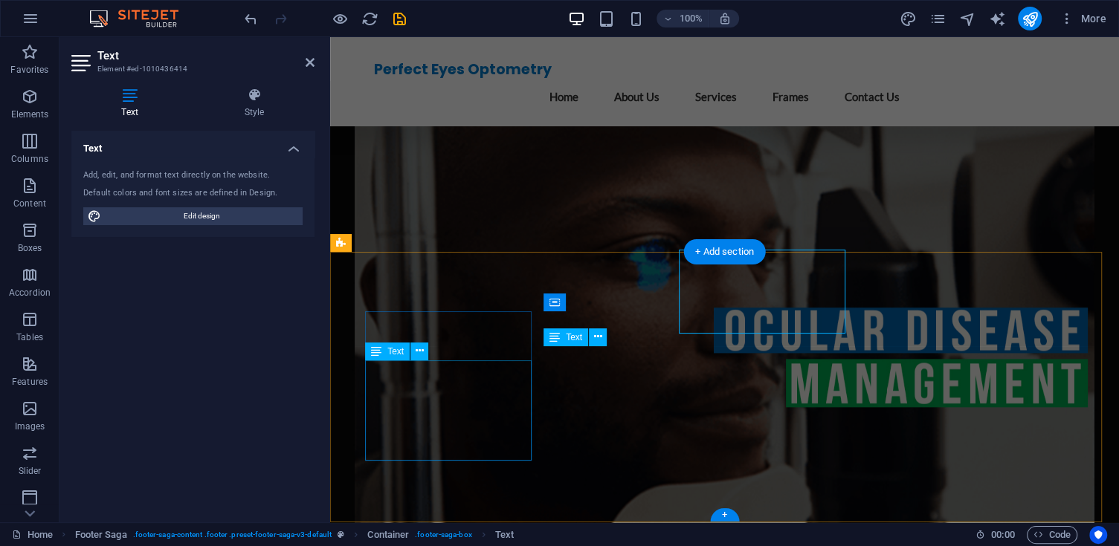
scroll to position [3734, 0]
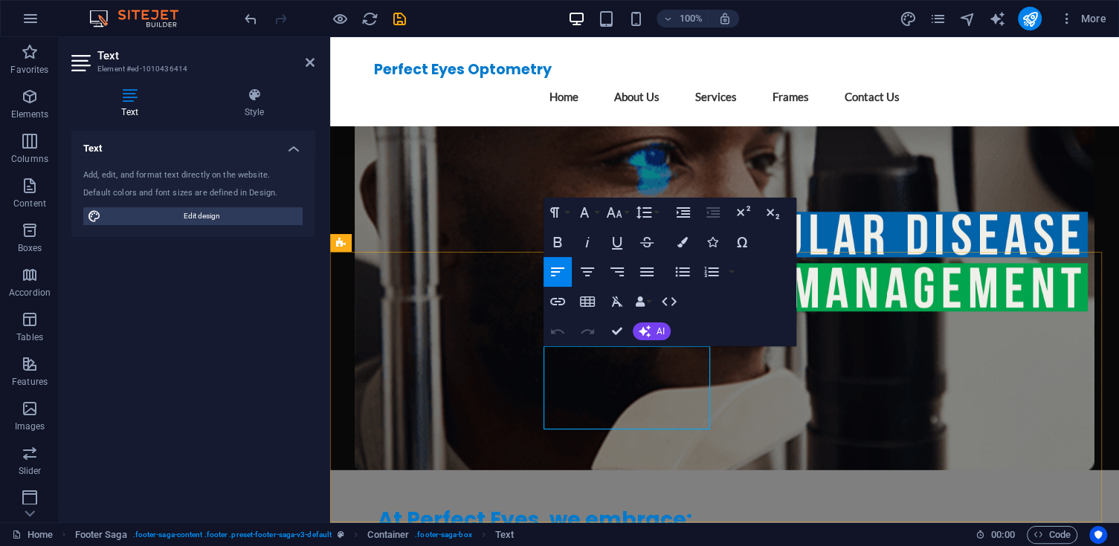
drag, startPoint x: 699, startPoint y: 417, endPoint x: 566, endPoint y: 355, distance: 147.0
drag, startPoint x: 566, startPoint y: 358, endPoint x: 1015, endPoint y: 436, distance: 454.9
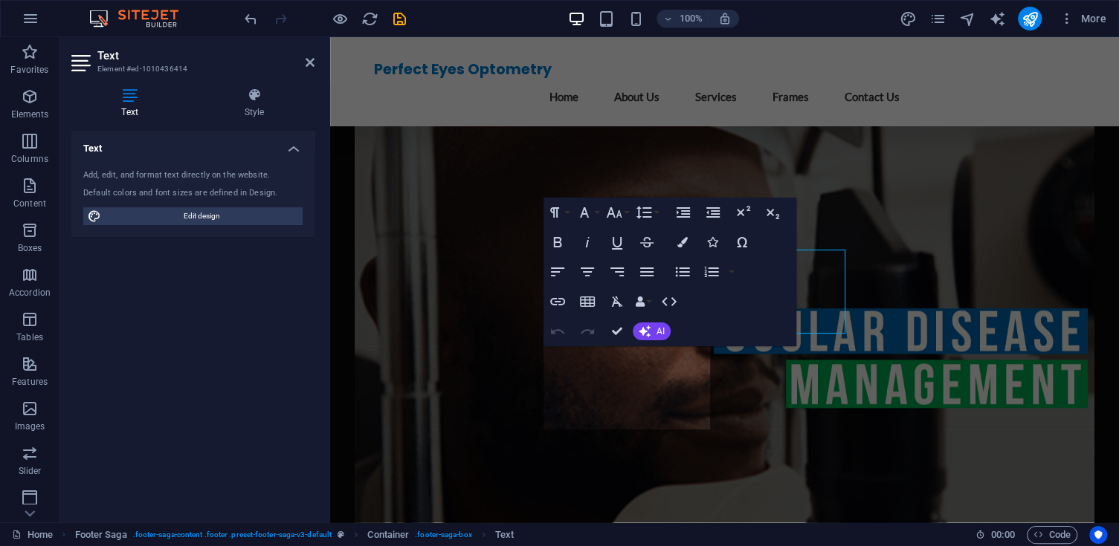
scroll to position [3734, 0]
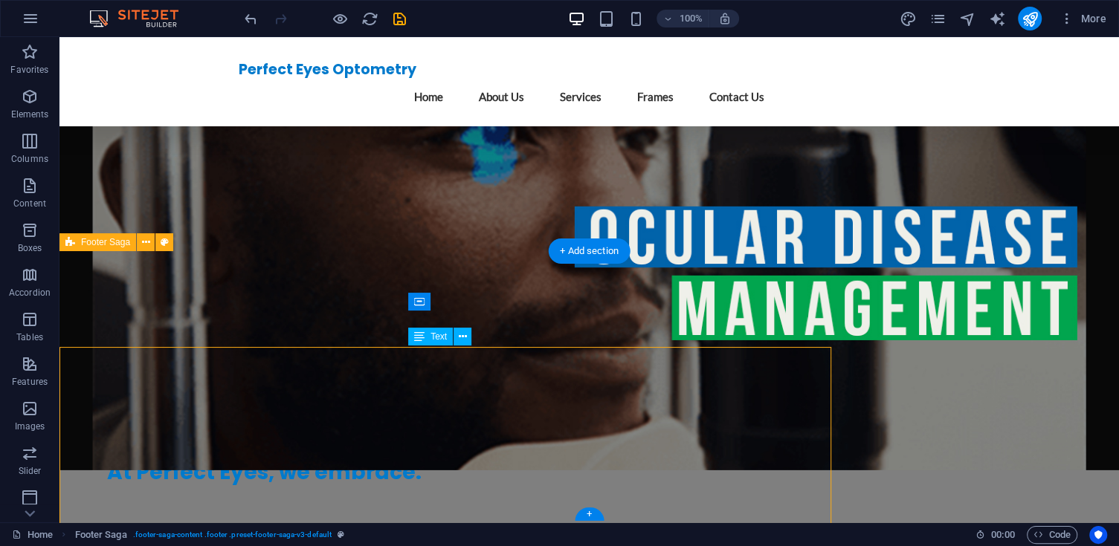
scroll to position [3638, 0]
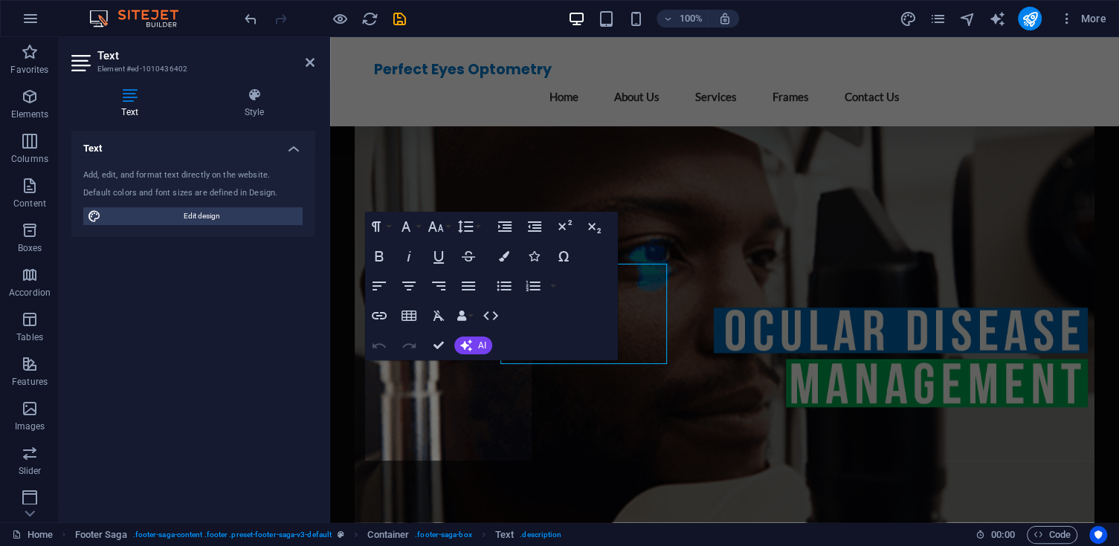
scroll to position [3734, 0]
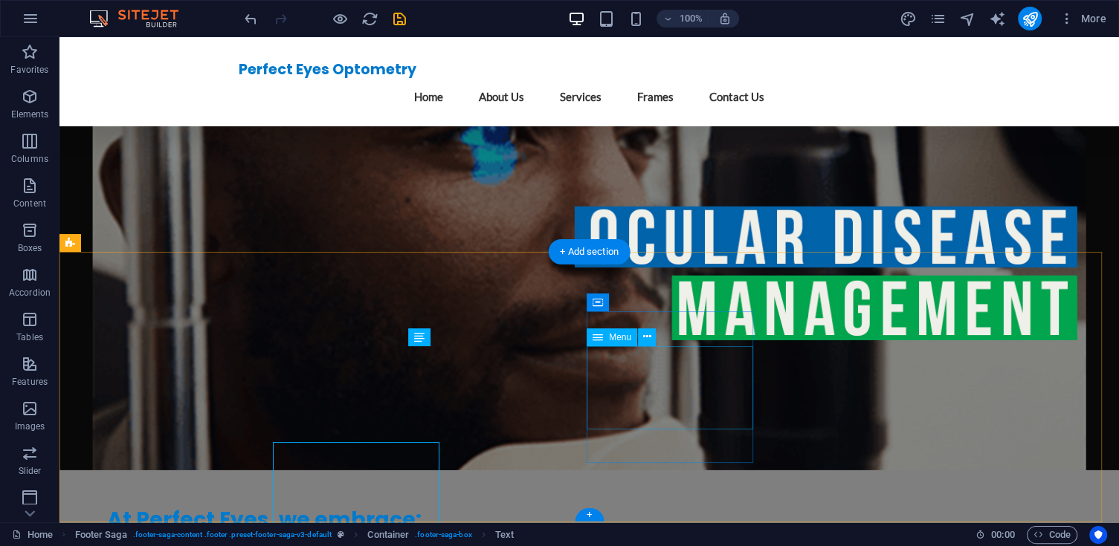
scroll to position [3638, 0]
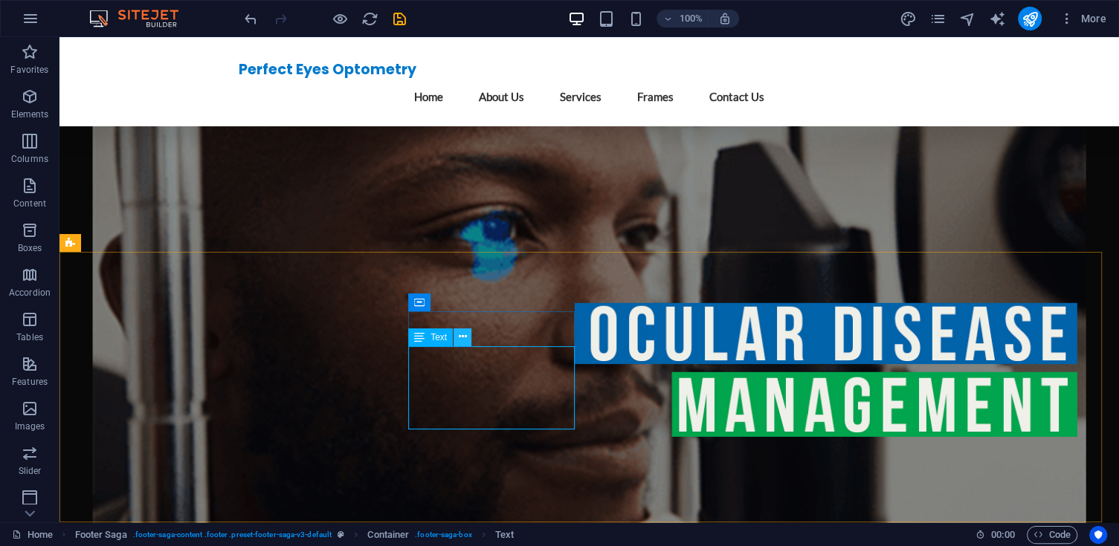
drag, startPoint x: 404, startPoint y: 310, endPoint x: 464, endPoint y: 343, distance: 68.9
click at [463, 336] on icon at bounding box center [463, 337] width 8 height 16
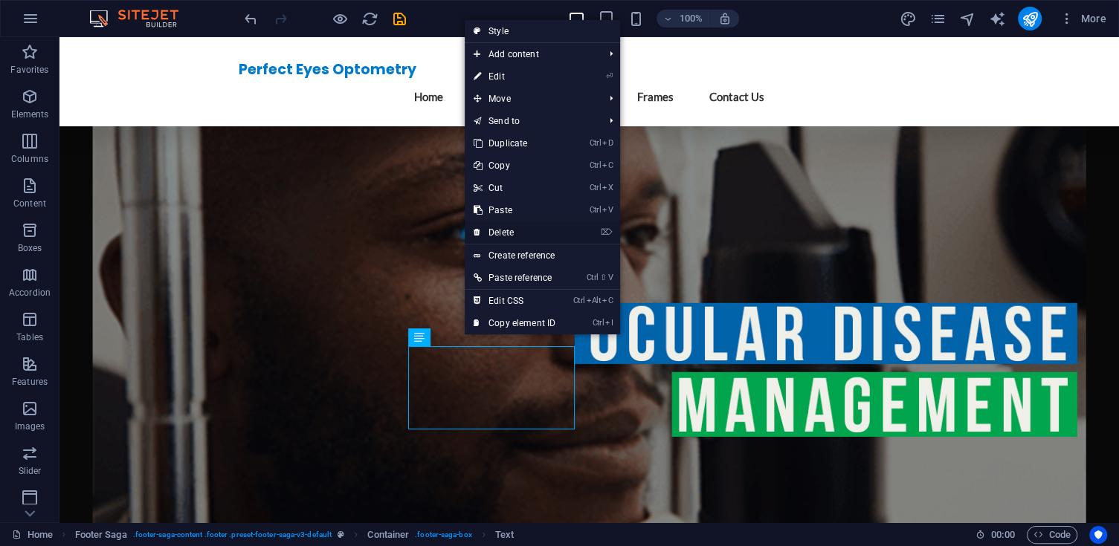
click at [511, 234] on link "⌦ Delete" at bounding box center [515, 233] width 100 height 22
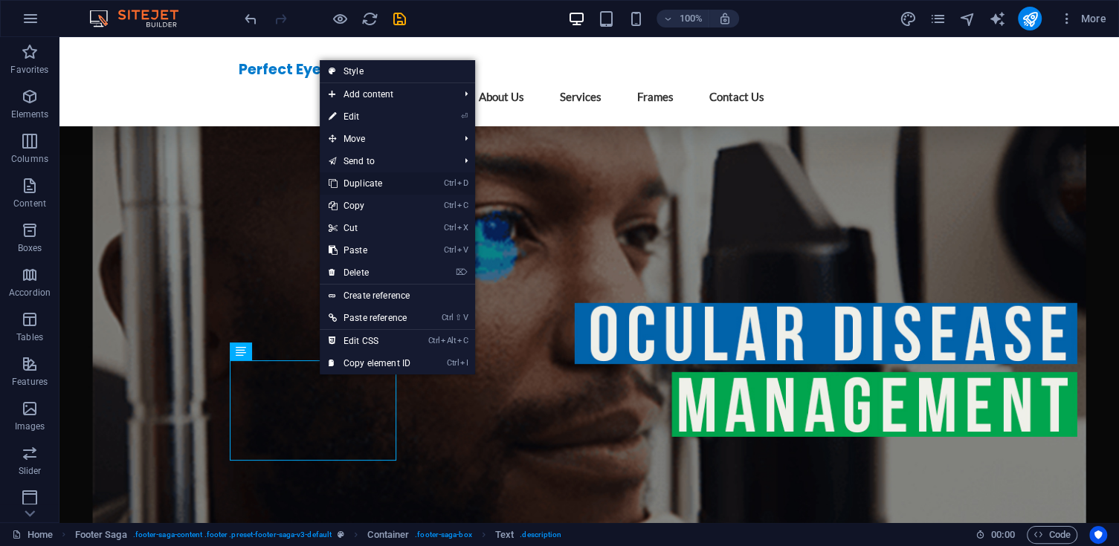
drag, startPoint x: 375, startPoint y: 187, endPoint x: 317, endPoint y: 153, distance: 67.3
click at [375, 187] on link "Ctrl D Duplicate" at bounding box center [370, 183] width 100 height 22
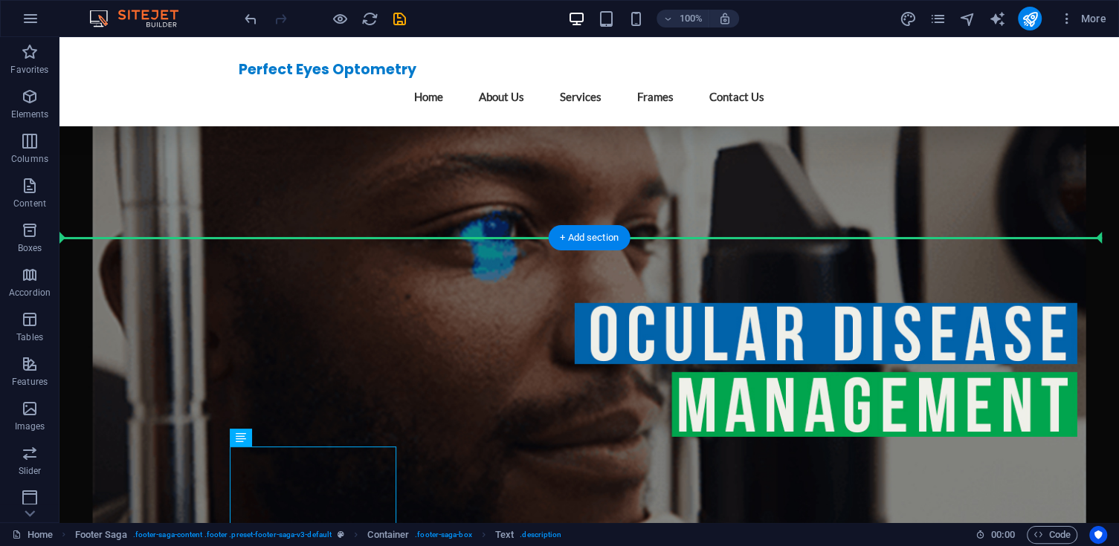
scroll to position [3652, 0]
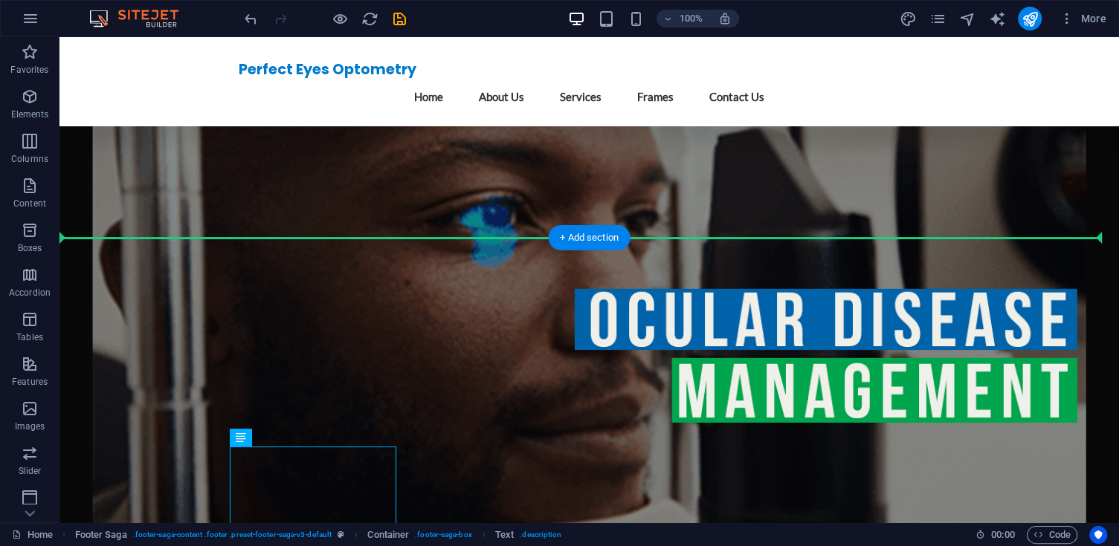
drag, startPoint x: 442, startPoint y: 374, endPoint x: 439, endPoint y: 358, distance: 15.9
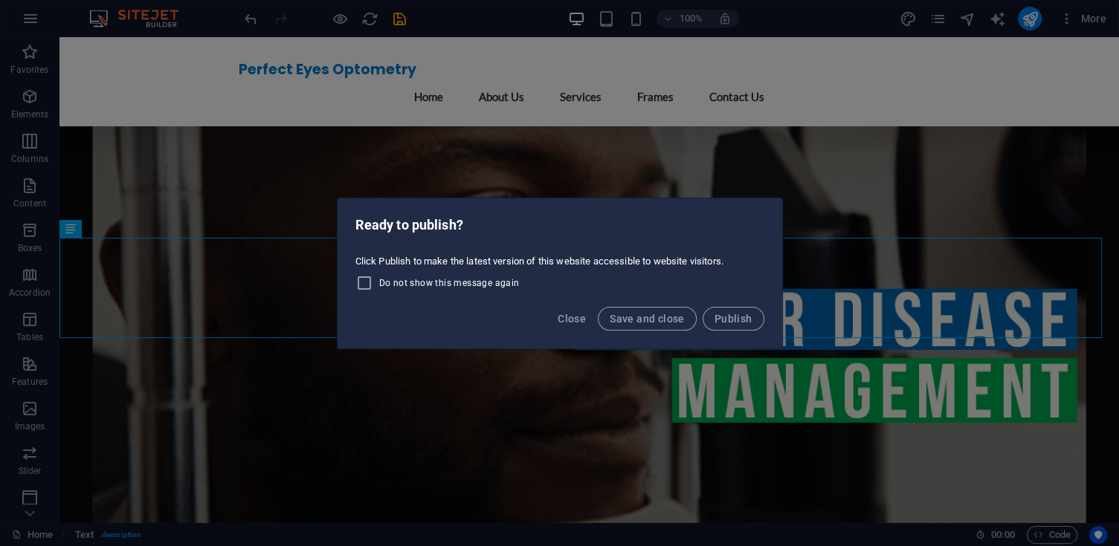
click at [583, 323] on button "Close" at bounding box center [572, 319] width 40 height 24
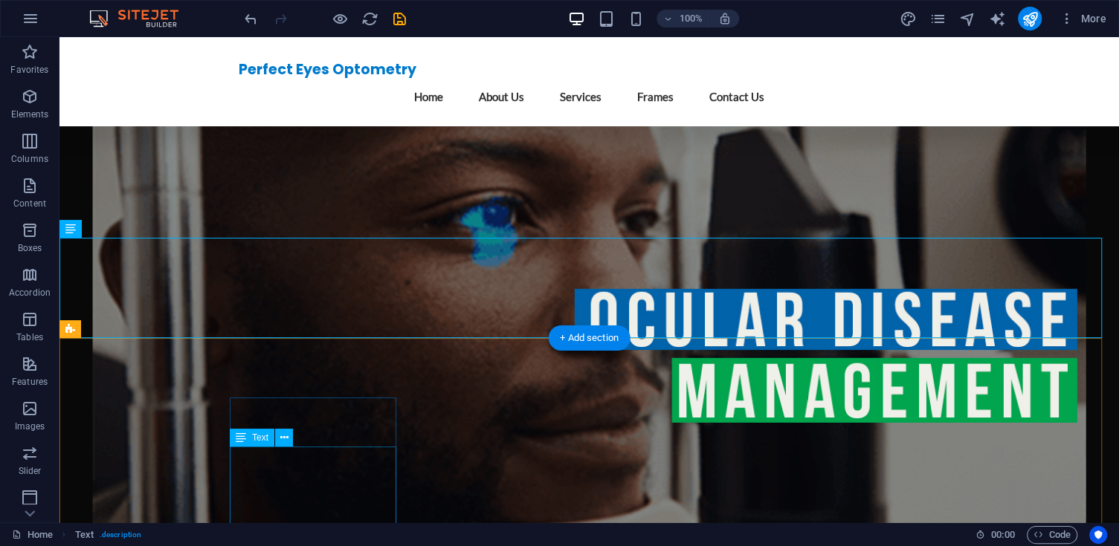
scroll to position [3739, 0]
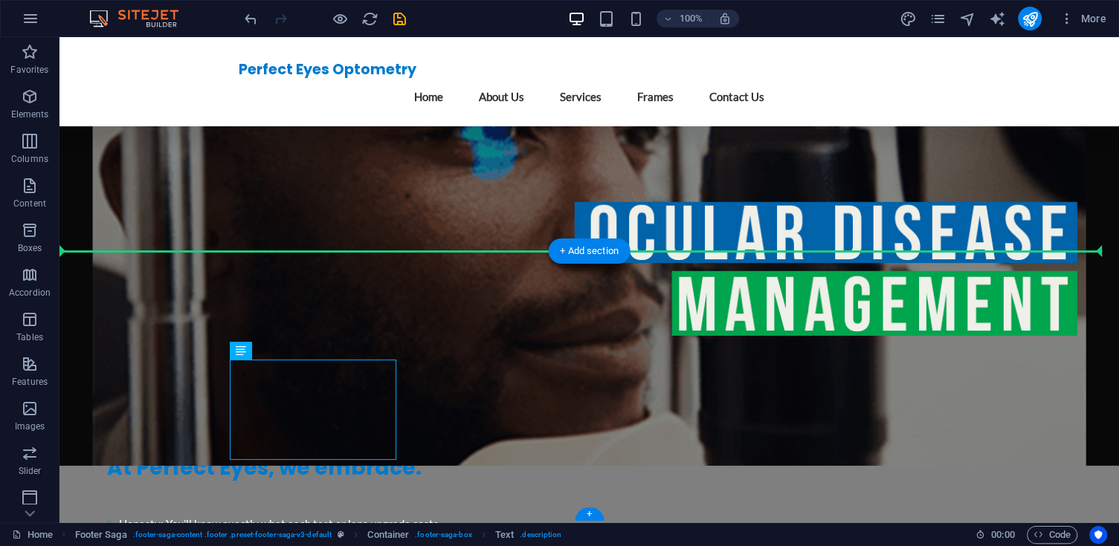
drag, startPoint x: 315, startPoint y: 384, endPoint x: 430, endPoint y: 377, distance: 114.7
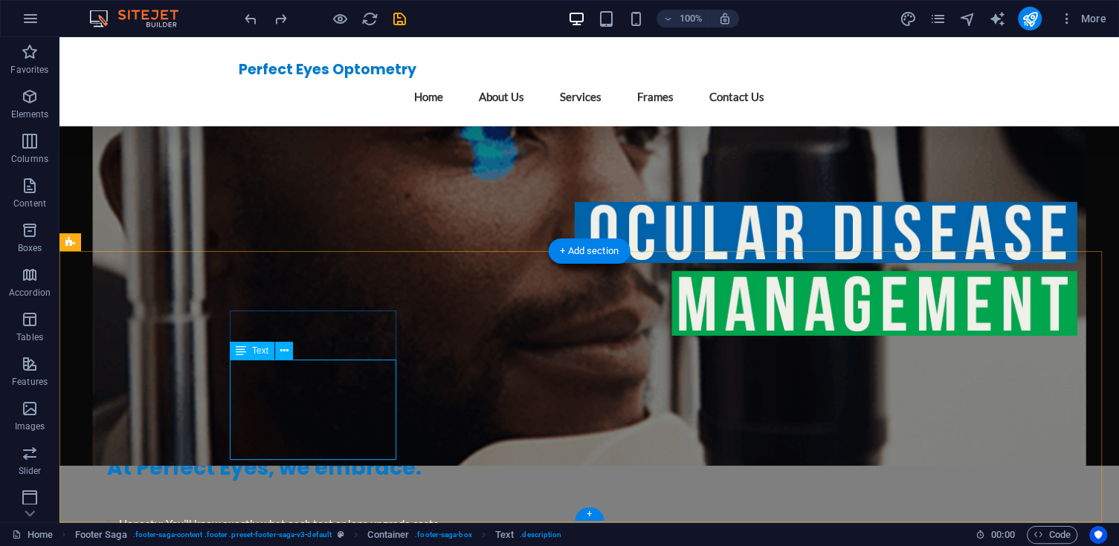
drag, startPoint x: 346, startPoint y: 433, endPoint x: 372, endPoint y: 453, distance: 33.3
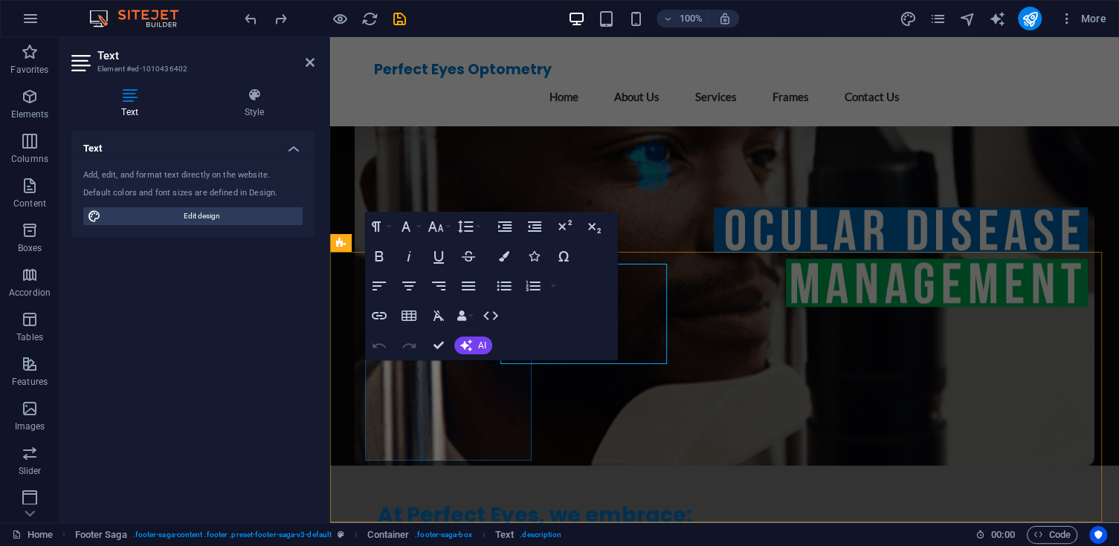
scroll to position [3835, 0]
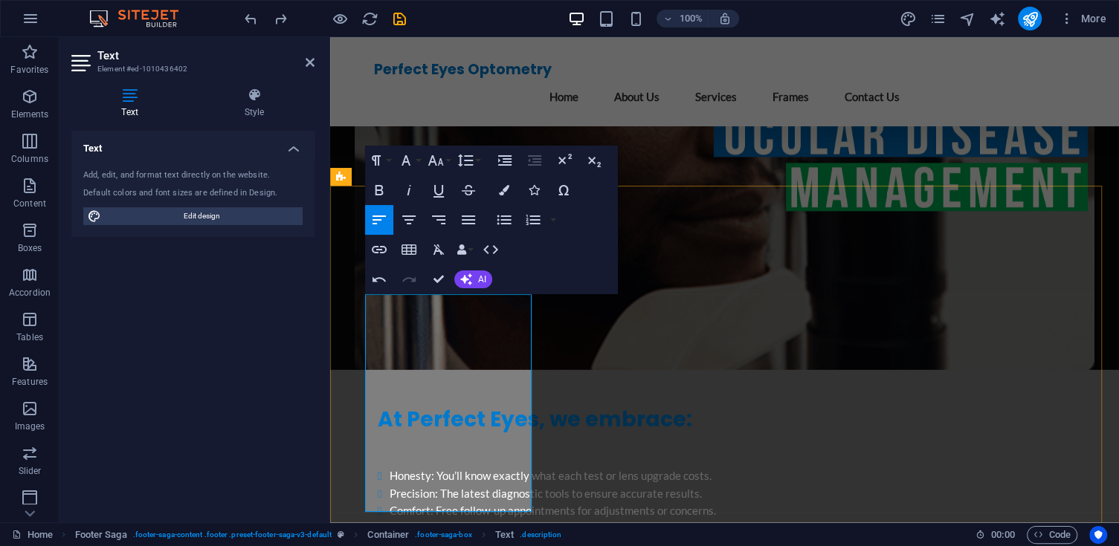
scroll to position [3949, 0]
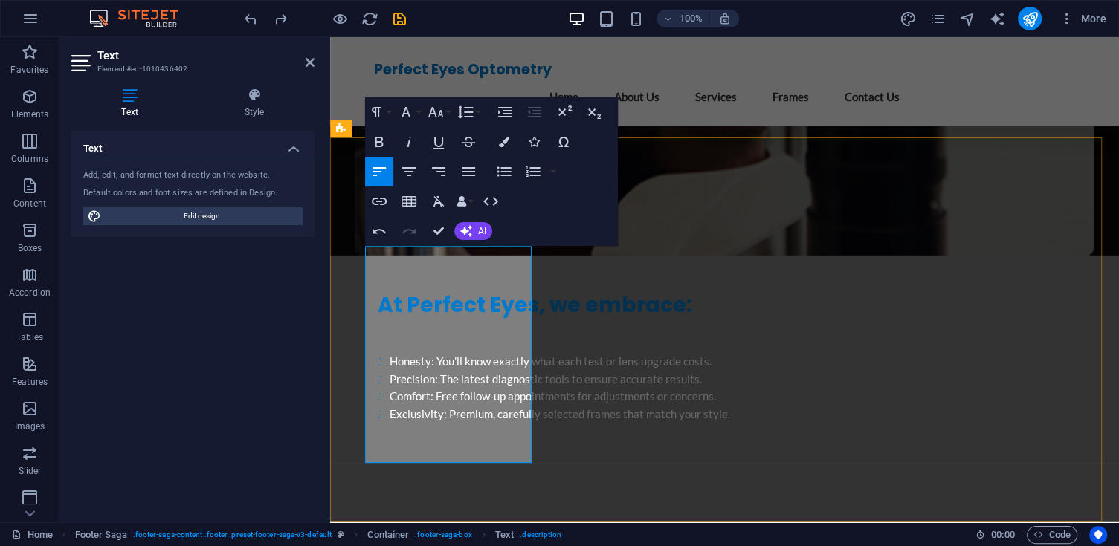
drag, startPoint x: 502, startPoint y: 448, endPoint x: 371, endPoint y: 349, distance: 164.6
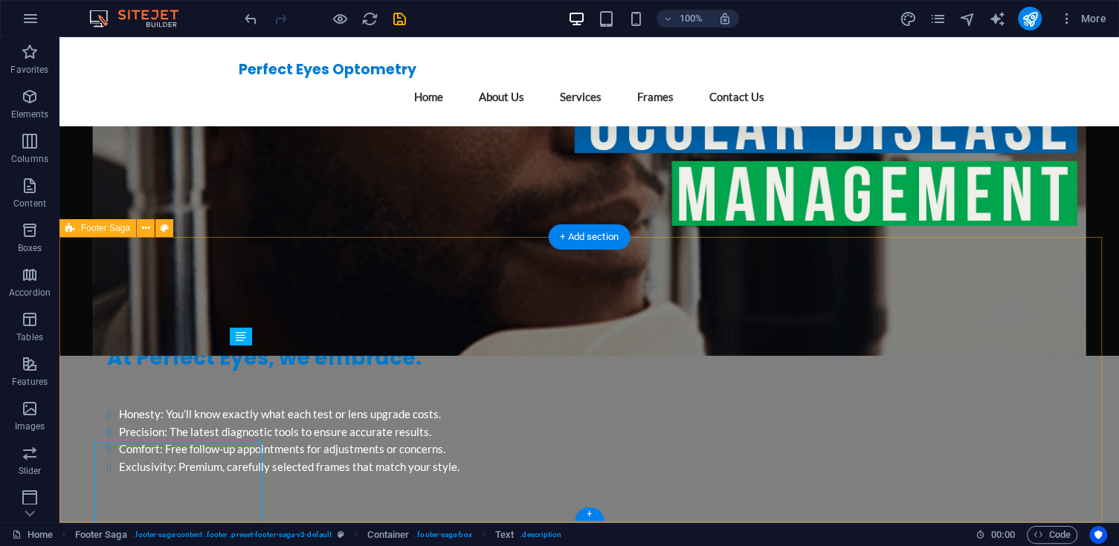
scroll to position [3753, 0]
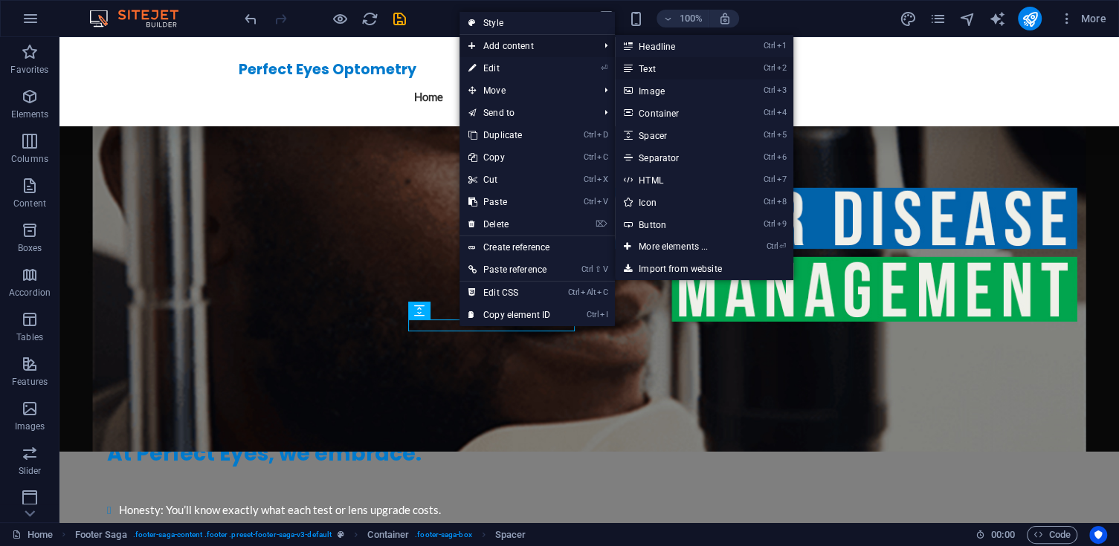
click at [638, 68] on link "Ctrl 2 Text" at bounding box center [676, 68] width 123 height 22
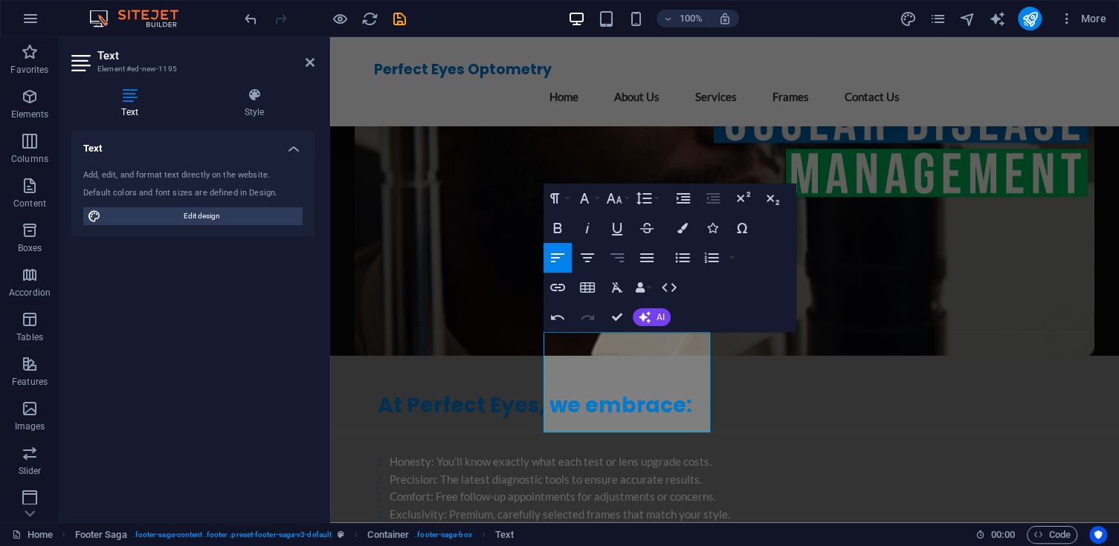
scroll to position [746, 3]
drag, startPoint x: 623, startPoint y: 316, endPoint x: 578, endPoint y: 312, distance: 45.5
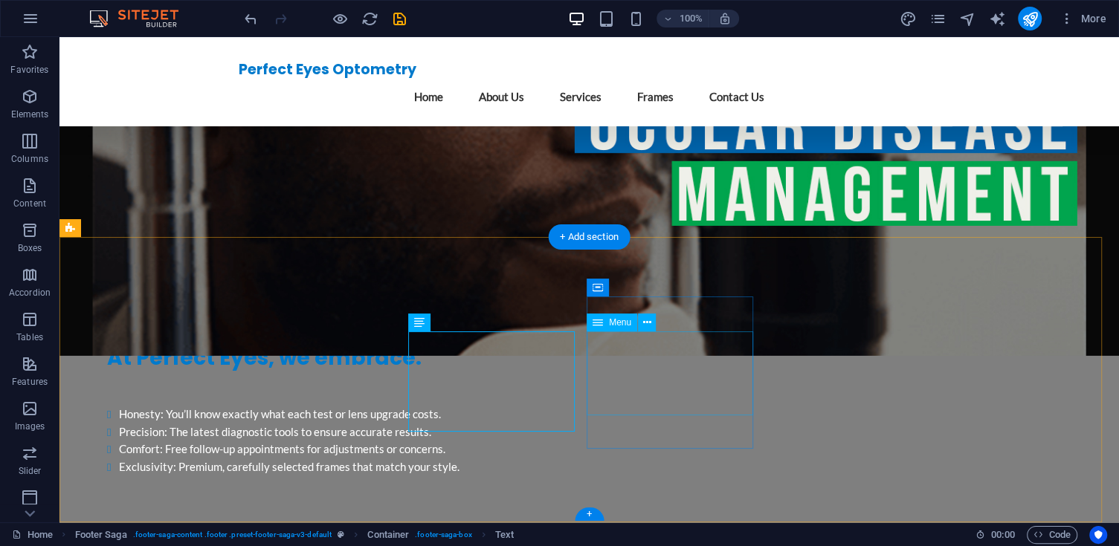
scroll to position [3753, 0]
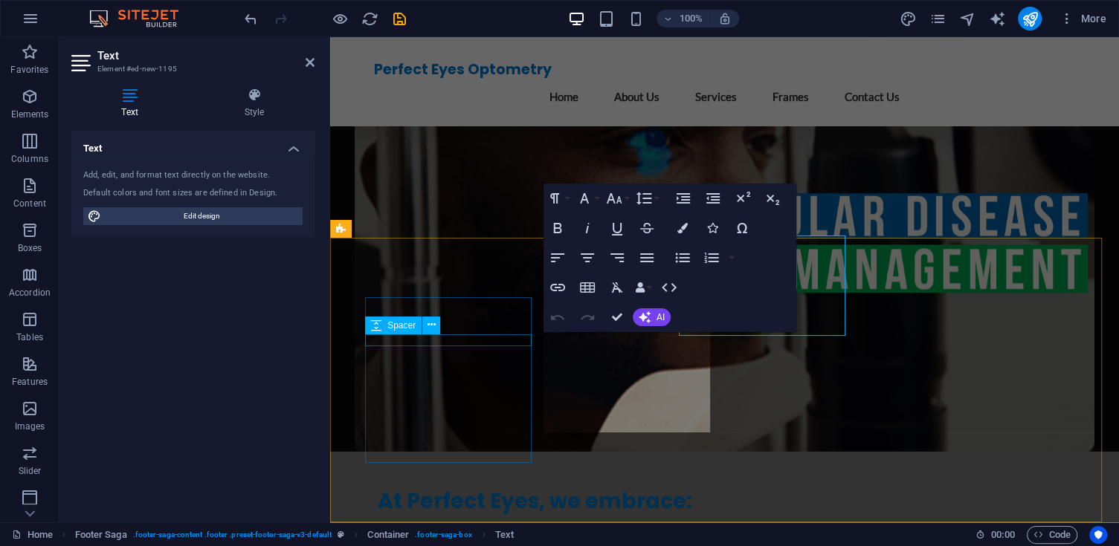
scroll to position [3849, 0]
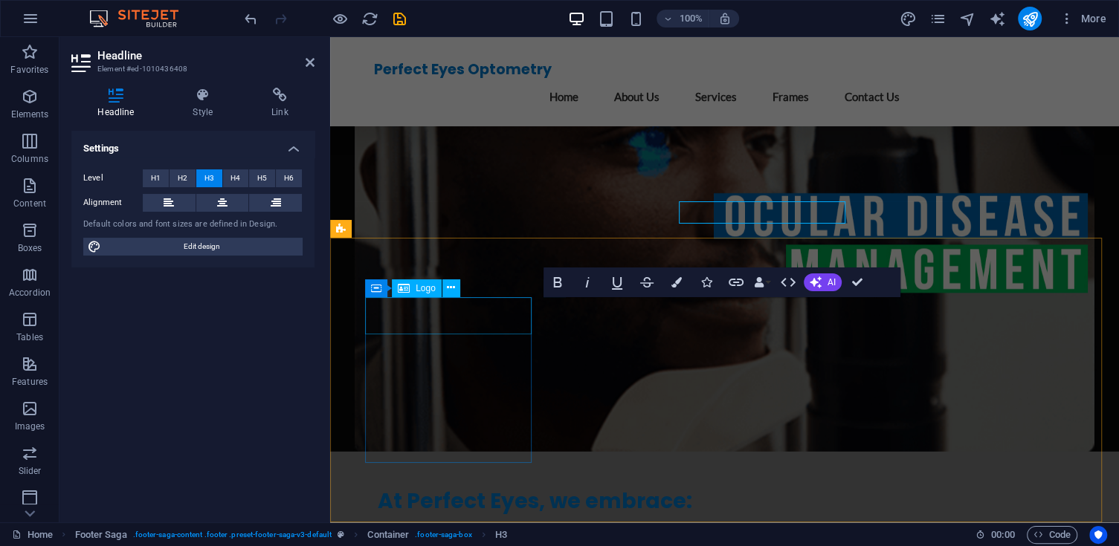
scroll to position [3849, 0]
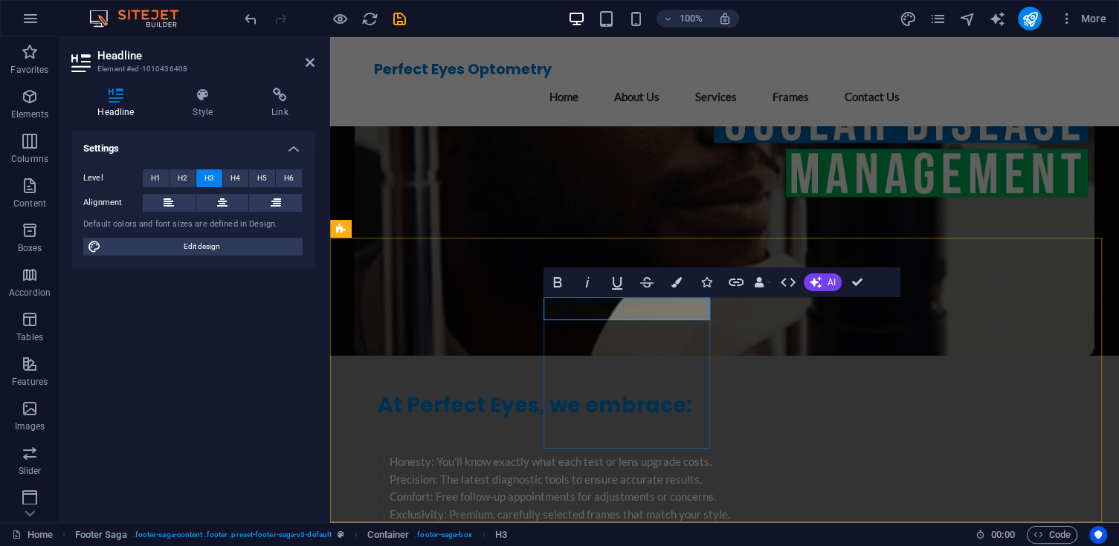
drag, startPoint x: 860, startPoint y: 279, endPoint x: 583, endPoint y: 190, distance: 291.5
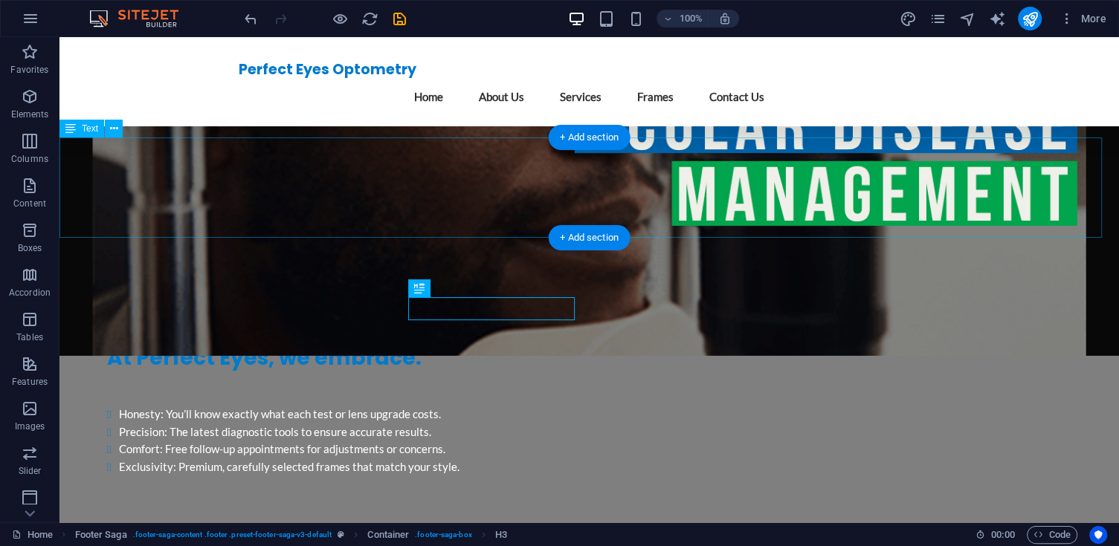
scroll to position [3752, 0]
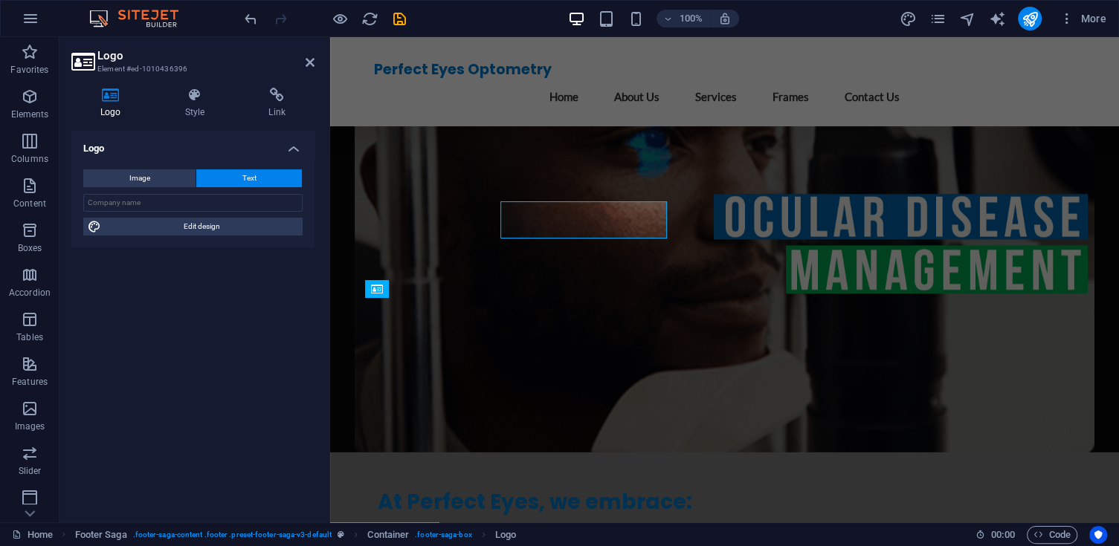
scroll to position [3848, 0]
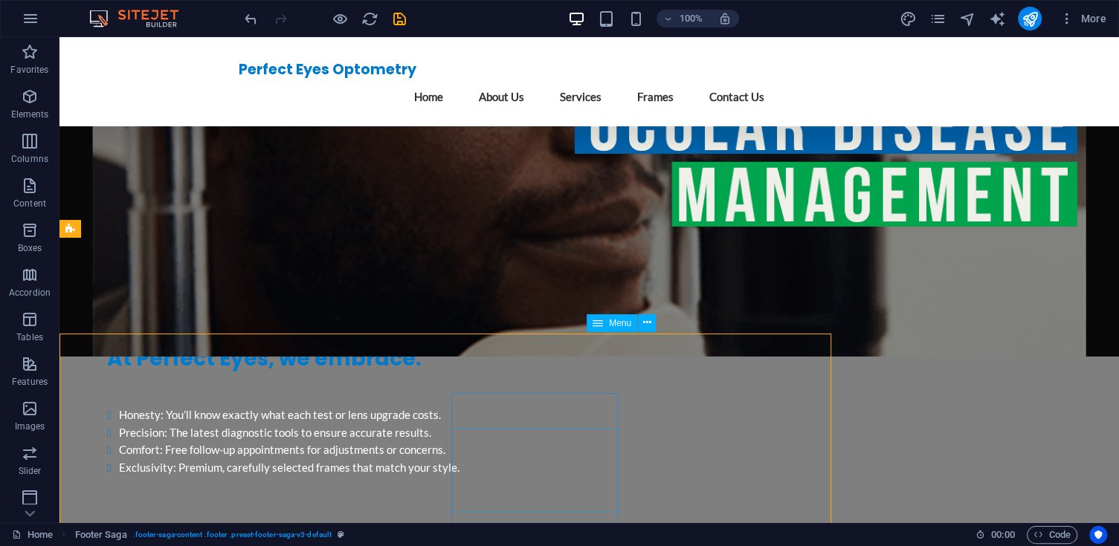
scroll to position [3752, 0]
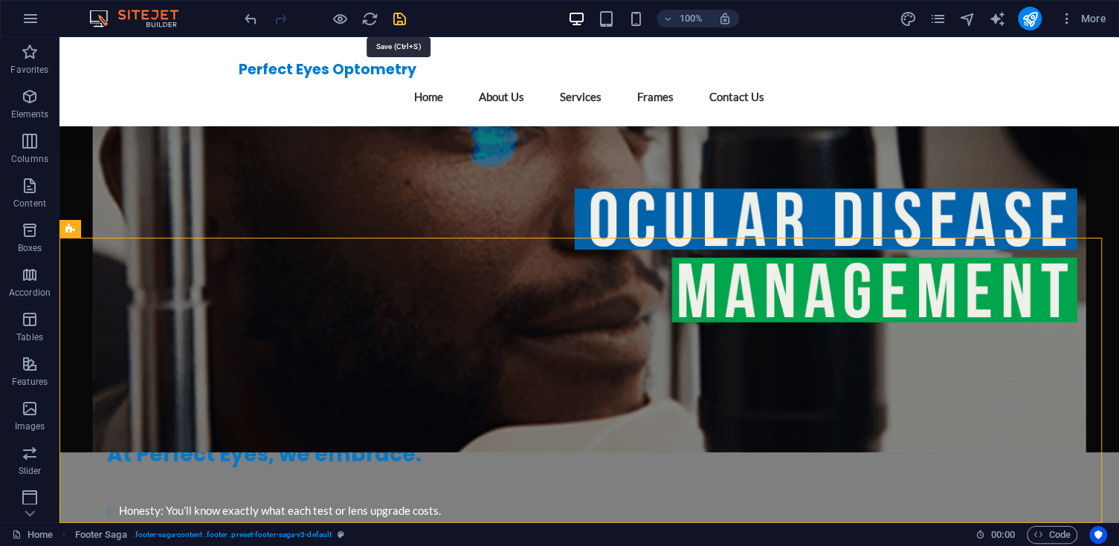
click at [396, 16] on icon "save" at bounding box center [399, 18] width 17 height 17
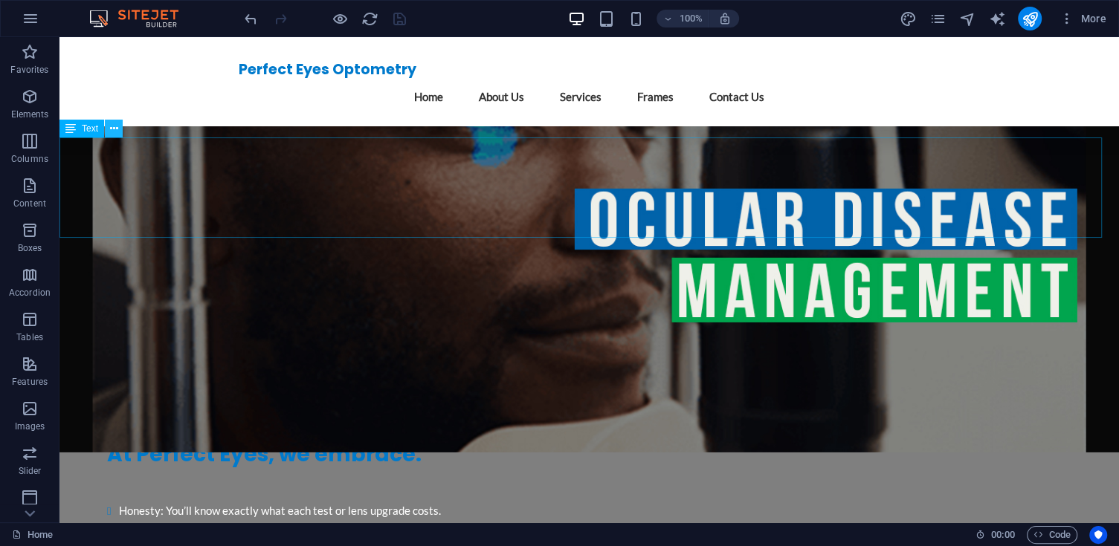
click at [114, 127] on icon at bounding box center [114, 129] width 8 height 16
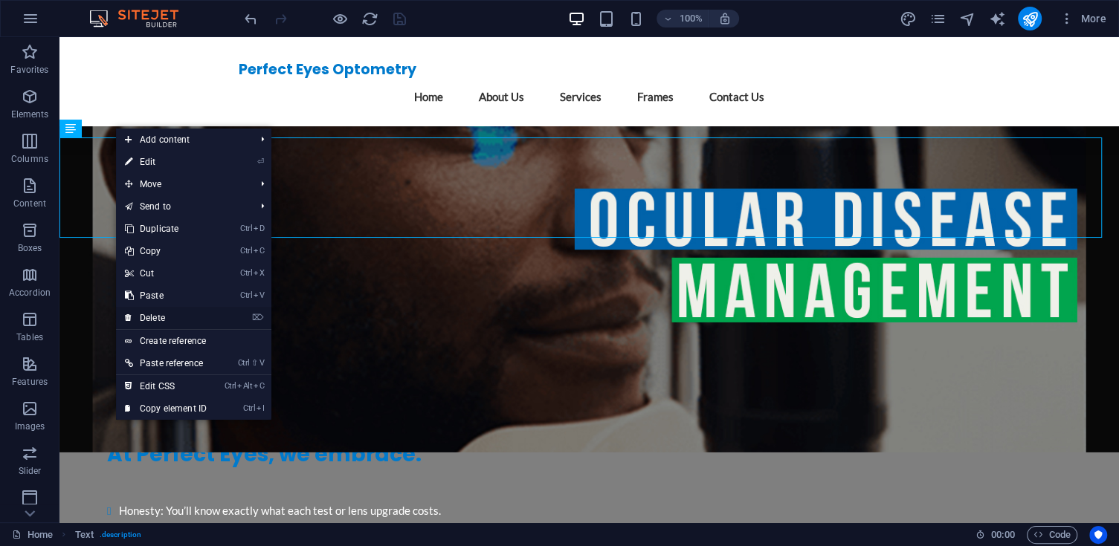
click at [180, 316] on link "⌦ Delete" at bounding box center [166, 318] width 100 height 22
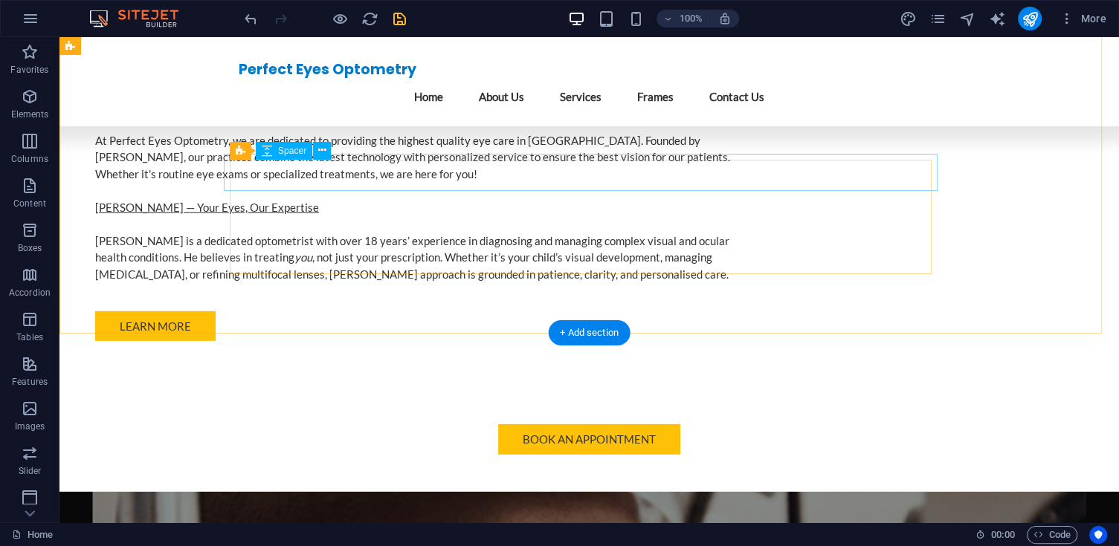
scroll to position [2804, 0]
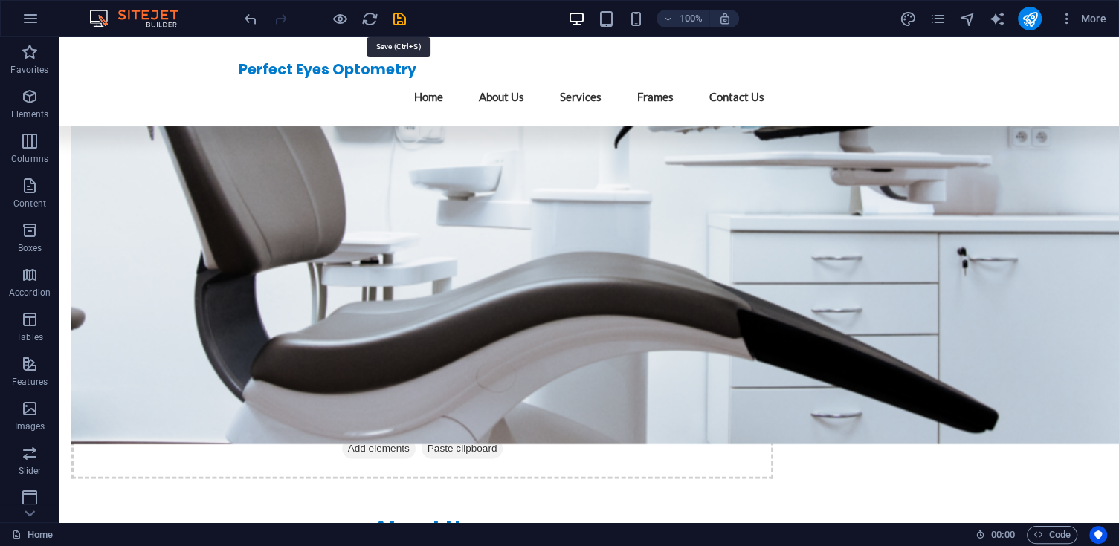
click at [404, 15] on icon "save" at bounding box center [399, 18] width 17 height 17
checkbox input "false"
click at [1035, 20] on icon "publish" at bounding box center [1029, 18] width 17 height 17
